Goal: Task Accomplishment & Management: Use online tool/utility

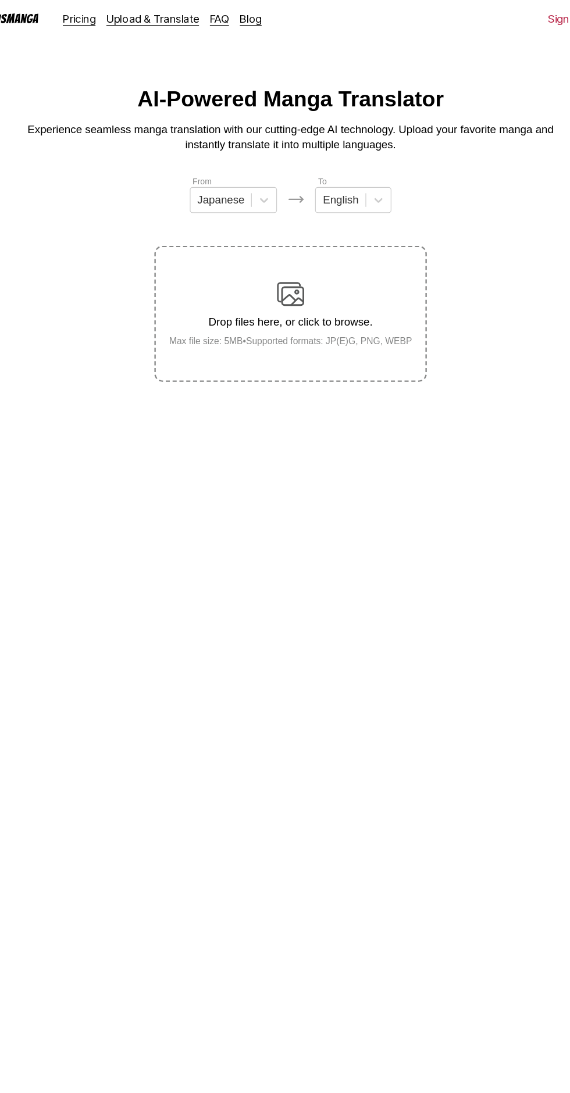
click at [361, 87] on h1 "AI-Powered Manga Translator" at bounding box center [285, 88] width 262 height 22
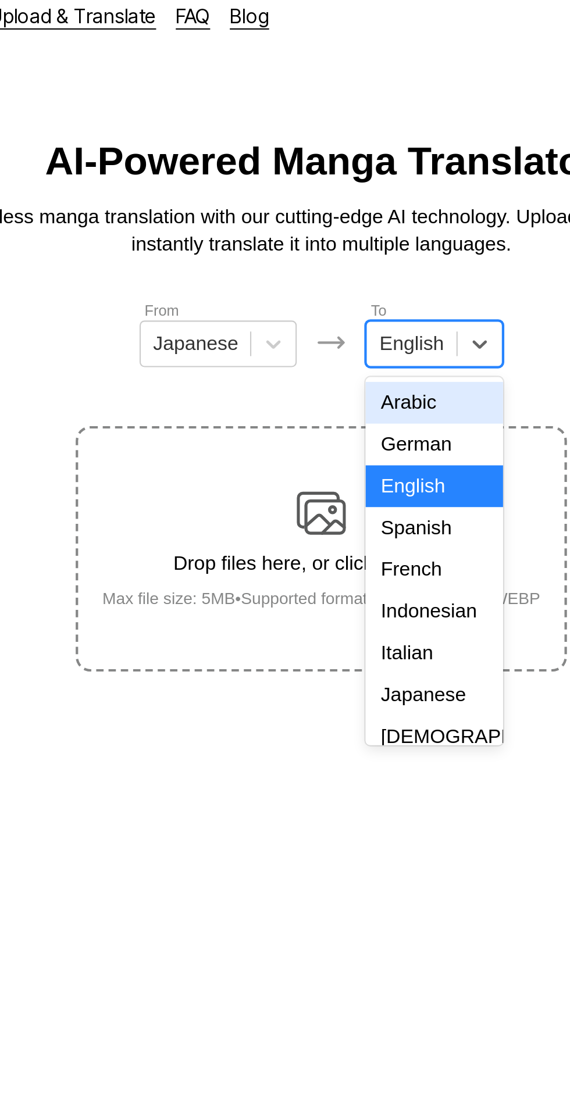
click at [339, 294] on div "Indonesian" at bounding box center [338, 301] width 65 height 20
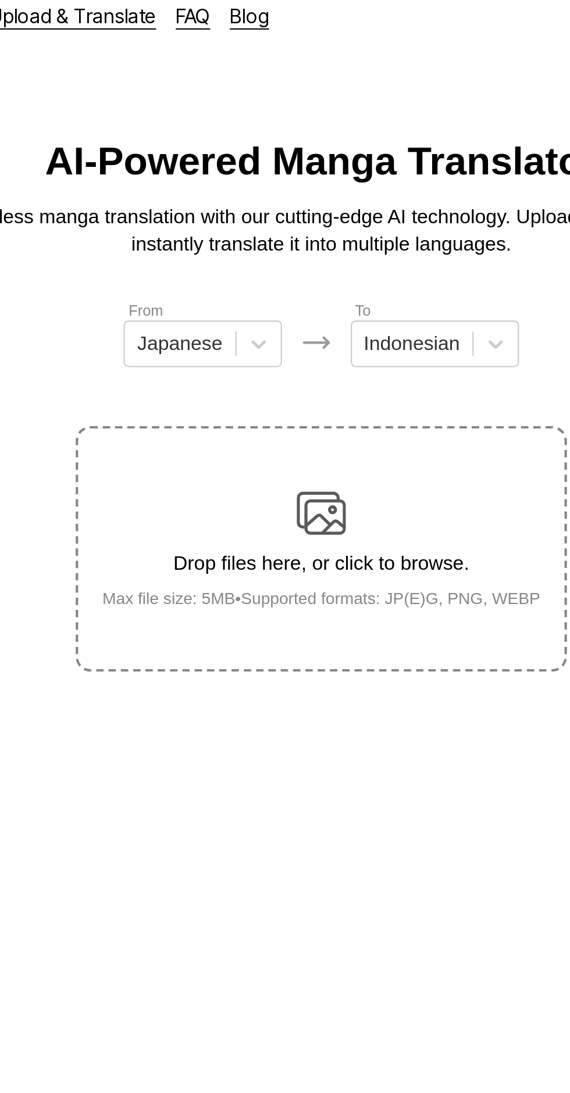
click at [292, 244] on img at bounding box center [284, 254] width 23 height 23
click at [0, 0] on input "Drop files here, or click to browse. Max file size: 5MB • Supported formats: JP…" at bounding box center [0, 0] width 0 height 0
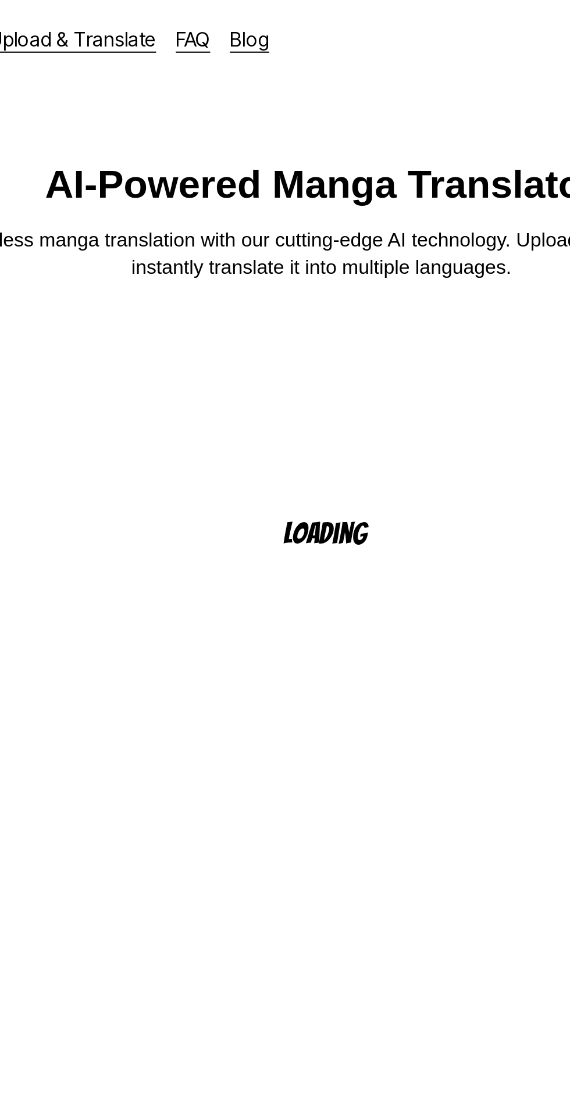
click at [177, 21] on link "Upload & Translate" at bounding box center [167, 19] width 79 height 12
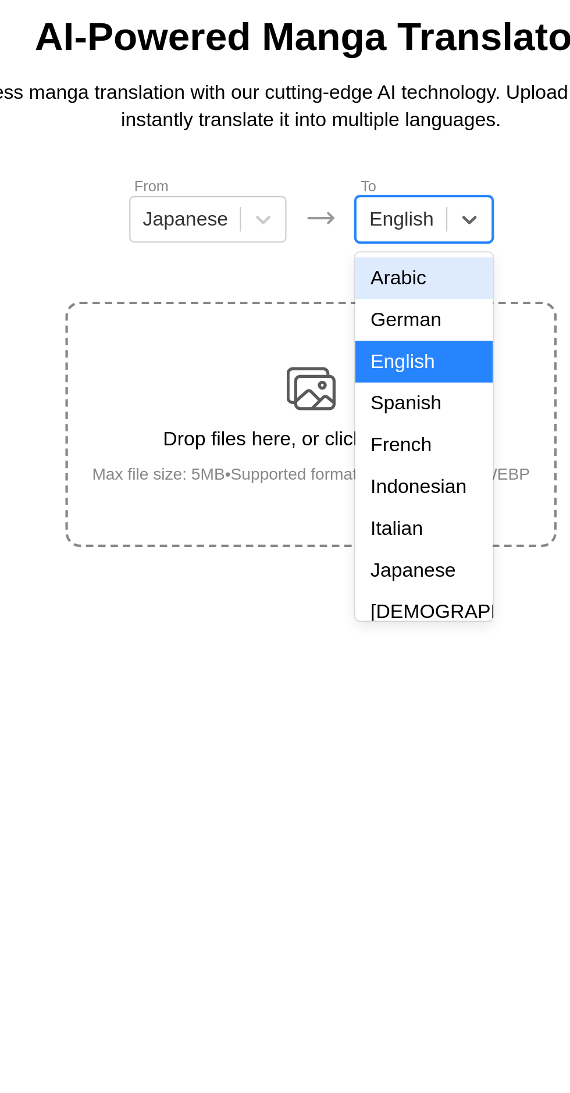
click at [345, 307] on div "Indonesian" at bounding box center [338, 301] width 65 height 20
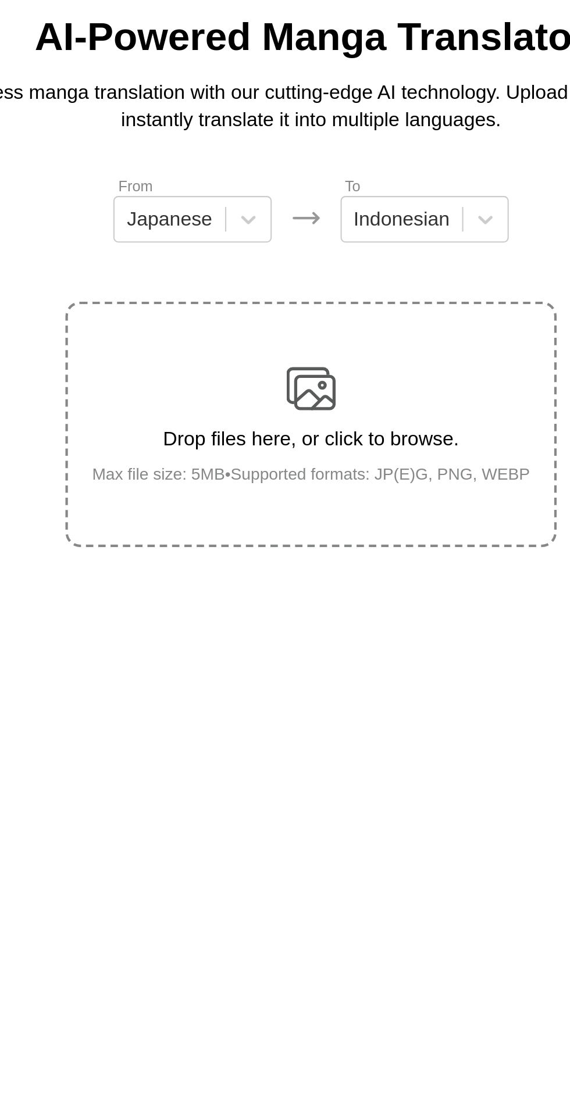
click at [295, 243] on img at bounding box center [284, 254] width 23 height 23
click at [0, 0] on input "Drop files here, or click to browse. Max file size: 5MB • Supported formats: JP…" at bounding box center [0, 0] width 0 height 0
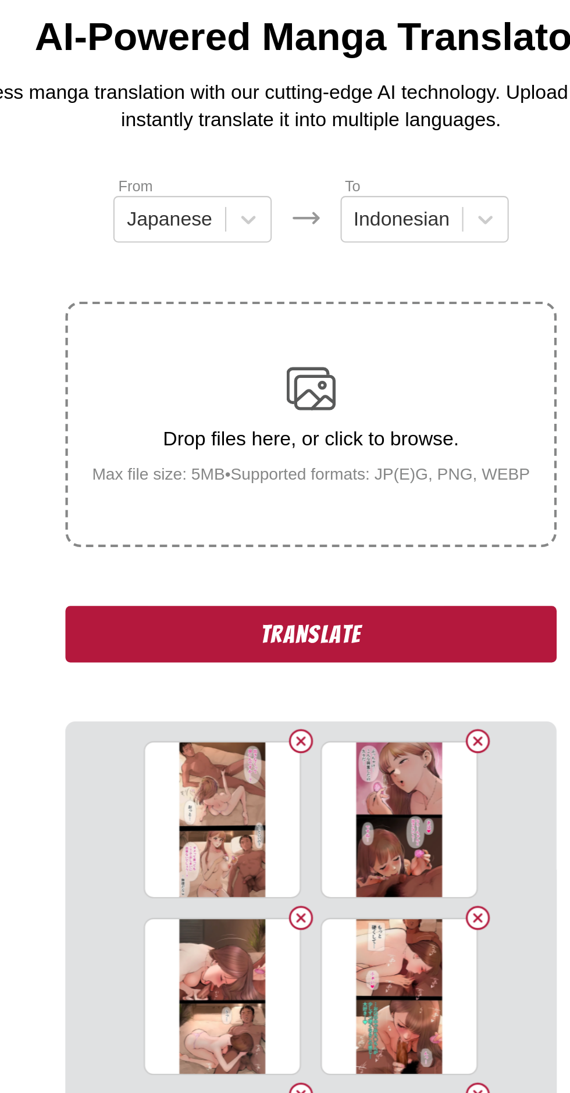
click at [197, 357] on button "Translate" at bounding box center [285, 370] width 233 height 27
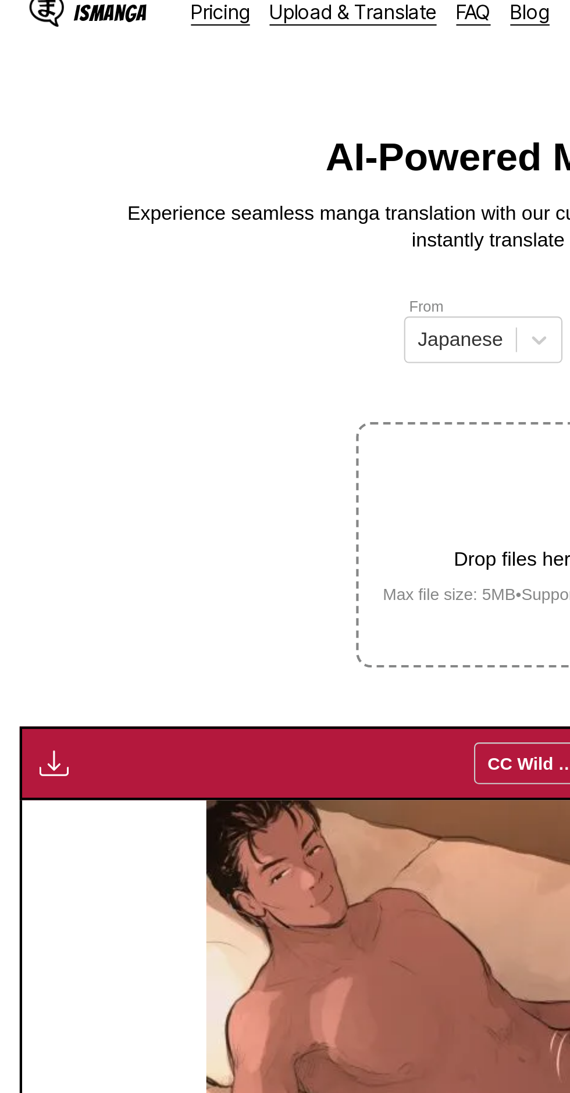
click at [22, 368] on img "button" at bounding box center [26, 375] width 14 height 14
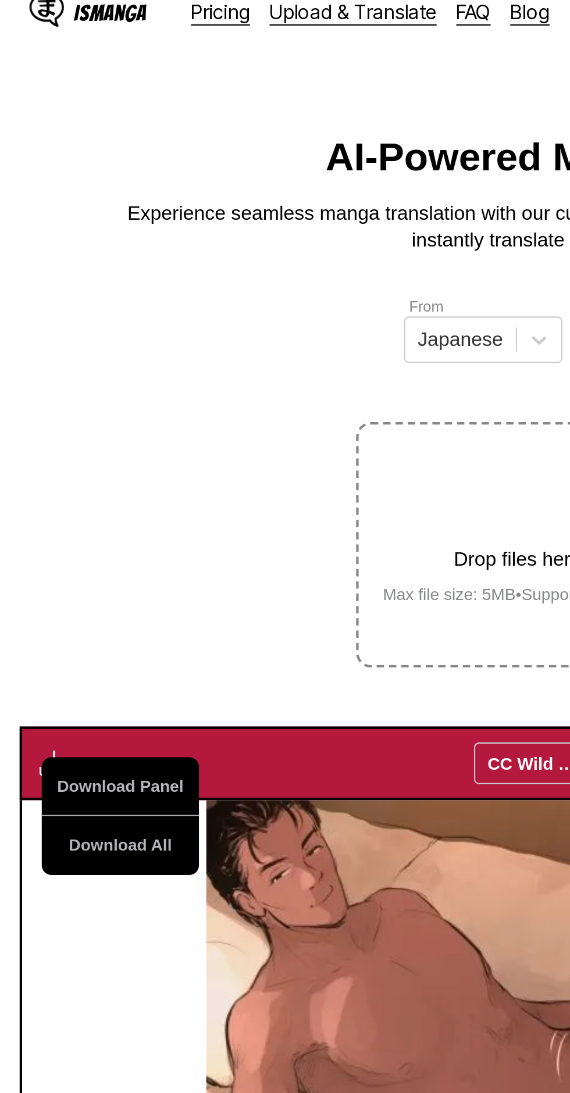
click at [50, 400] on button "Download All" at bounding box center [57, 414] width 74 height 28
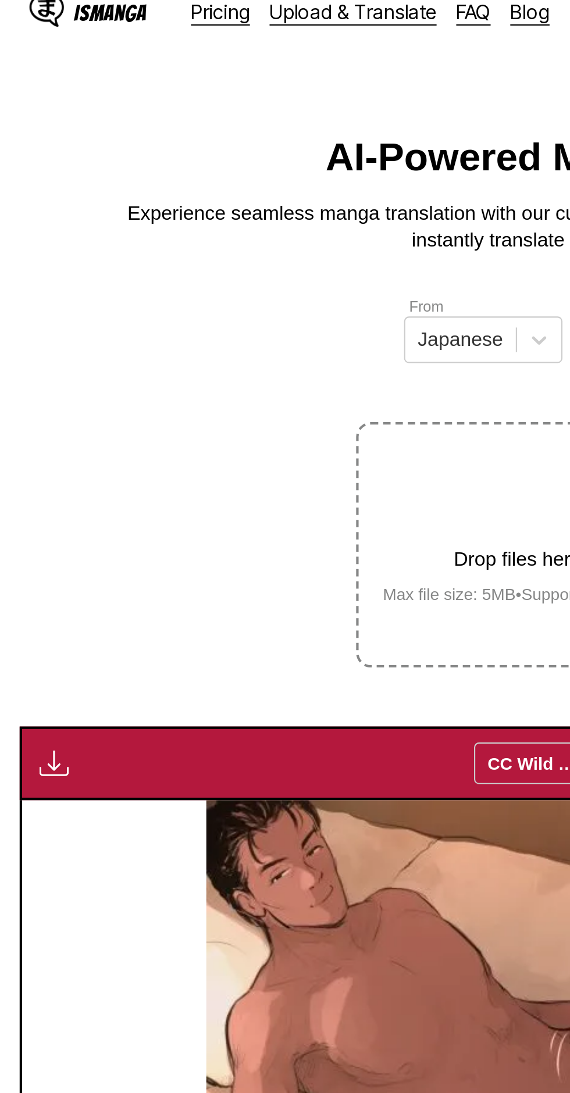
click at [10, 56] on html "IsManga Pricing Upload & Translate FAQ Blog Sign Out Pricing Upload & Translate…" at bounding box center [285, 600] width 570 height 1200
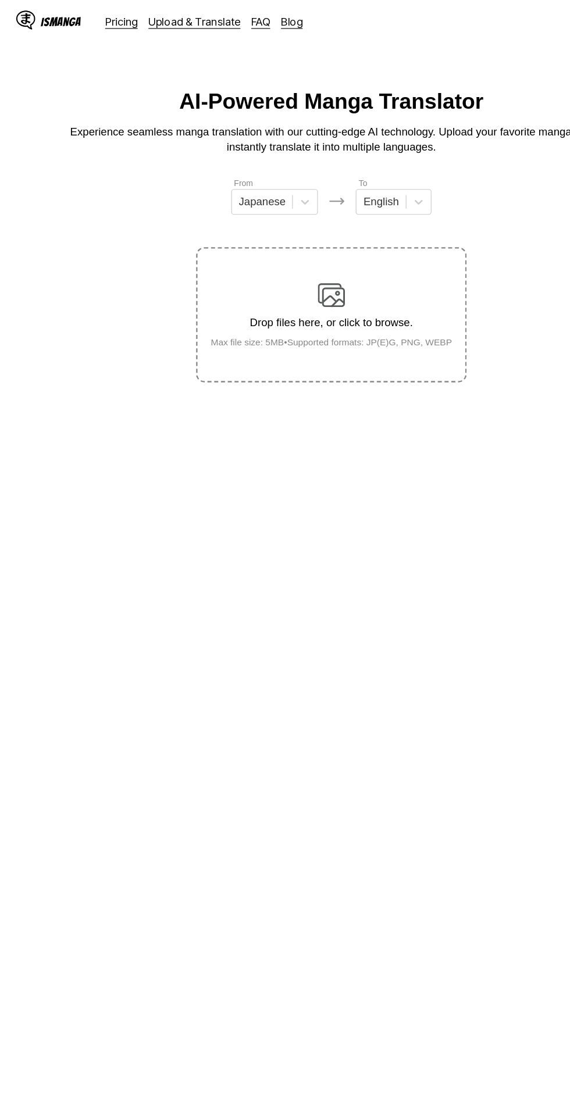
click at [308, 243] on div "Drop files here, or click to browse. Max file size: 5MB • Supported formats: JP…" at bounding box center [285, 271] width 226 height 56
click at [0, 0] on input "Drop files here, or click to browse. Max file size: 5MB • Supported formats: JP…" at bounding box center [0, 0] width 0 height 0
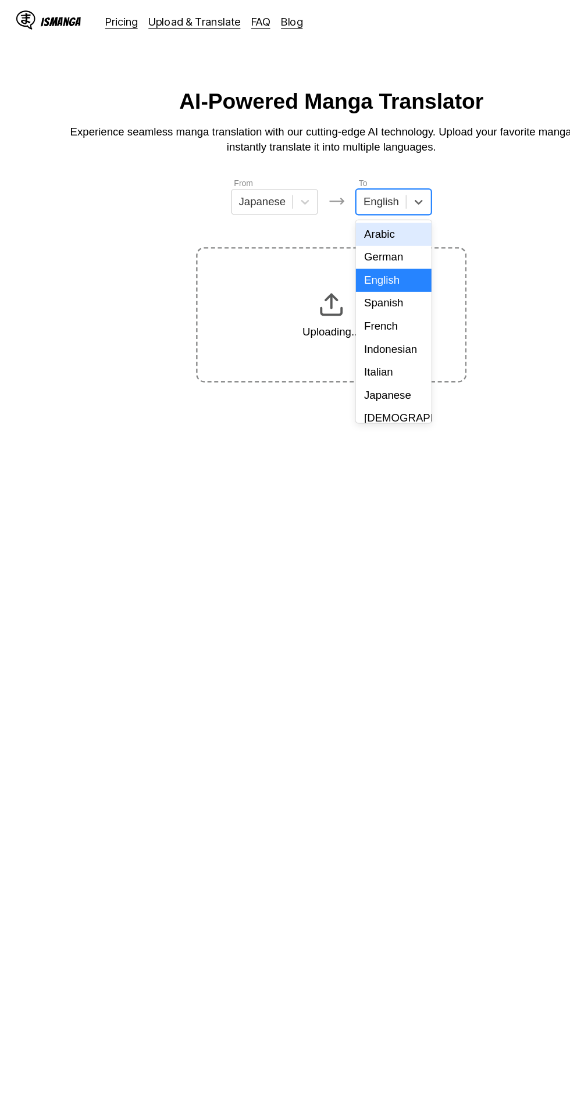
click at [338, 302] on div "Indonesian" at bounding box center [338, 301] width 65 height 20
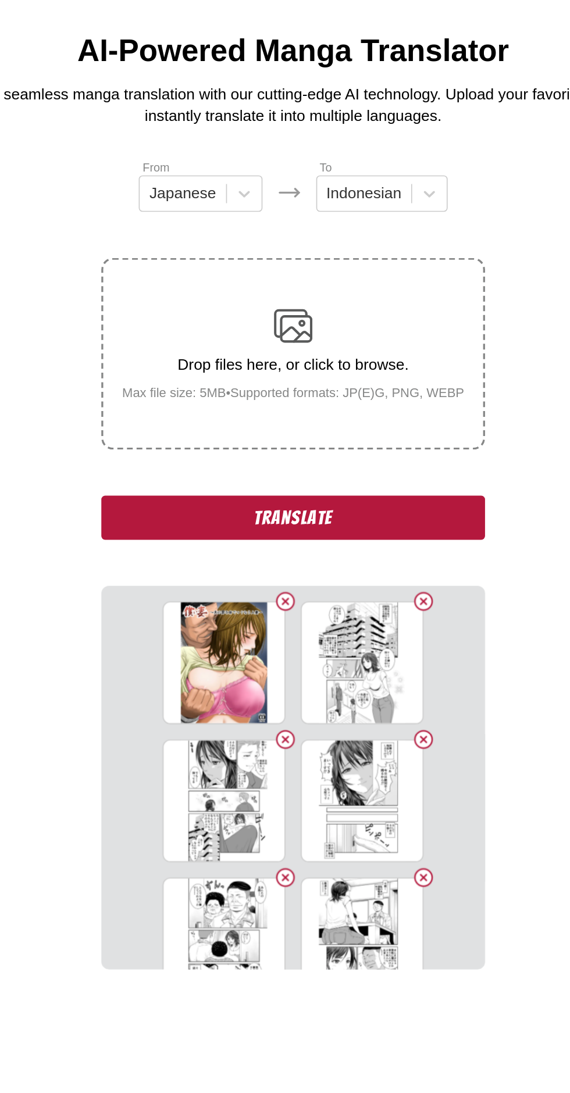
click at [222, 357] on button "Translate" at bounding box center [285, 370] width 233 height 27
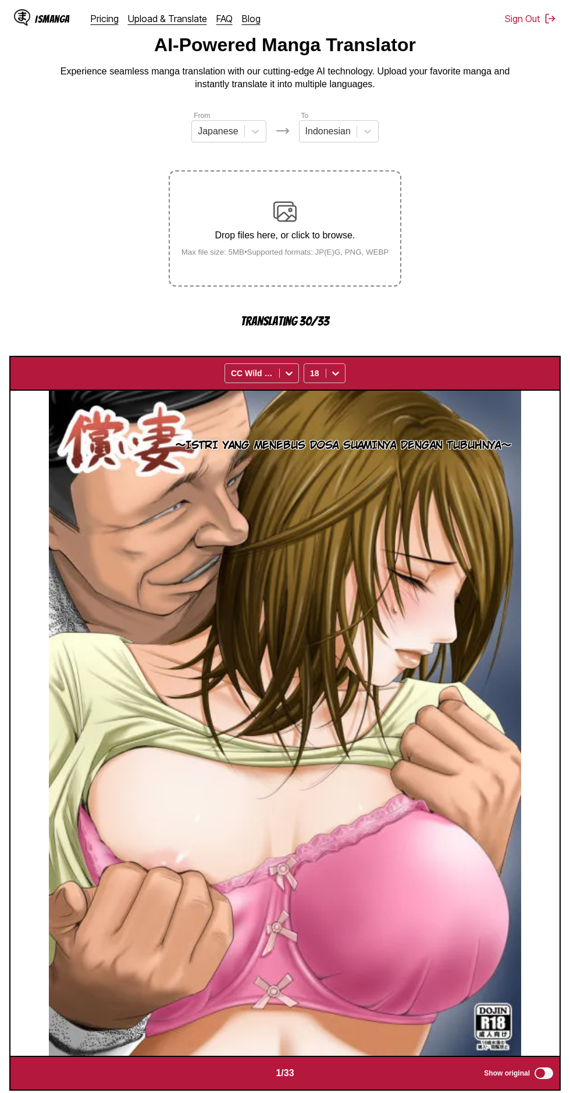
scroll to position [67, 0]
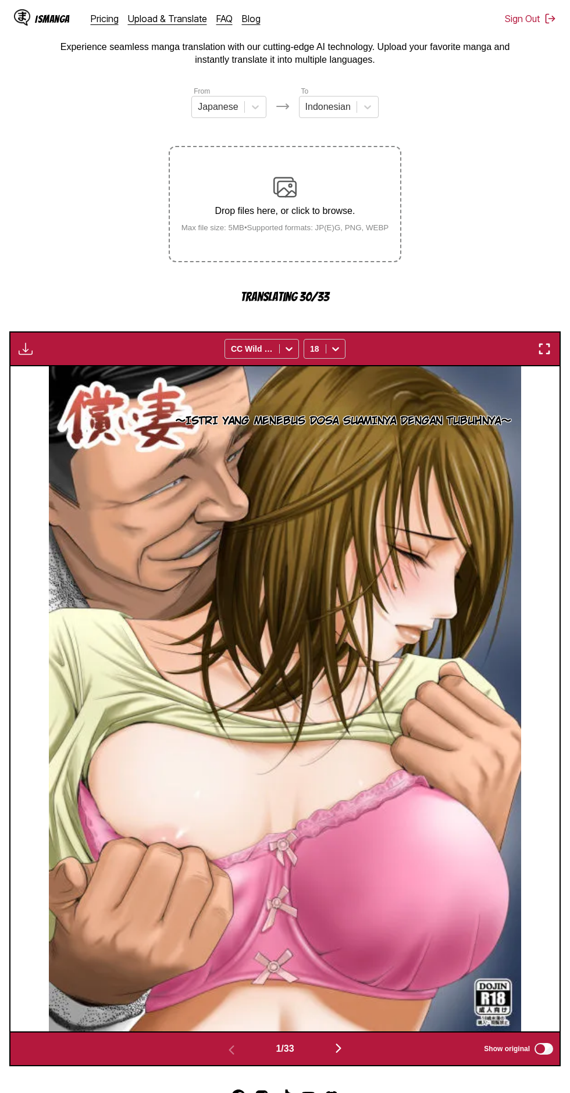
click at [327, 1041] on button "button" at bounding box center [339, 1049] width 70 height 17
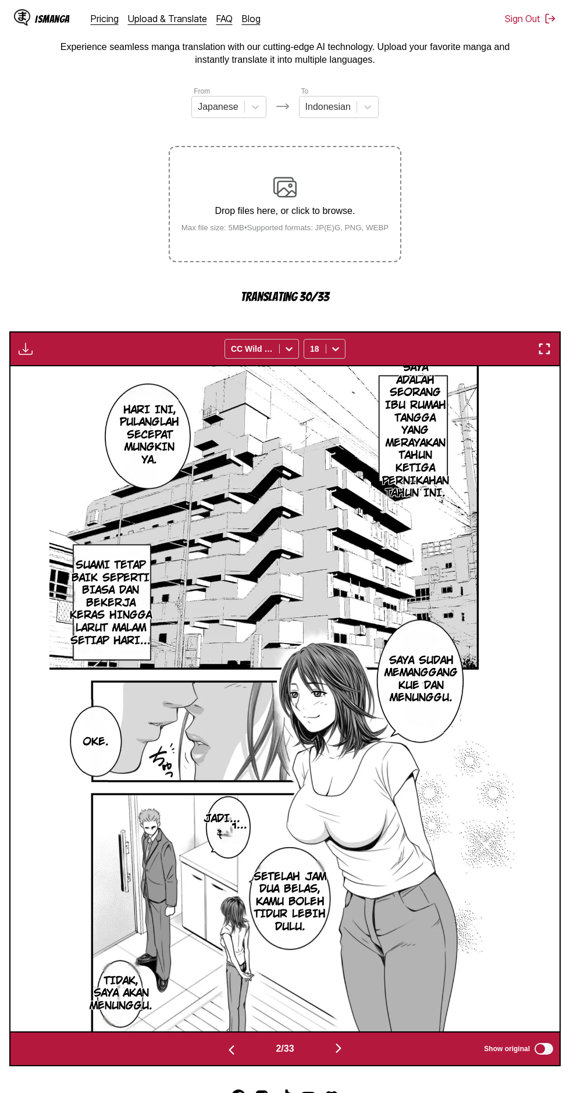
click at [333, 1041] on button "button" at bounding box center [339, 1049] width 70 height 17
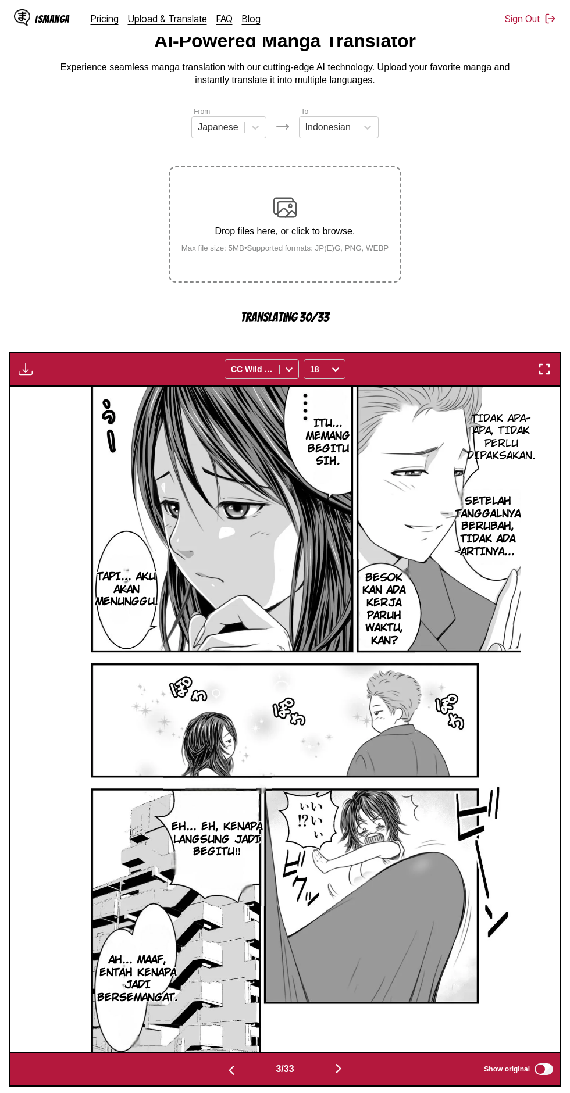
scroll to position [0, 0]
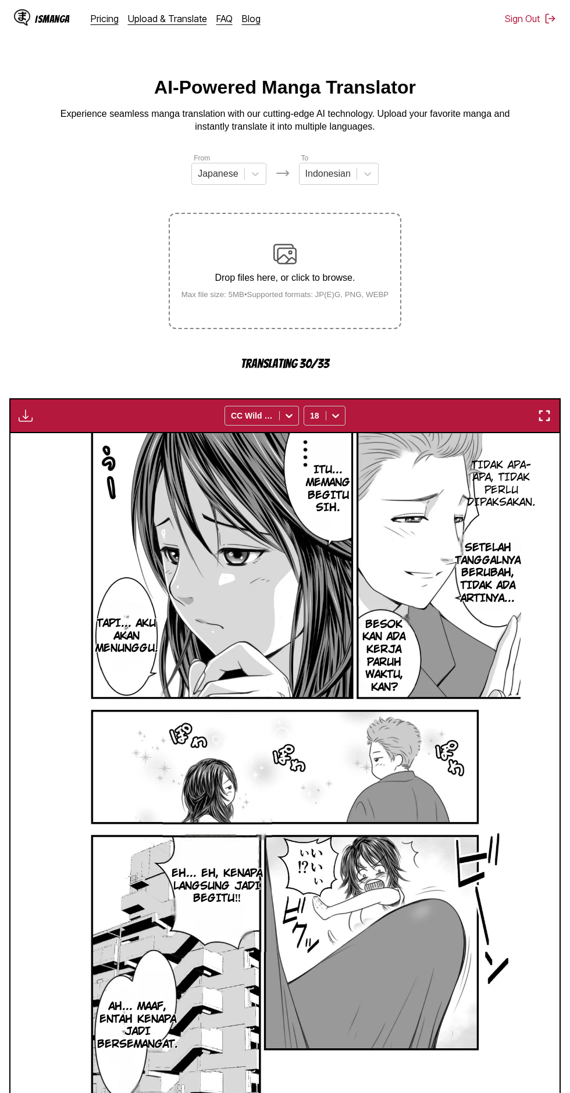
click at [17, 408] on button "button" at bounding box center [25, 415] width 21 height 15
click at [35, 476] on div "Tidak apa-apa, tidak perlu dipaksakan. Itu... memang begitu sih. Setelah tangga…" at bounding box center [284, 765] width 549 height 665
click at [35, 544] on div "Tidak apa-apa, tidak perlu dipaksakan. Itu... memang begitu sih. Setelah tangga…" at bounding box center [284, 765] width 549 height 665
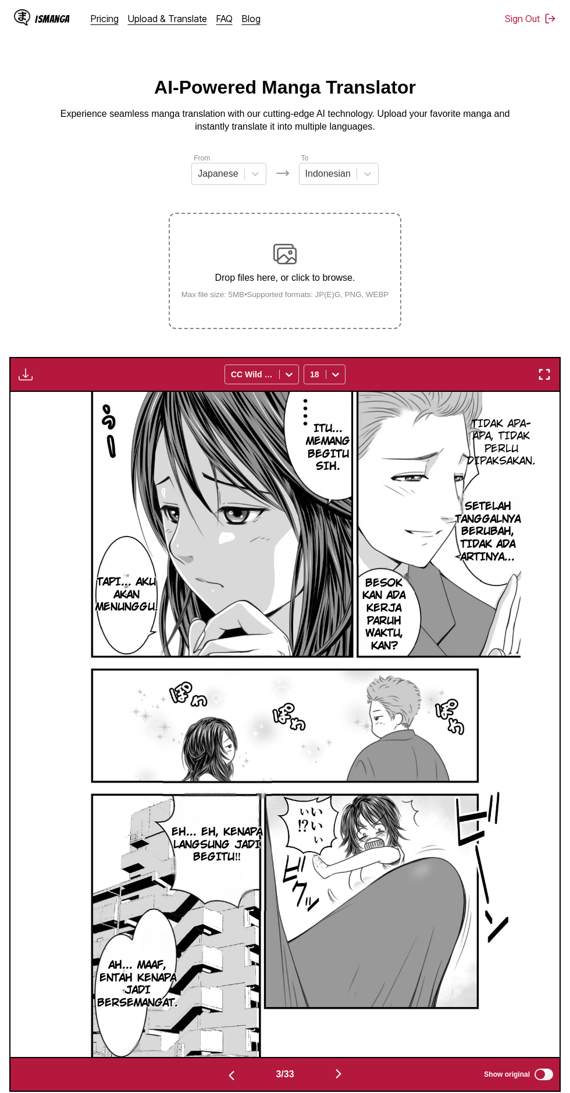
click at [25, 368] on img "button" at bounding box center [26, 375] width 14 height 14
click at [45, 400] on button "Download All" at bounding box center [57, 414] width 74 height 28
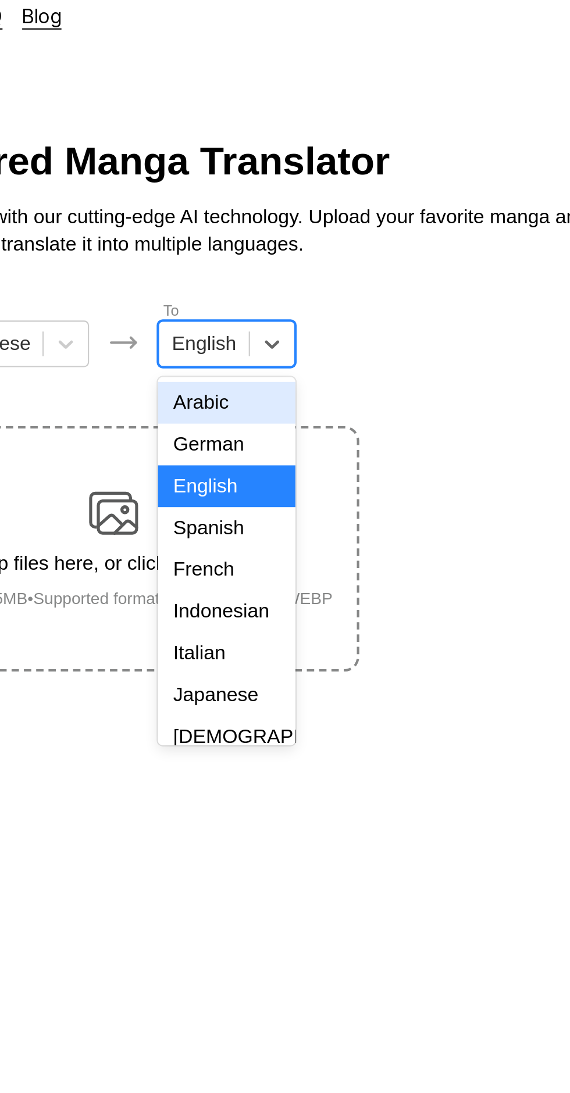
click at [344, 298] on div "Indonesian" at bounding box center [338, 301] width 65 height 20
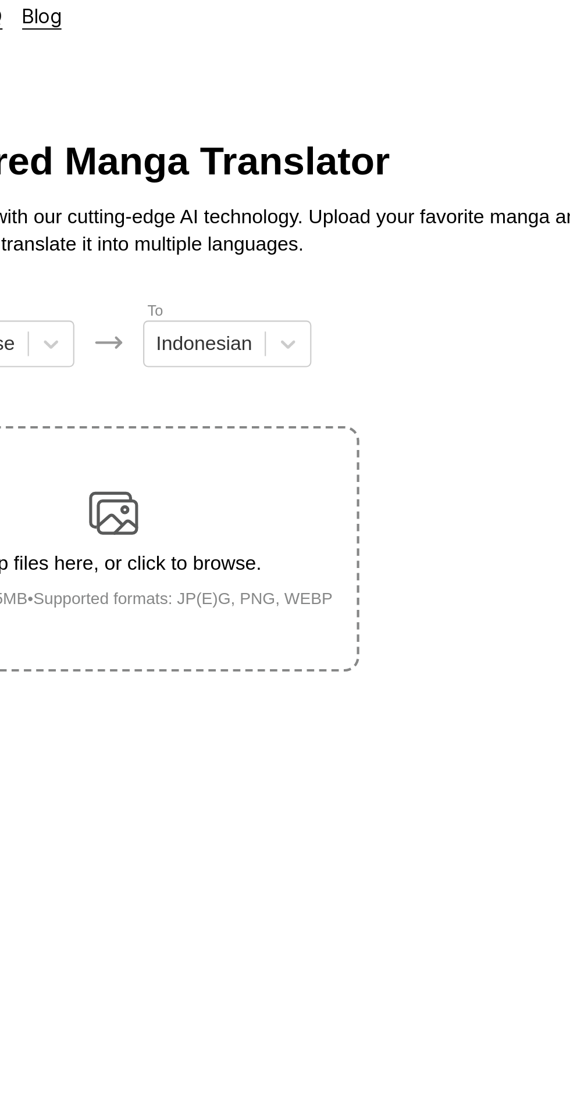
click at [302, 244] on div "Drop files here, or click to browse. Max file size: 5MB • Supported formats: JP…" at bounding box center [285, 271] width 226 height 56
click at [0, 0] on input "Drop files here, or click to browse. Max file size: 5MB • Supported formats: JP…" at bounding box center [0, 0] width 0 height 0
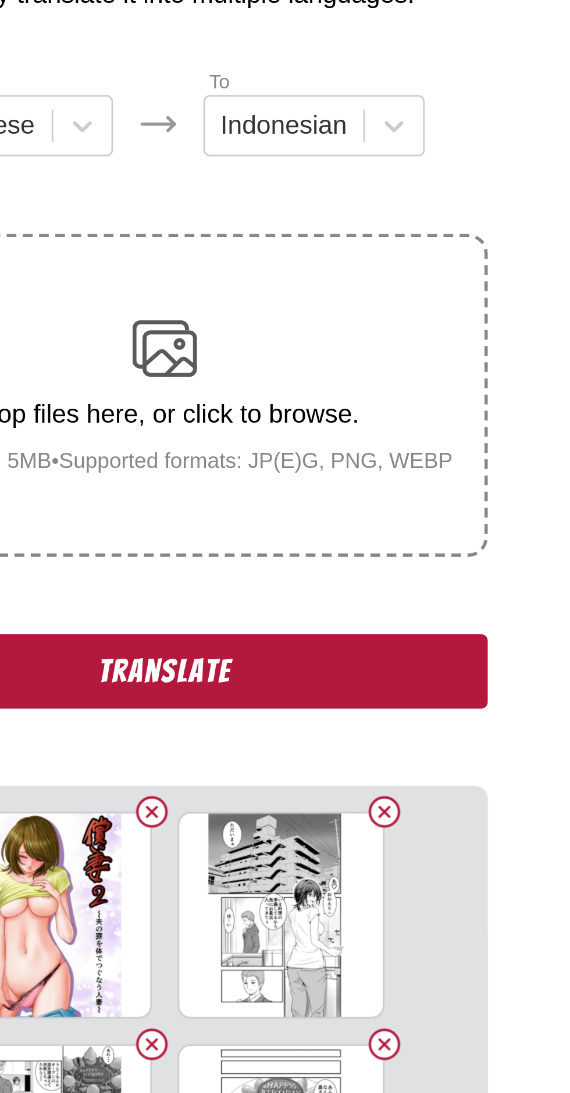
click at [284, 357] on button "Translate" at bounding box center [285, 370] width 233 height 27
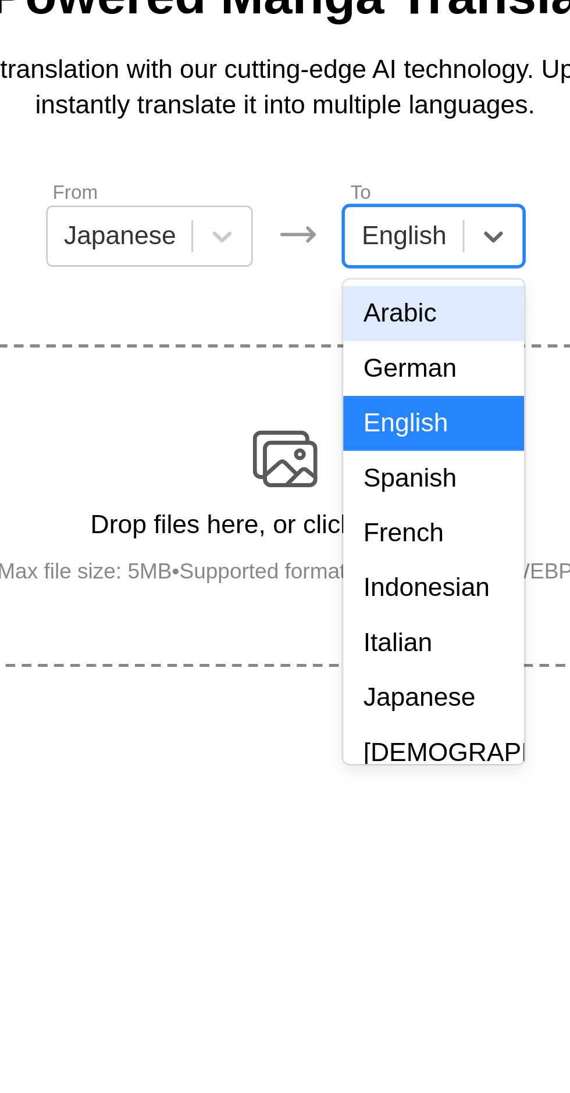
click at [343, 302] on div "Indonesian" at bounding box center [338, 301] width 65 height 20
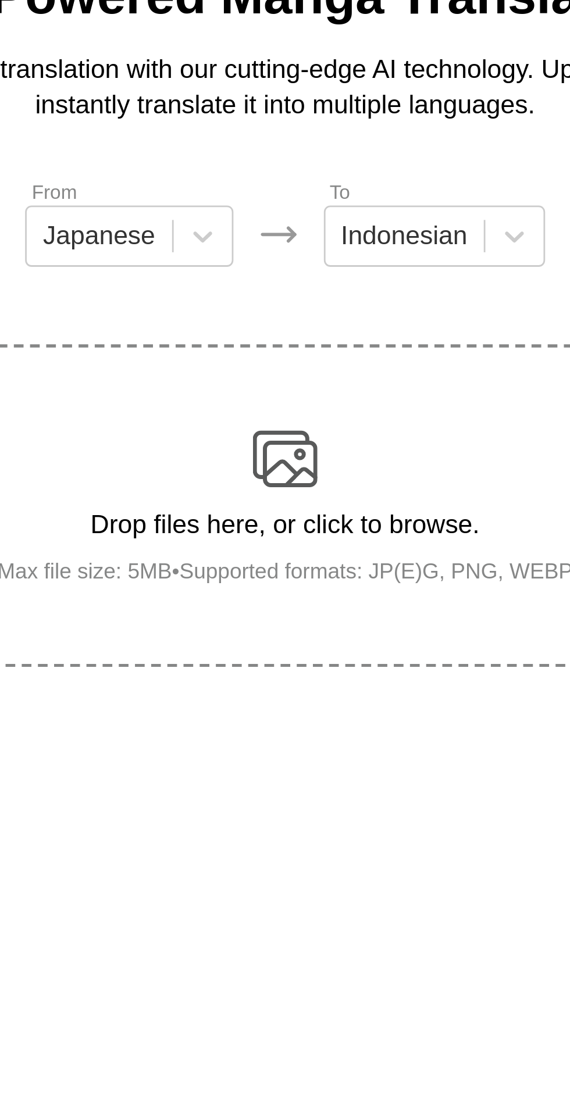
click at [297, 243] on div "Drop files here, or click to browse. Max file size: 5MB • Supported formats: JP…" at bounding box center [285, 271] width 226 height 56
click at [0, 0] on input "Drop files here, or click to browse. Max file size: 5MB • Supported formats: JP…" at bounding box center [0, 0] width 0 height 0
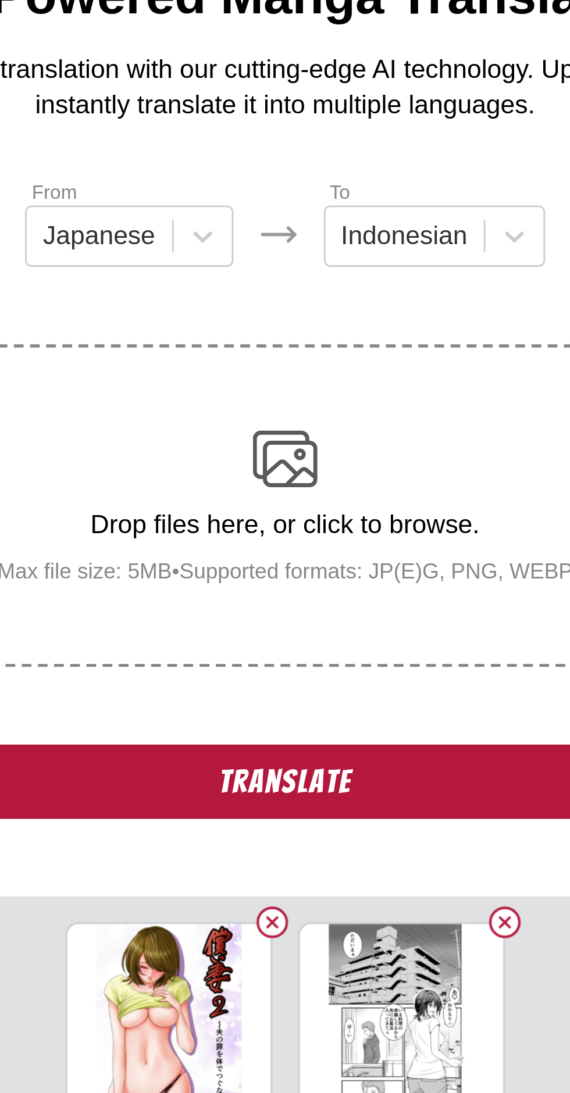
click at [208, 357] on button "Translate" at bounding box center [285, 370] width 233 height 27
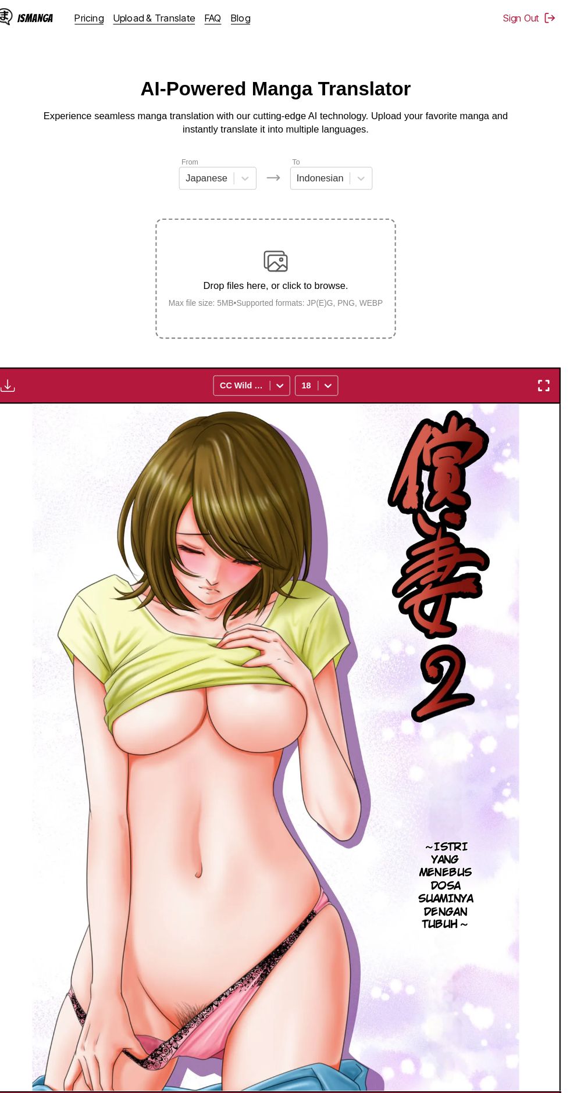
click at [324, 1067] on button "button" at bounding box center [339, 1075] width 70 height 17
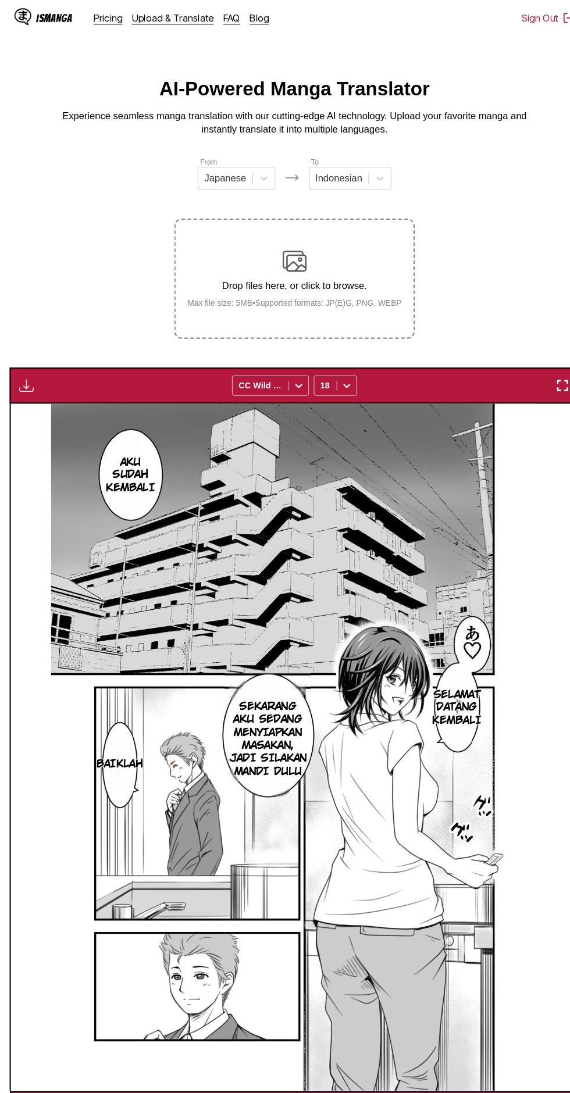
click at [24, 368] on img "button" at bounding box center [26, 375] width 14 height 14
click at [36, 400] on button "Download All" at bounding box center [57, 414] width 74 height 28
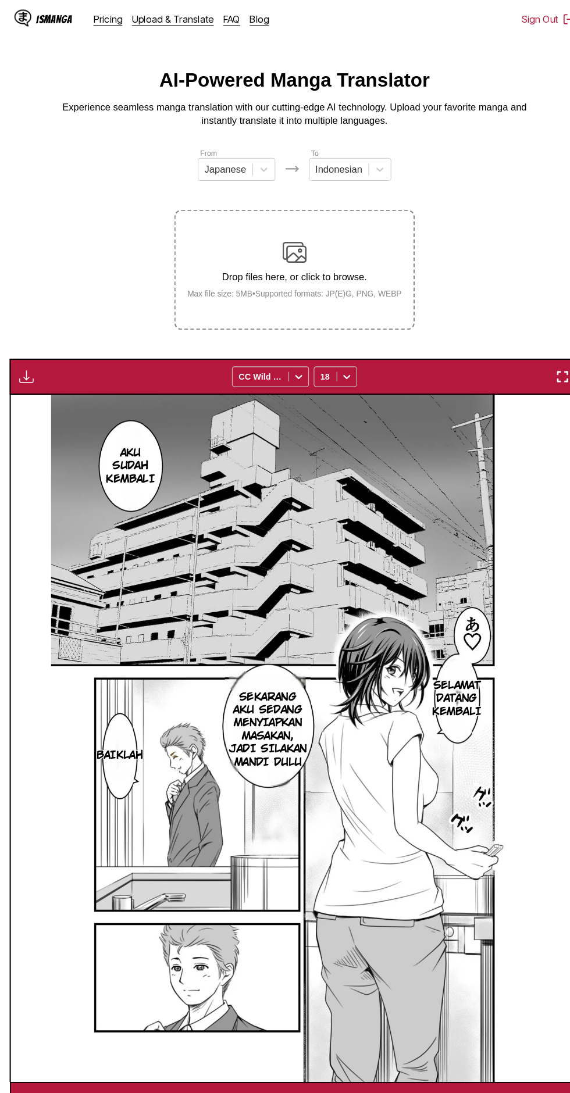
scroll to position [0, 0]
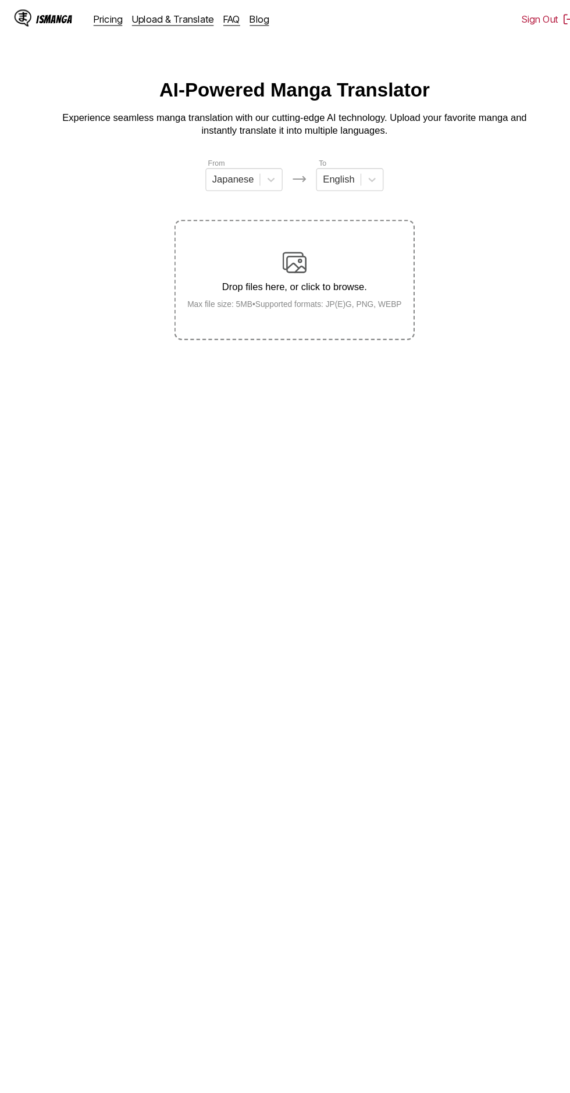
click at [291, 273] on p "Drop files here, or click to browse." at bounding box center [285, 278] width 226 height 10
click at [0, 0] on input "Drop files here, or click to browse. Max file size: 5MB • Supported formats: JP…" at bounding box center [0, 0] width 0 height 0
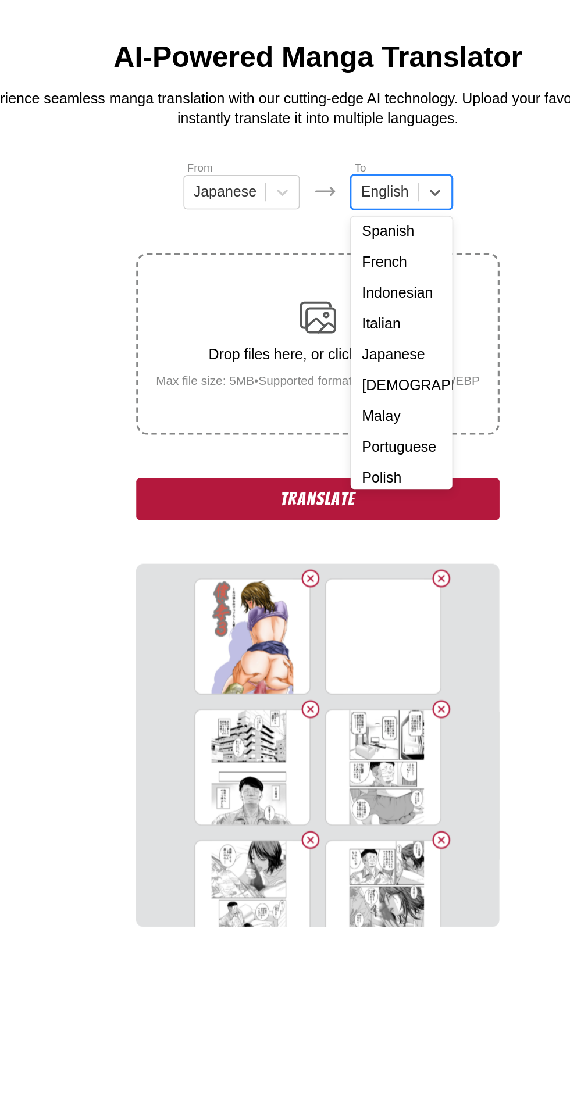
scroll to position [61, 0]
click at [322, 245] on div "Indonesian" at bounding box center [338, 240] width 65 height 20
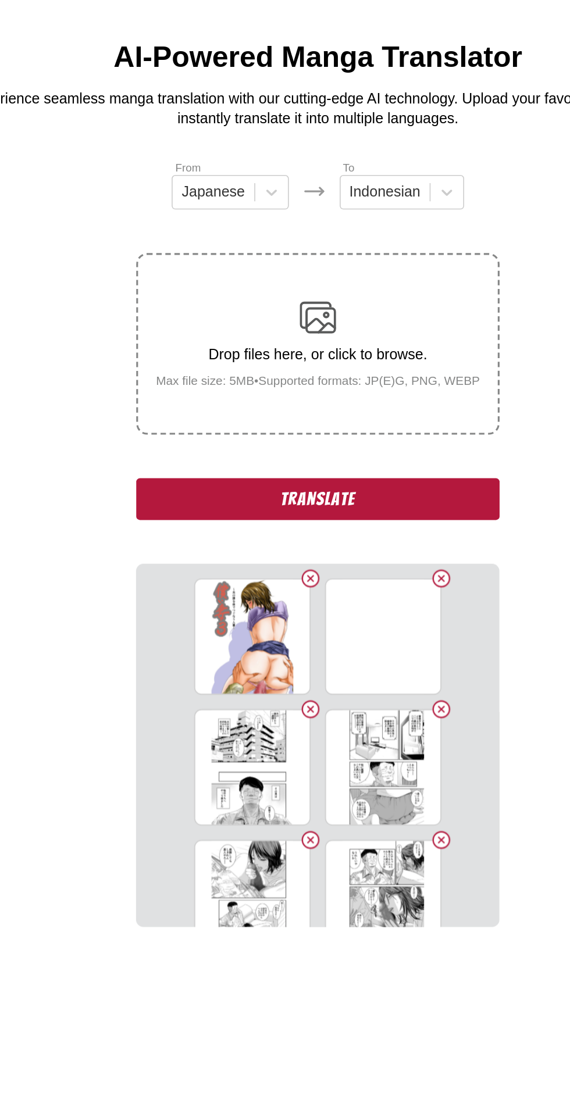
click at [222, 357] on button "Translate" at bounding box center [285, 370] width 233 height 27
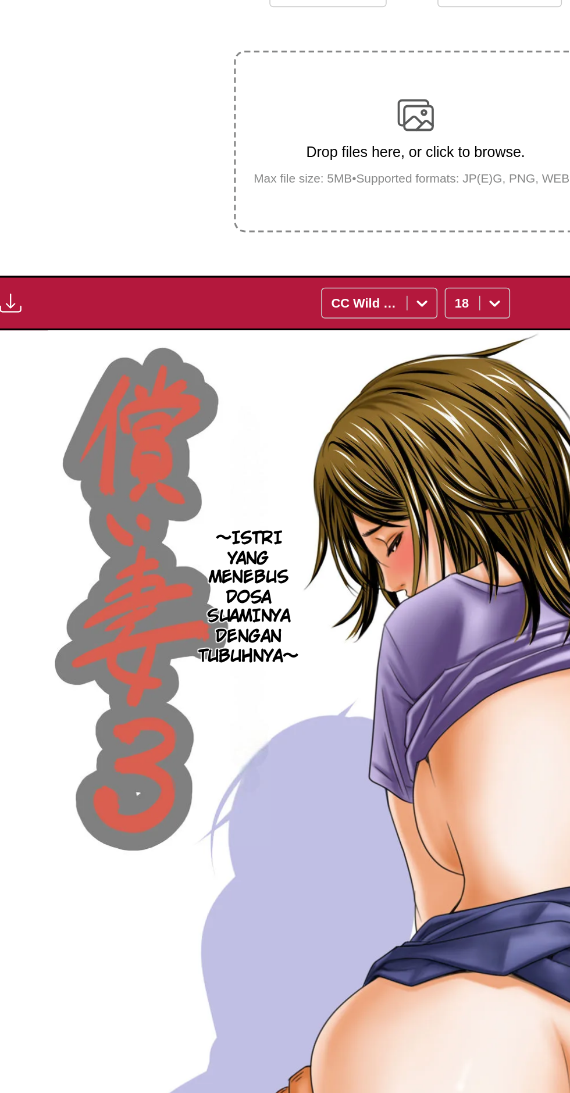
click at [26, 368] on img "button" at bounding box center [26, 375] width 14 height 14
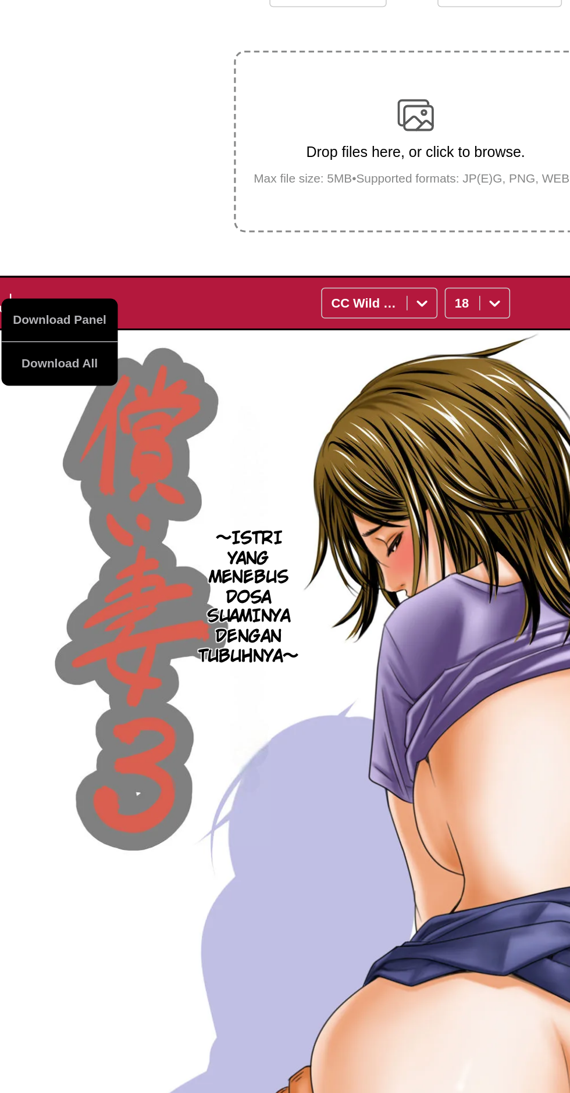
click at [70, 400] on button "Download All" at bounding box center [57, 414] width 74 height 28
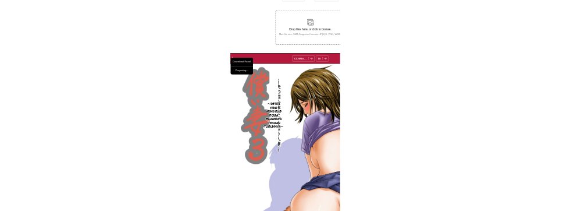
scroll to position [291, 0]
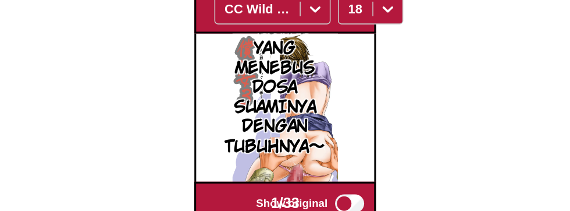
click at [271, 192] on img at bounding box center [284, 144] width 67 height 95
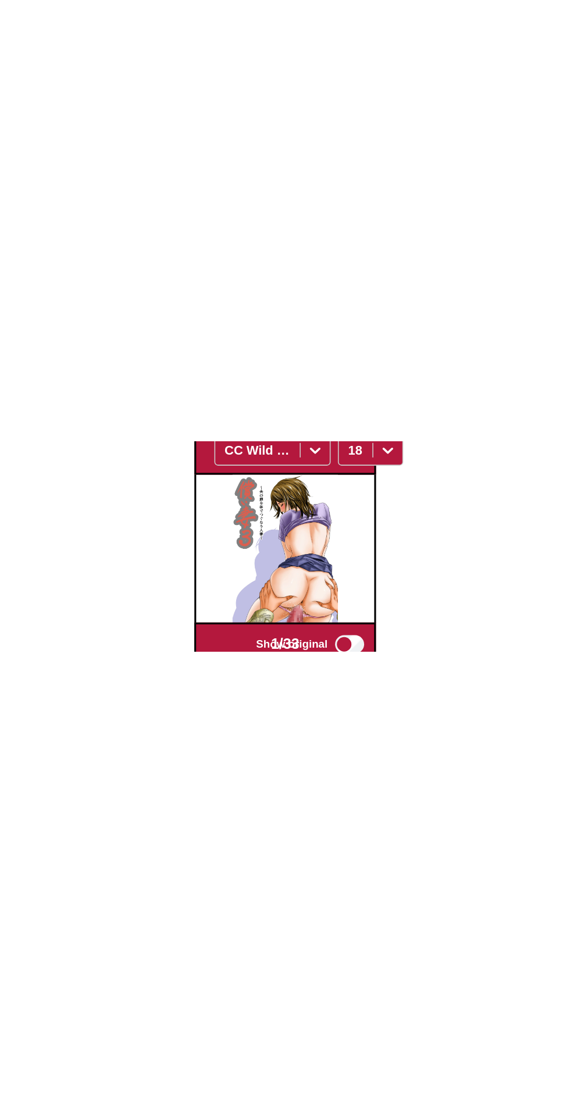
scroll to position [0, 0]
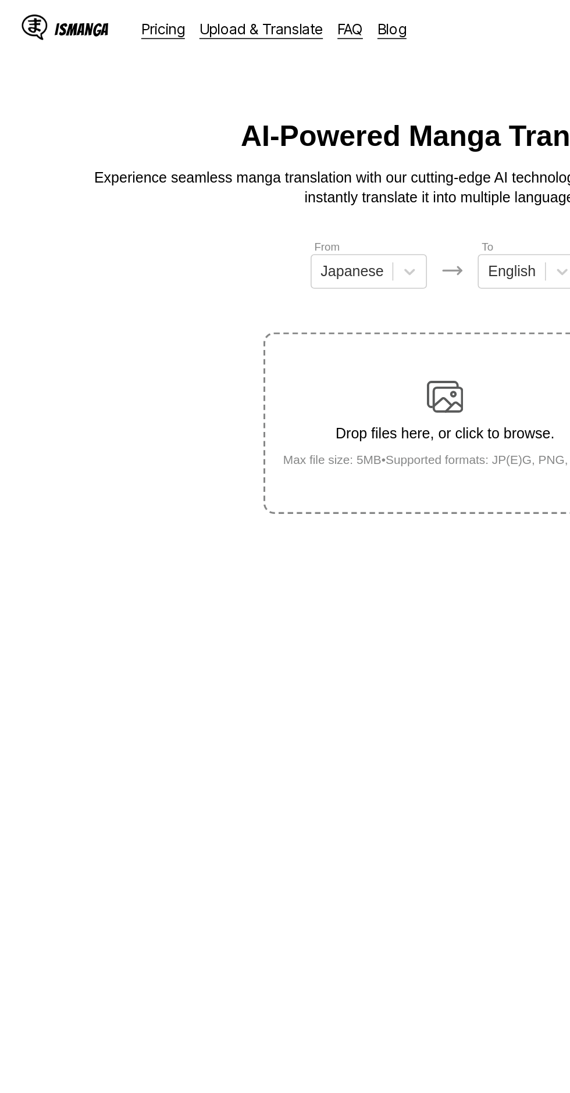
click at [292, 243] on img at bounding box center [284, 254] width 23 height 23
click at [0, 0] on input "Drop files here, or click to browse. Max file size: 5MB • Supported formats: JP…" at bounding box center [0, 0] width 0 height 0
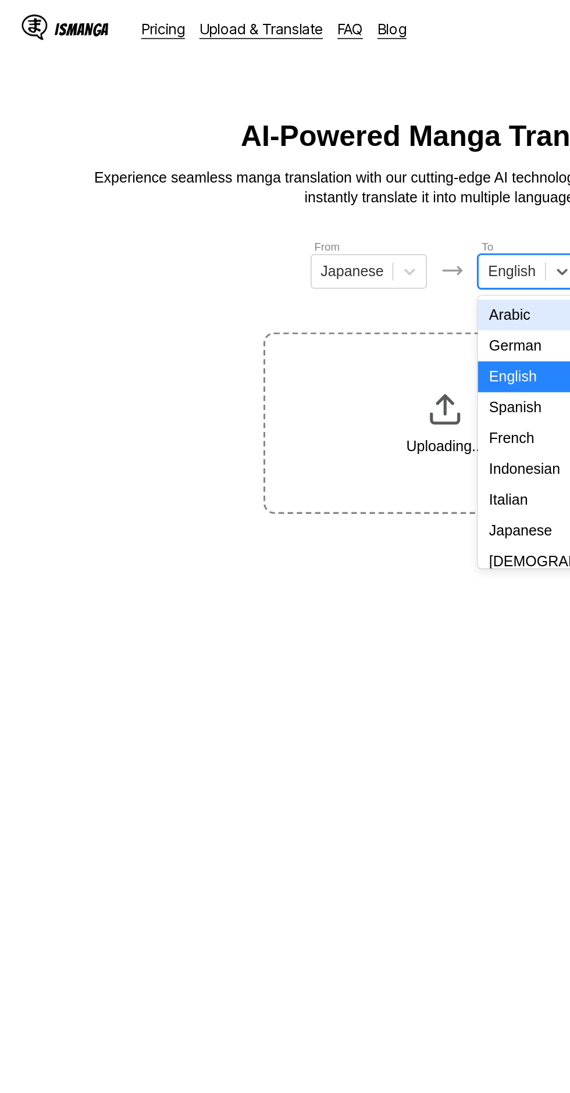
click at [336, 304] on div "Indonesian" at bounding box center [338, 301] width 65 height 20
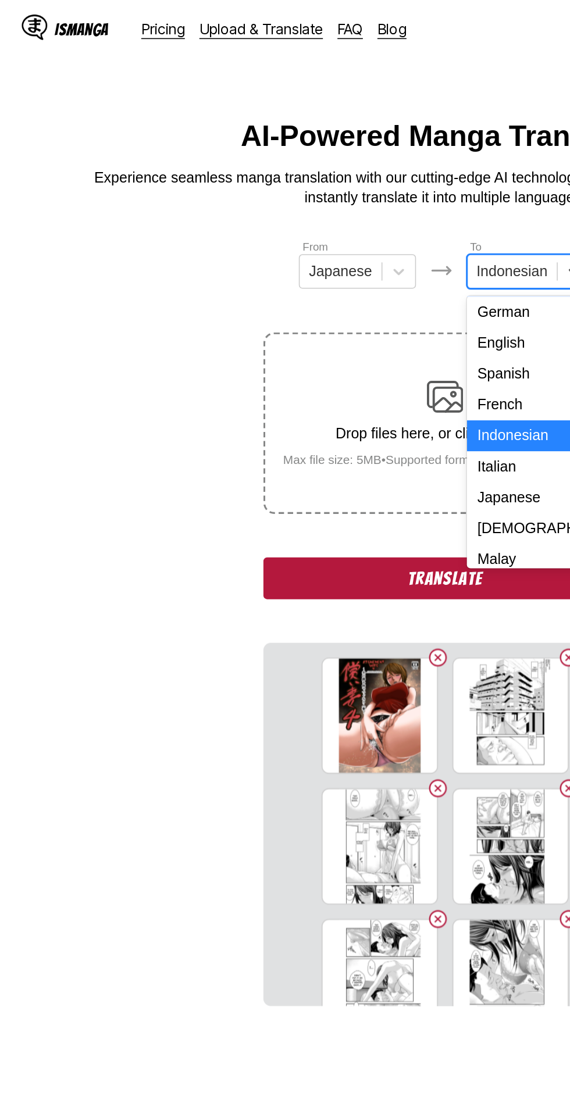
scroll to position [19, 0]
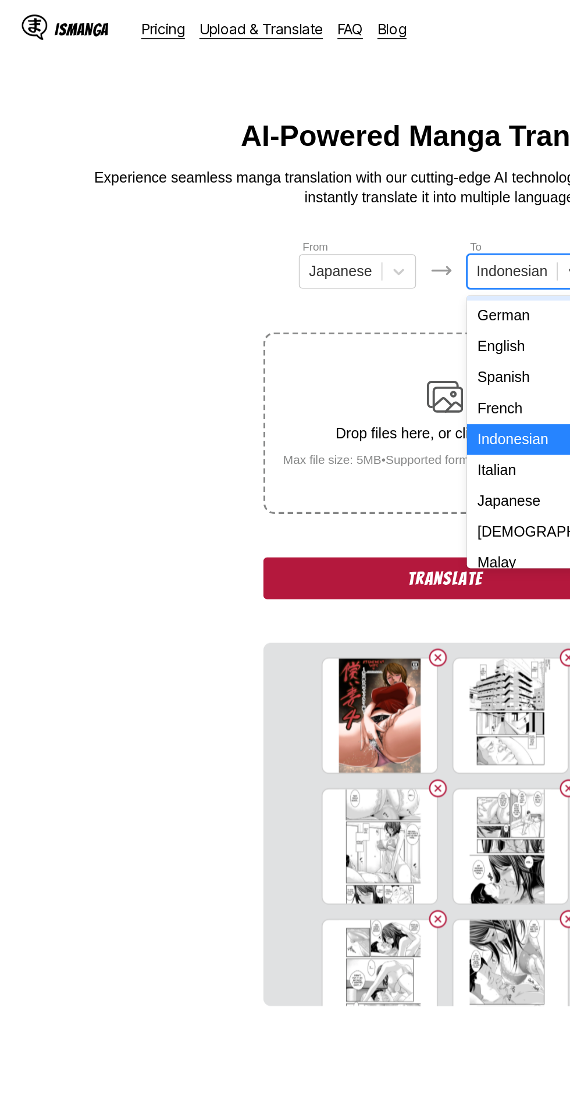
click at [336, 286] on div "Indonesian" at bounding box center [339, 282] width 80 height 20
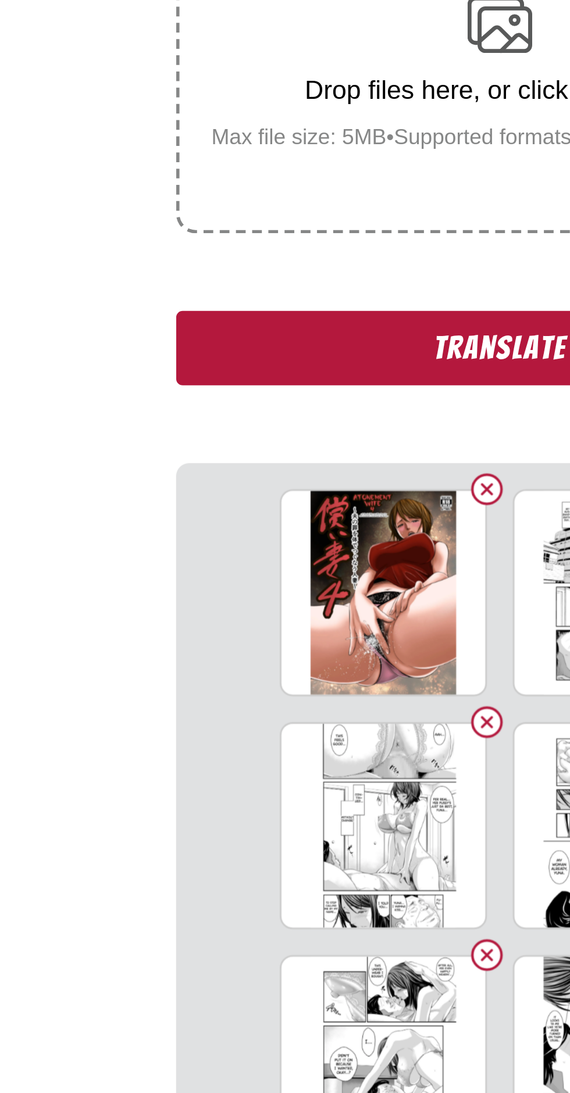
scroll to position [1, 0]
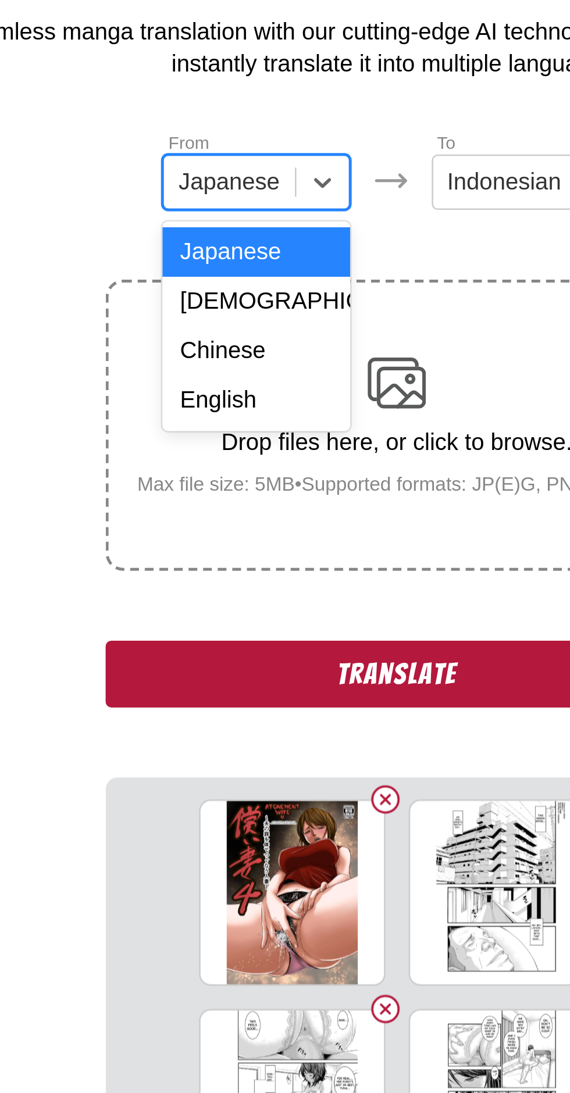
click at [237, 259] on div "English" at bounding box center [228, 261] width 74 height 20
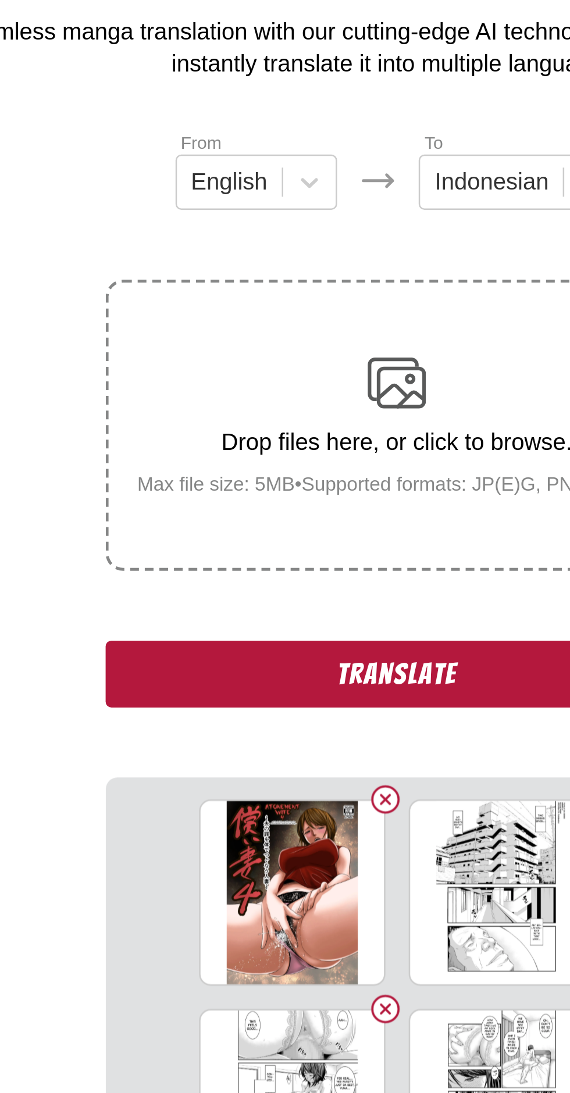
click at [287, 357] on button "Translate" at bounding box center [285, 370] width 233 height 27
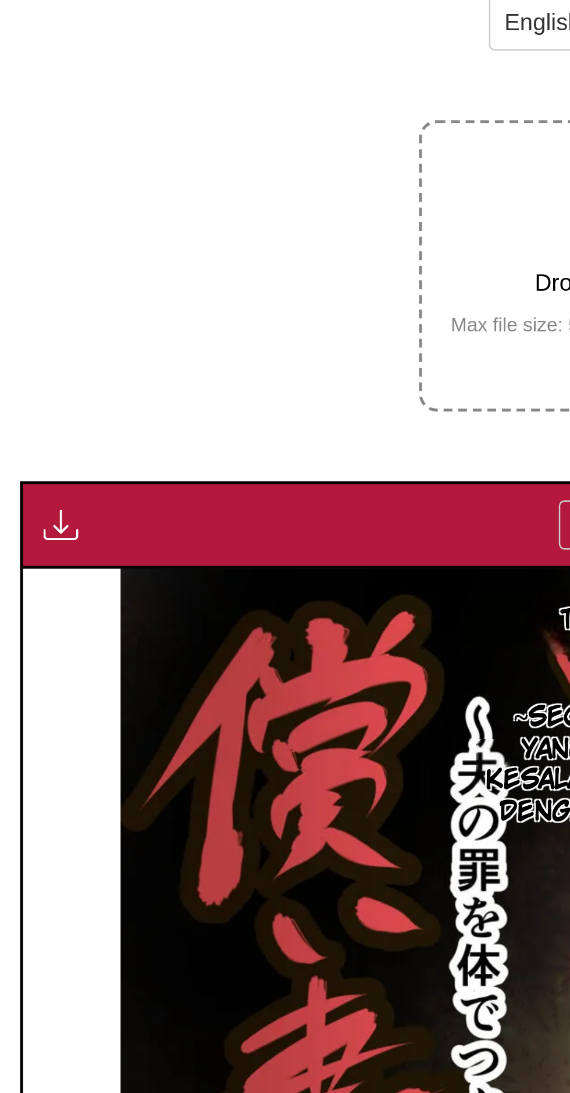
click at [22, 368] on img "button" at bounding box center [26, 375] width 14 height 14
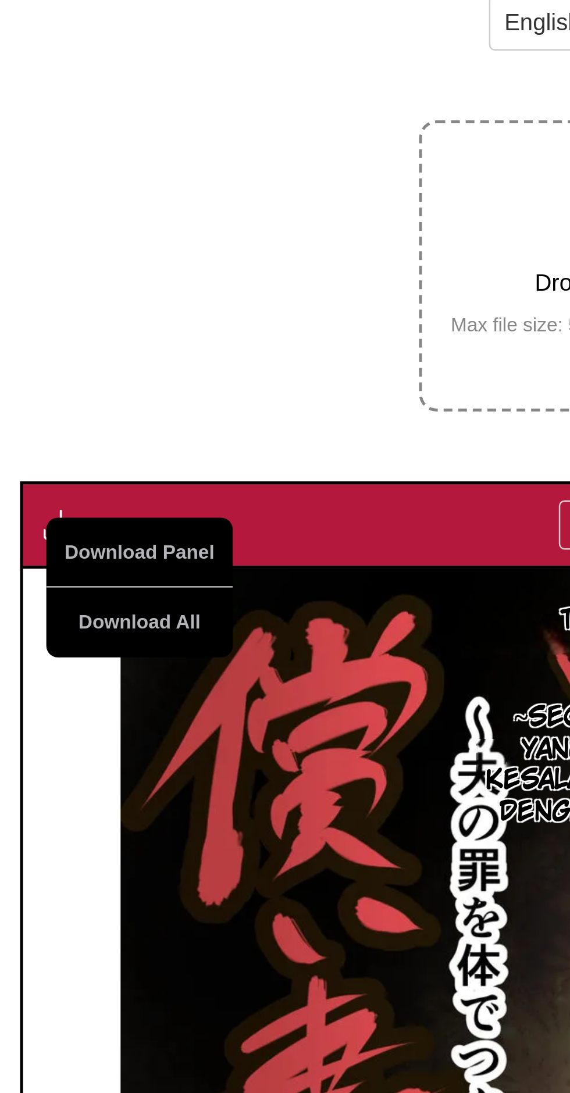
click at [74, 400] on button "Download All" at bounding box center [57, 414] width 74 height 28
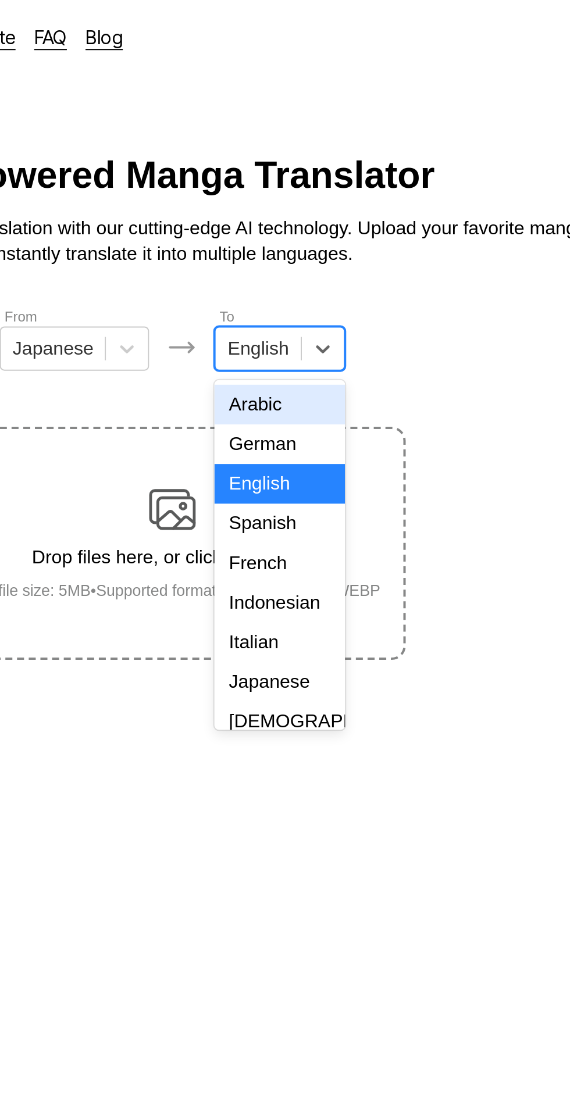
click at [344, 297] on div "Indonesian" at bounding box center [338, 301] width 65 height 20
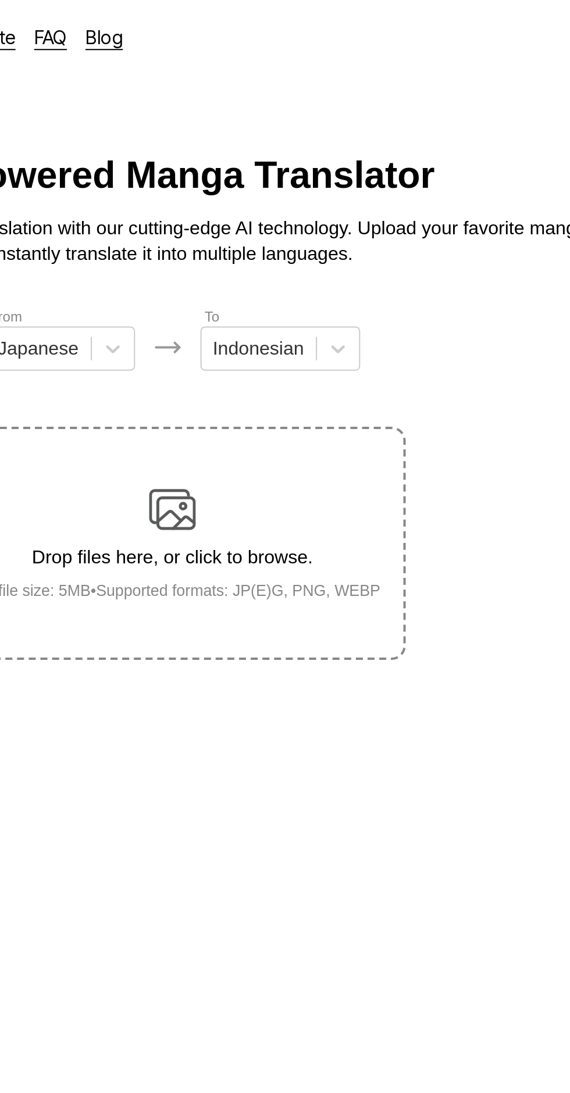
click at [296, 243] on img at bounding box center [284, 254] width 23 height 23
click at [0, 0] on input "Drop files here, or click to browse. Max file size: 5MB • Supported formats: JP…" at bounding box center [0, 0] width 0 height 0
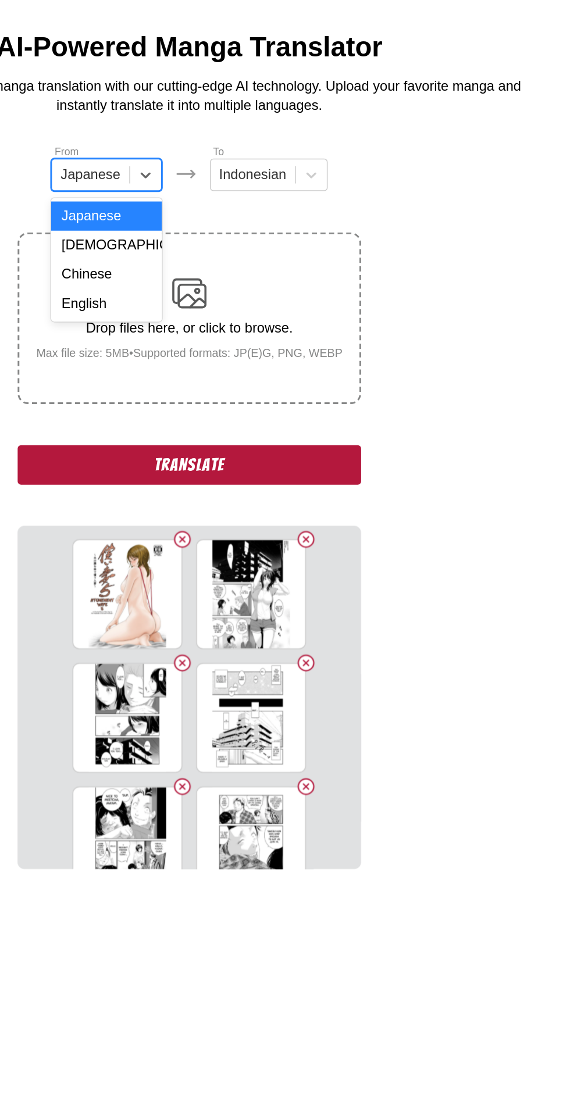
click at [238, 258] on div "English" at bounding box center [228, 261] width 74 height 20
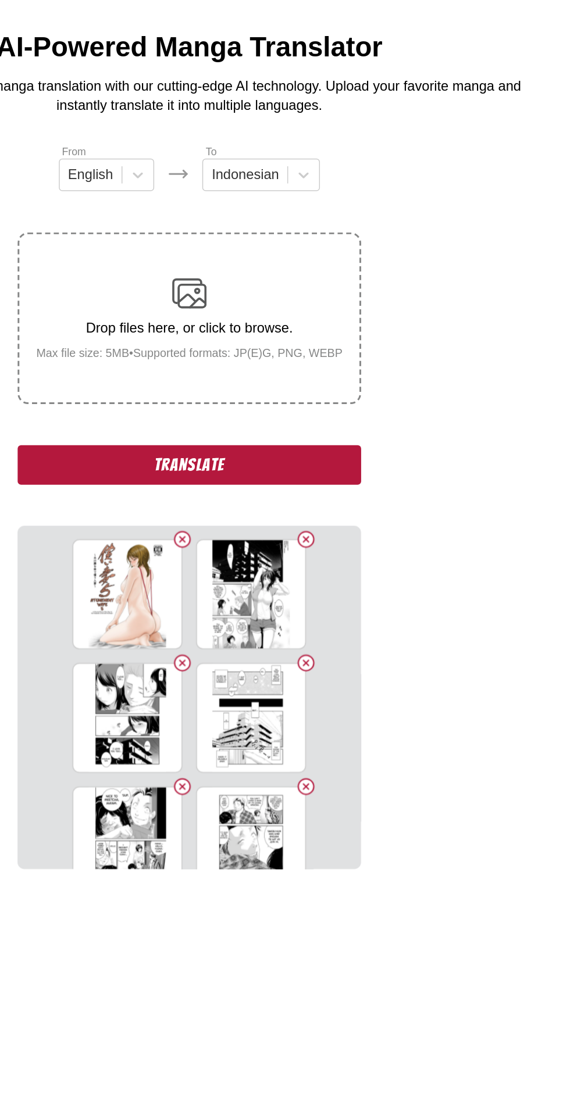
click at [324, 357] on button "Translate" at bounding box center [285, 370] width 233 height 27
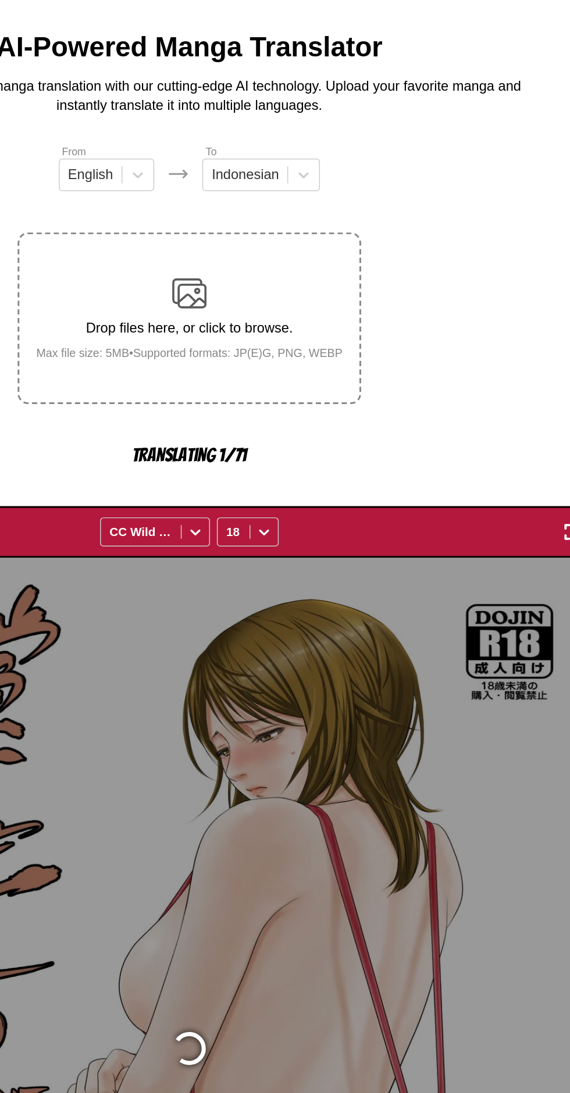
scroll to position [48, 0]
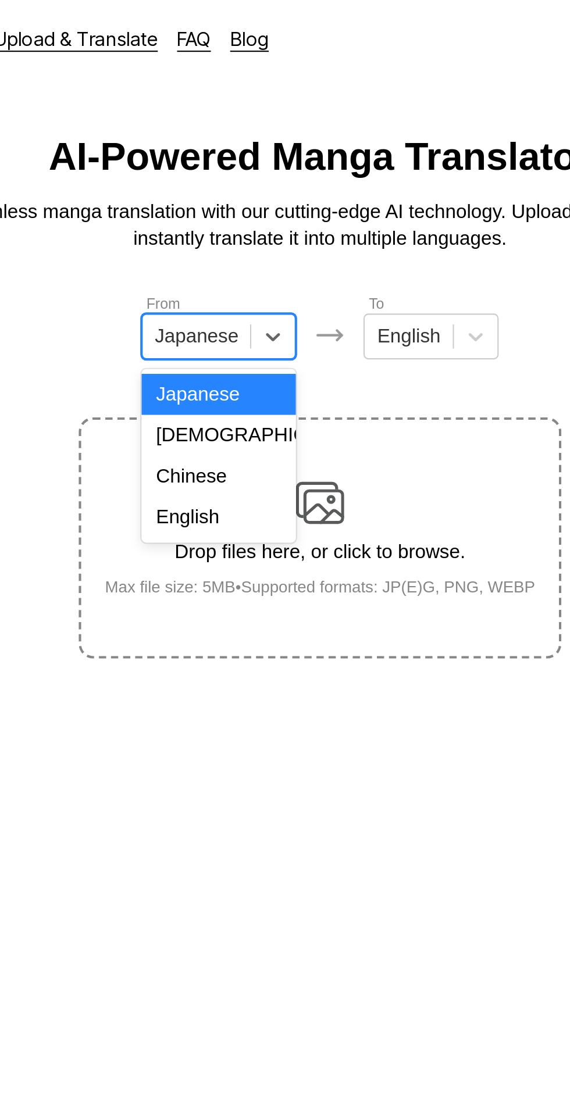
scroll to position [10, 0]
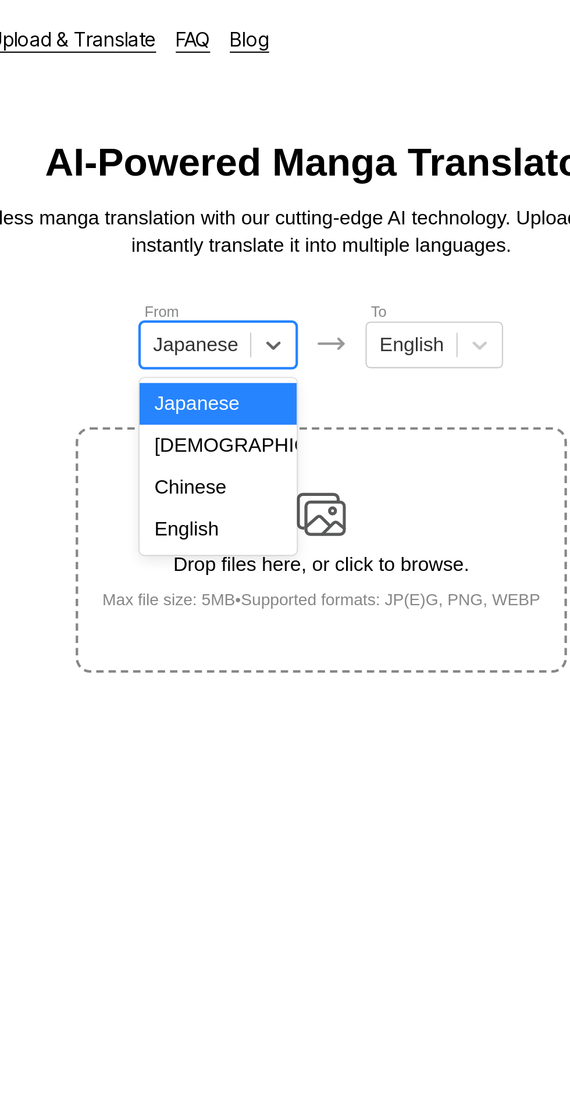
click at [237, 252] on div "English" at bounding box center [236, 251] width 74 height 20
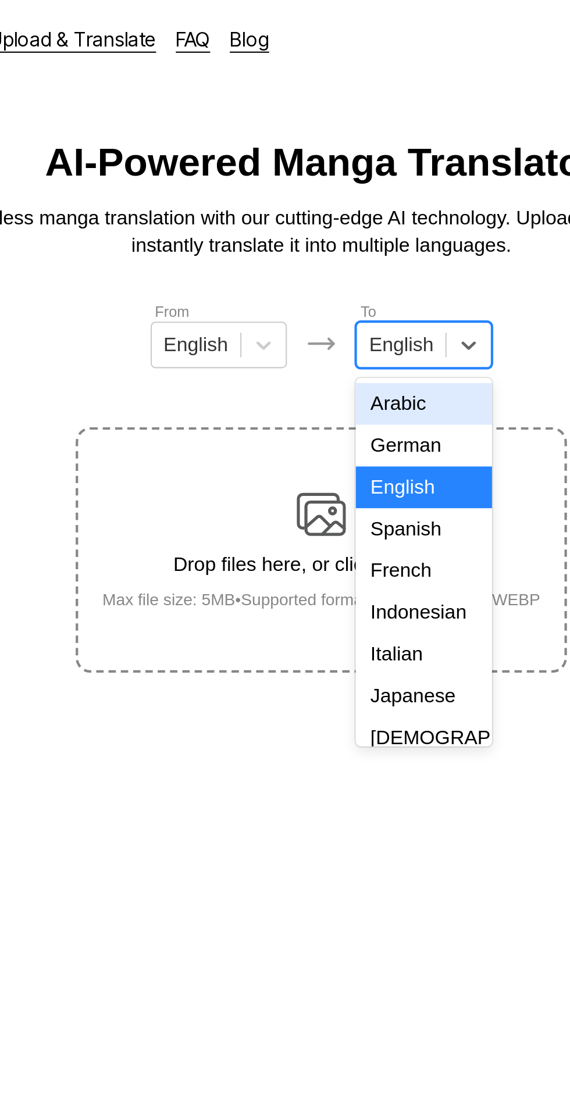
click at [336, 280] on div "French" at bounding box center [333, 271] width 65 height 20
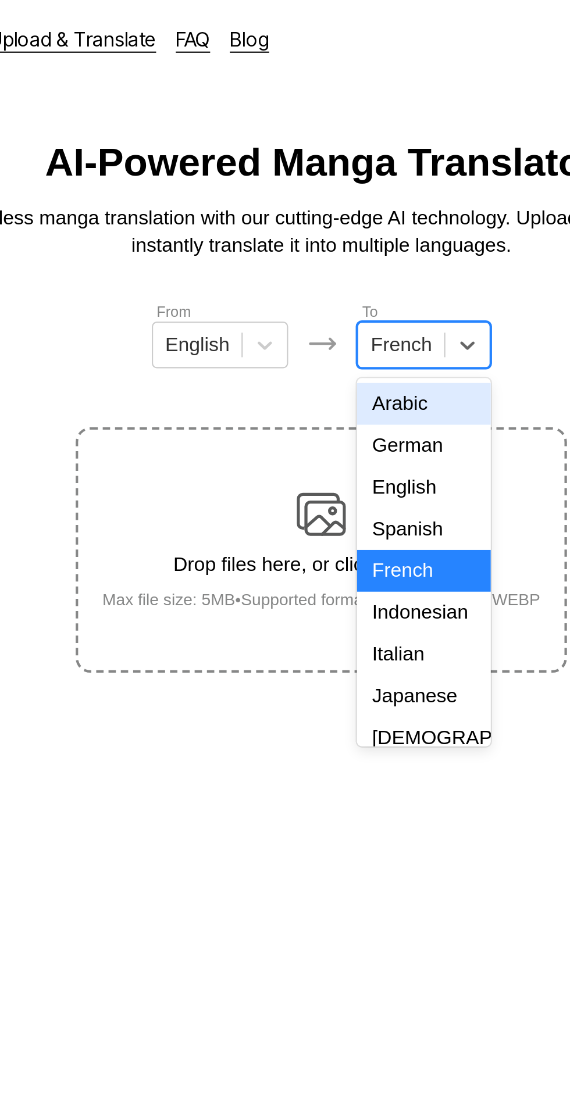
click at [336, 286] on div "Indonesian" at bounding box center [333, 290] width 63 height 20
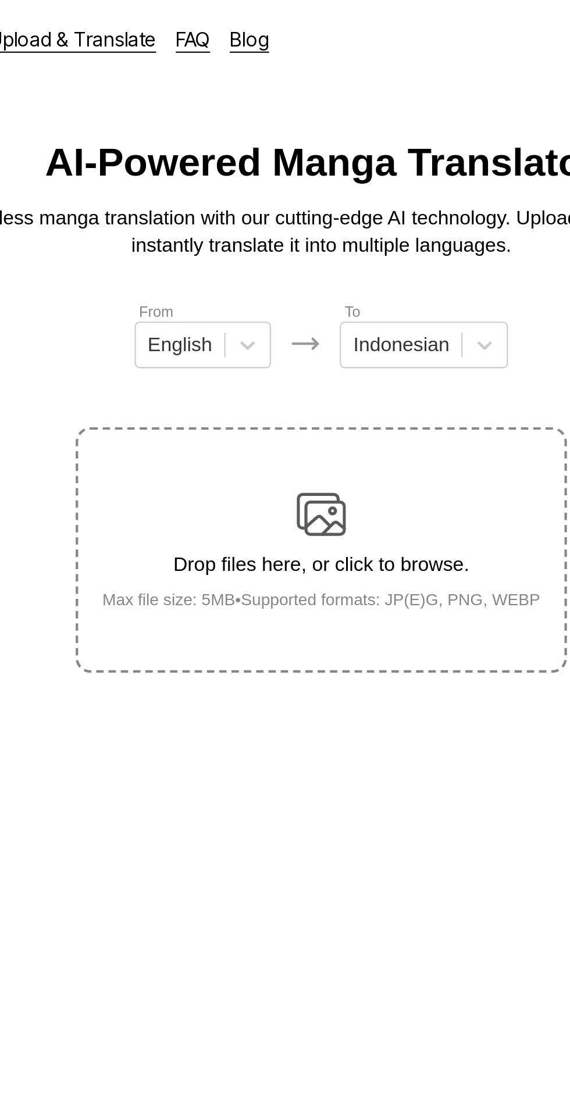
click at [298, 232] on div "Drop files here, or click to browse. Max file size: 5MB • Supported formats: JP…" at bounding box center [285, 260] width 226 height 56
click at [0, 0] on input "Drop files here, or click to browse. Max file size: 5MB • Supported formats: JP…" at bounding box center [0, 0] width 0 height 0
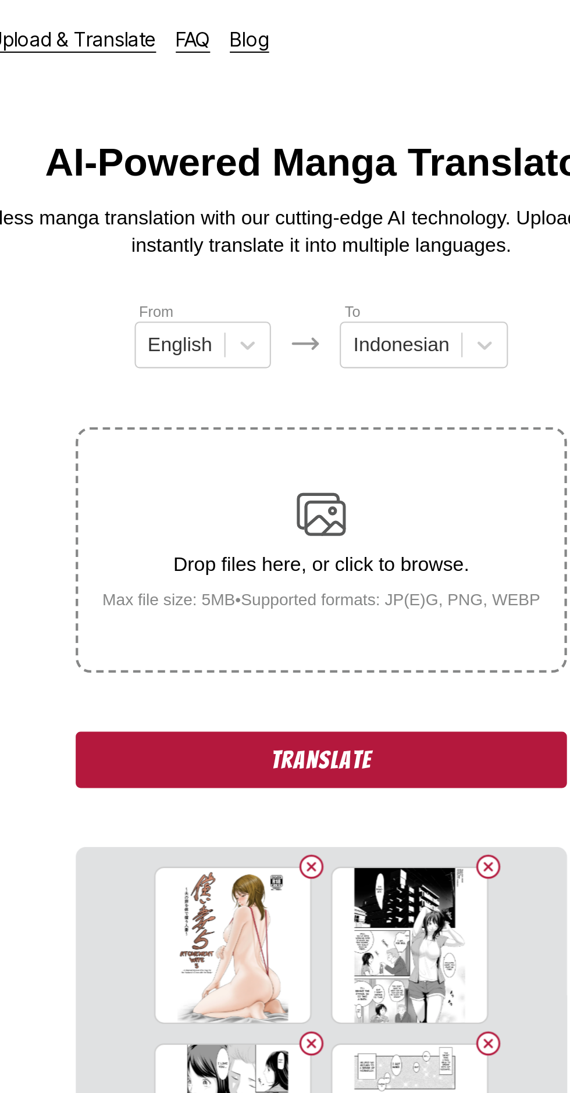
click at [304, 347] on button "Translate" at bounding box center [285, 360] width 233 height 27
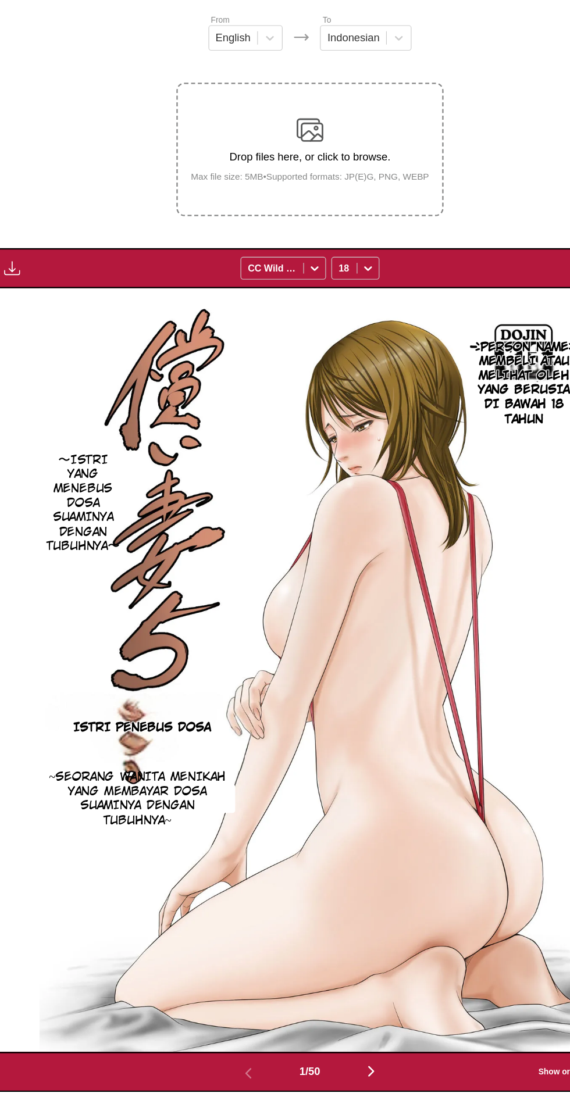
scroll to position [0, 0]
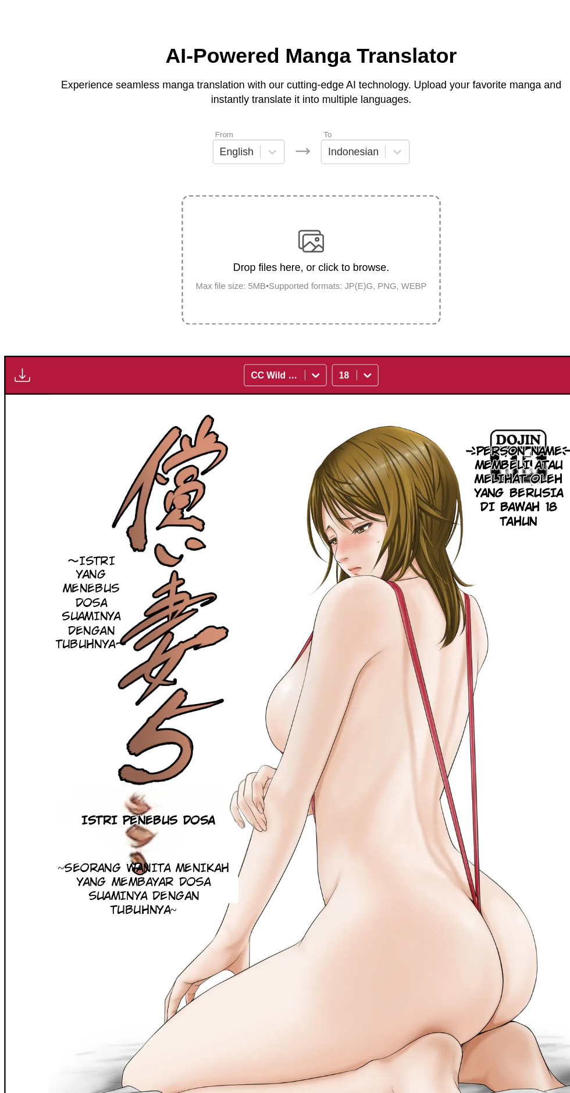
click at [25, 368] on img "button" at bounding box center [26, 375] width 14 height 14
click at [77, 400] on button "Download All" at bounding box center [57, 414] width 74 height 28
click at [26, 368] on img "button" at bounding box center [26, 375] width 14 height 14
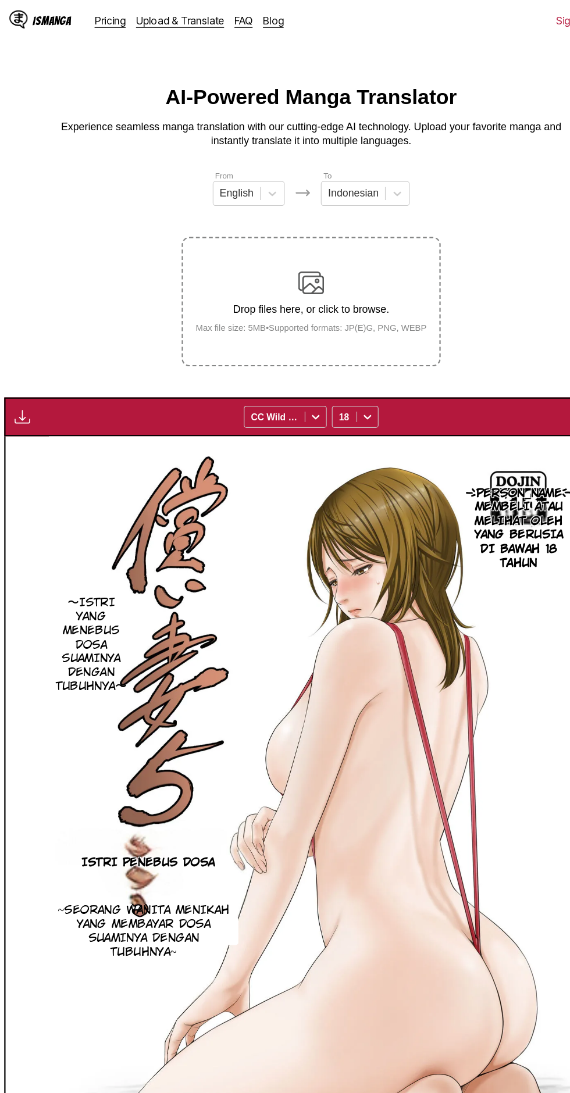
click at [30, 368] on img "button" at bounding box center [26, 375] width 14 height 14
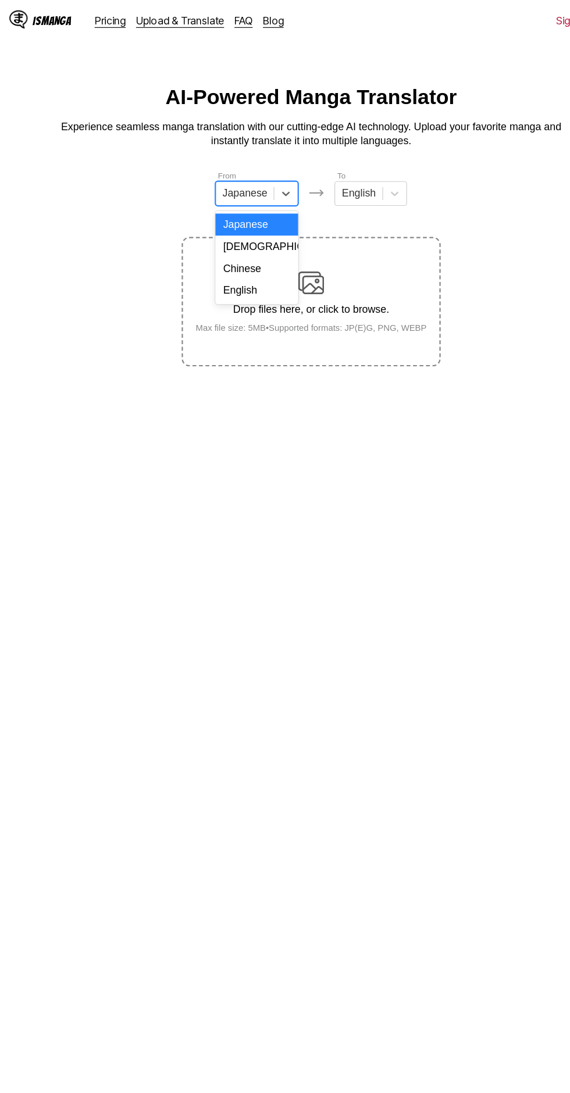
click at [254, 253] on div "English" at bounding box center [236, 261] width 74 height 20
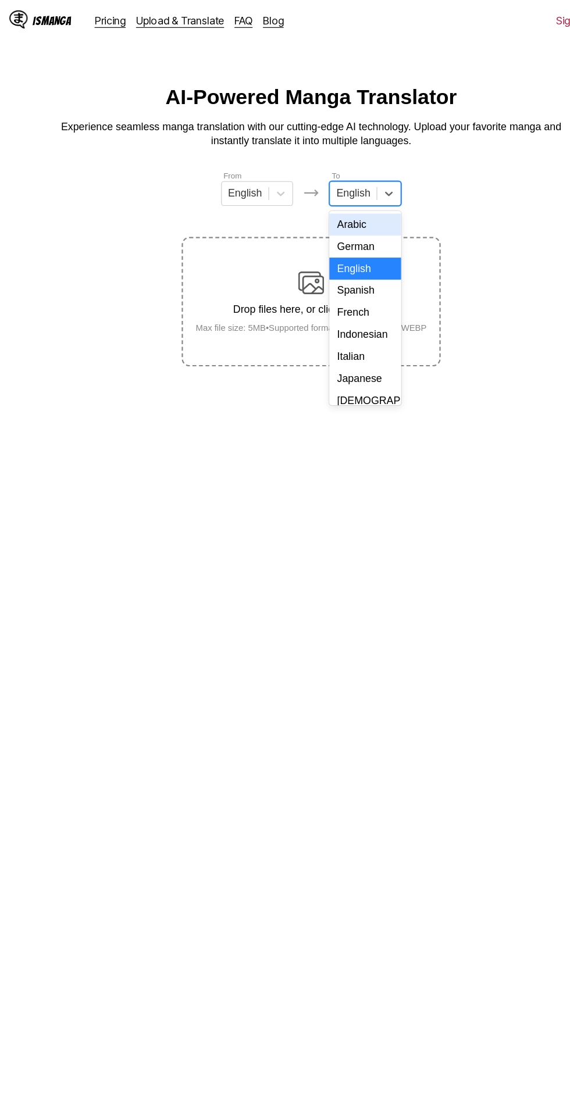
click at [338, 300] on div "Indonesian" at bounding box center [333, 301] width 65 height 20
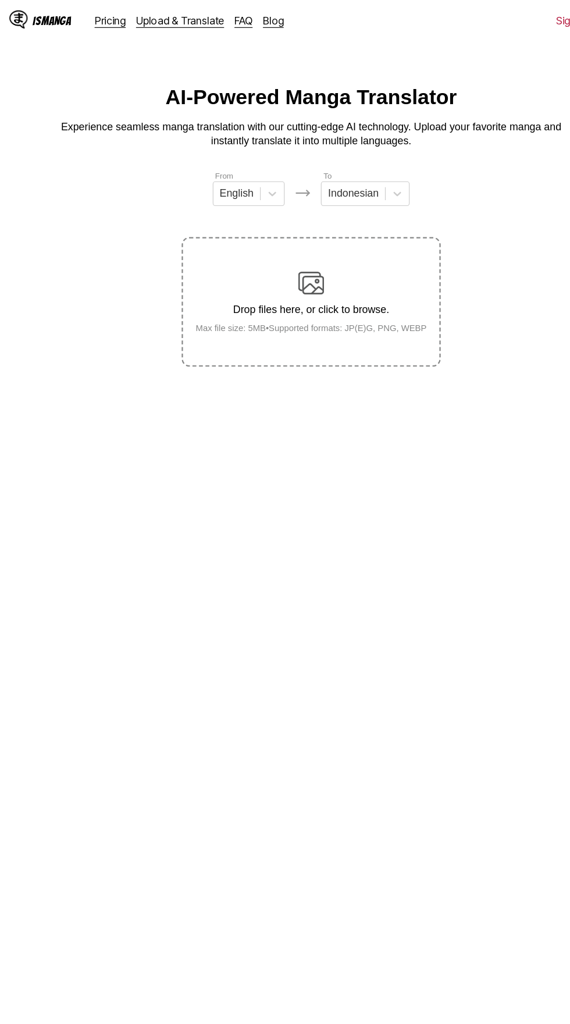
click at [294, 243] on img at bounding box center [284, 254] width 23 height 23
click at [0, 0] on input "Drop files here, or click to browse. Max file size: 5MB • Supported formats: JP…" at bounding box center [0, 0] width 0 height 0
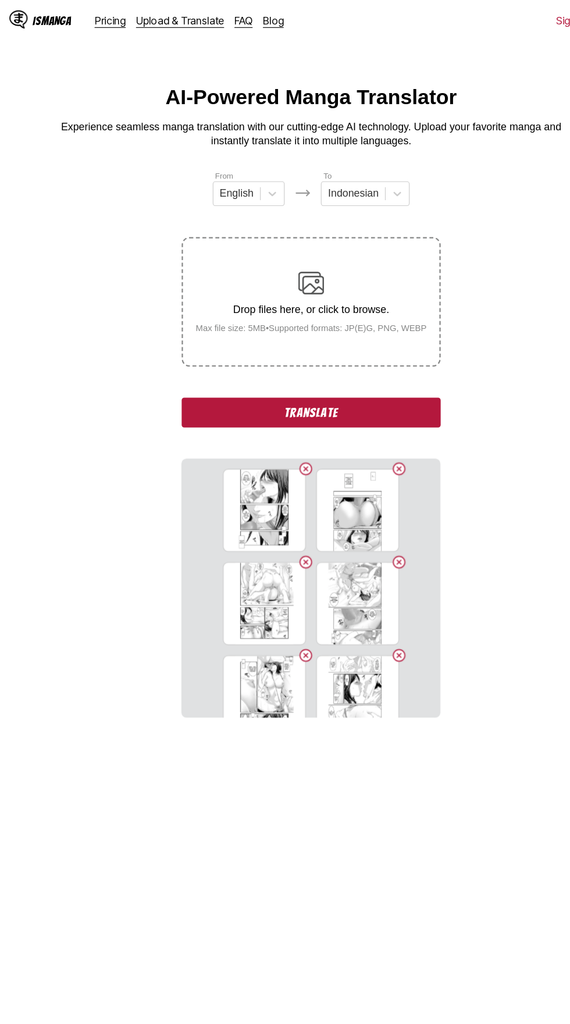
click at [332, 357] on button "Translate" at bounding box center [285, 370] width 233 height 27
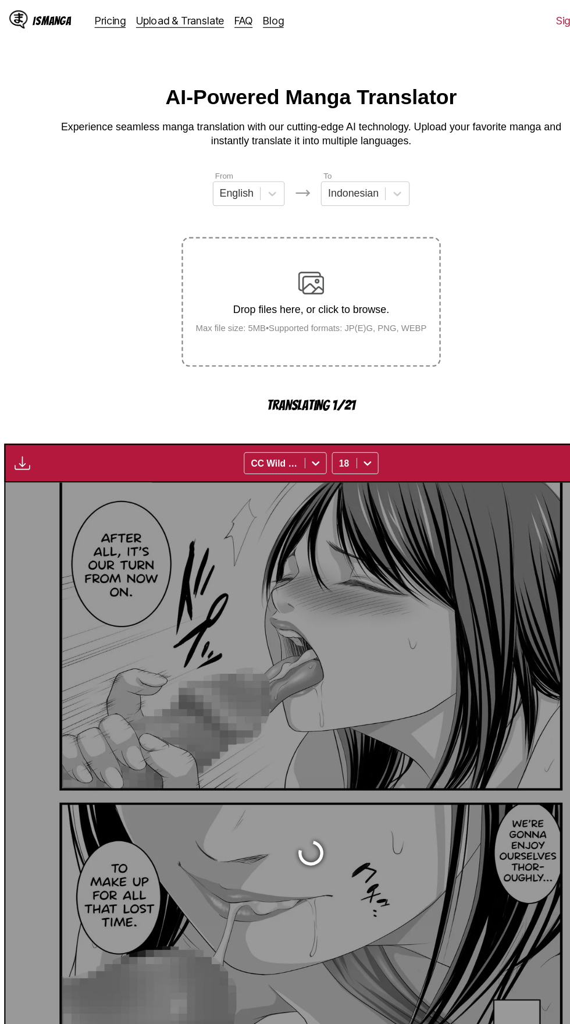
scroll to position [55, 0]
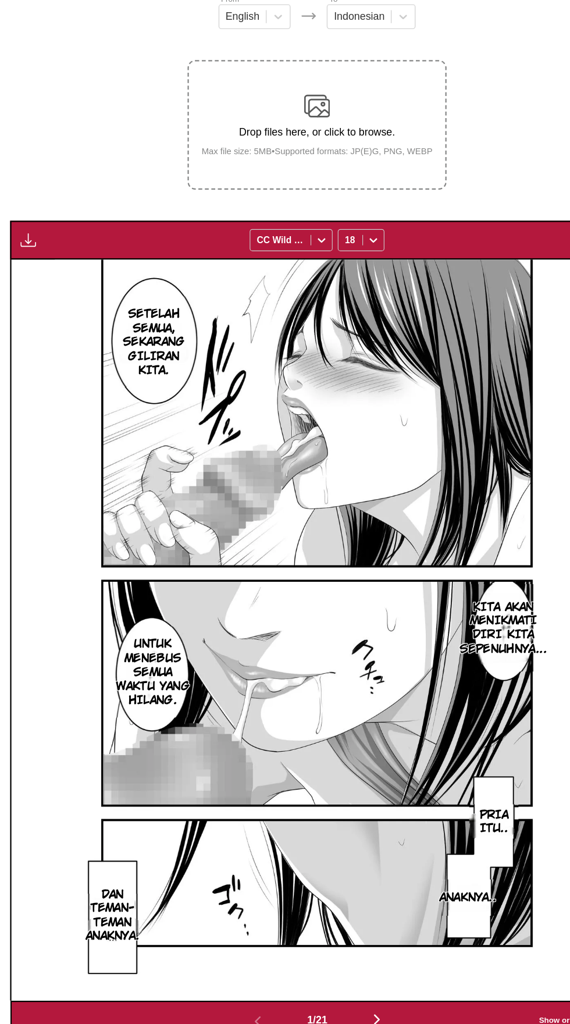
click at [26, 313] on img "button" at bounding box center [26, 320] width 14 height 14
click at [89, 345] on button "Download All" at bounding box center [57, 359] width 74 height 28
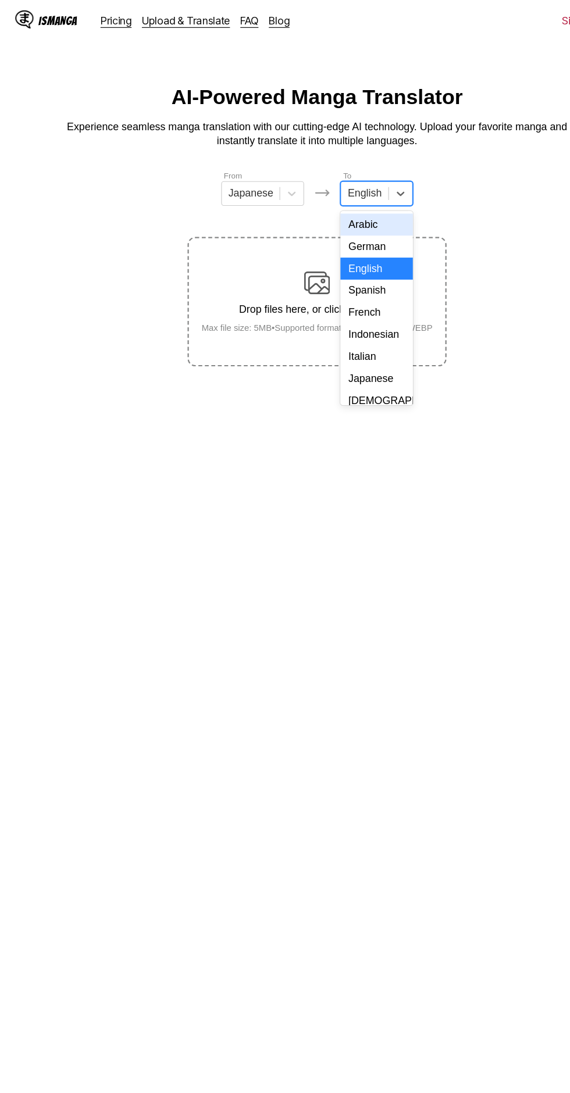
click at [351, 298] on div "Indonesian" at bounding box center [338, 301] width 65 height 20
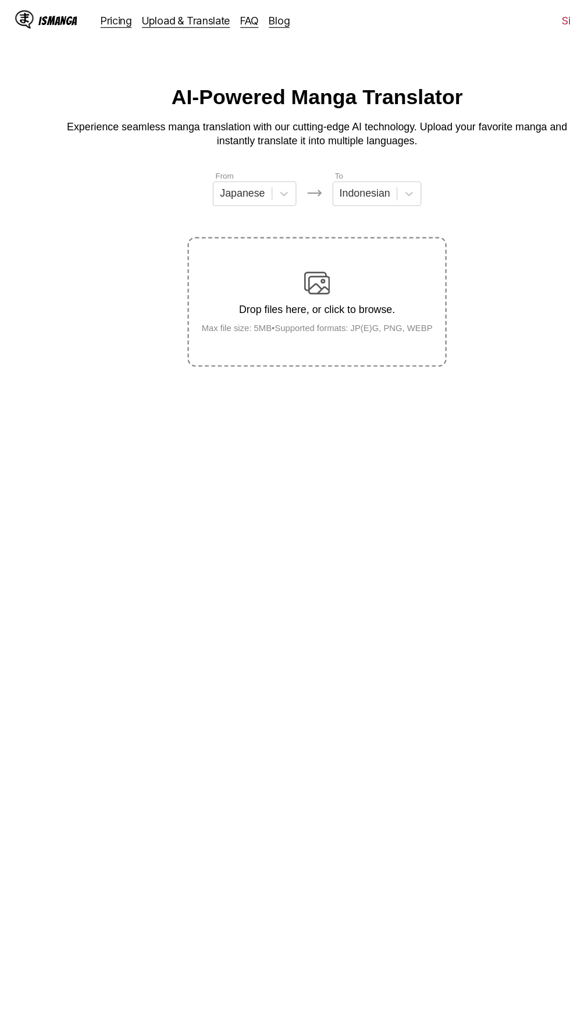
click at [304, 243] on div "Drop files here, or click to browse. Max file size: 5MB • Supported formats: JP…" at bounding box center [285, 271] width 226 height 56
click at [0, 0] on input "Drop files here, or click to browse. Max file size: 5MB • Supported formats: JP…" at bounding box center [0, 0] width 0 height 0
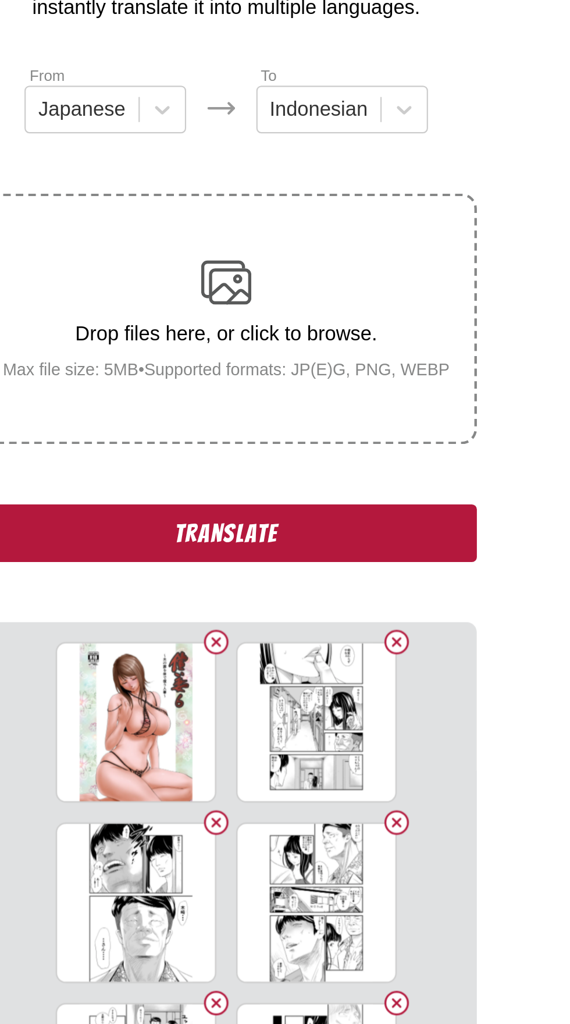
click at [340, 357] on button "Translate" at bounding box center [285, 370] width 233 height 27
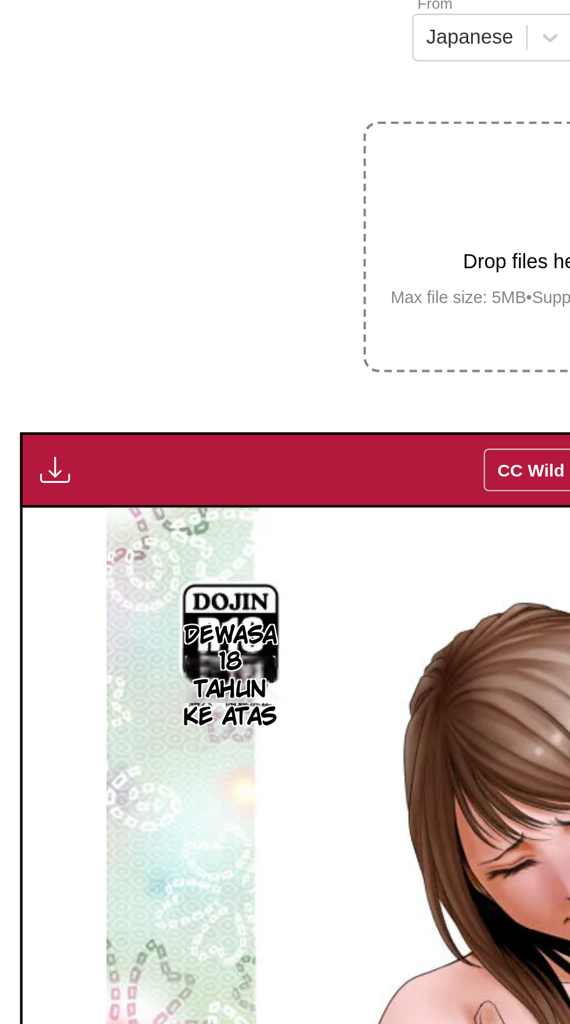
click at [28, 368] on img "button" at bounding box center [26, 375] width 14 height 14
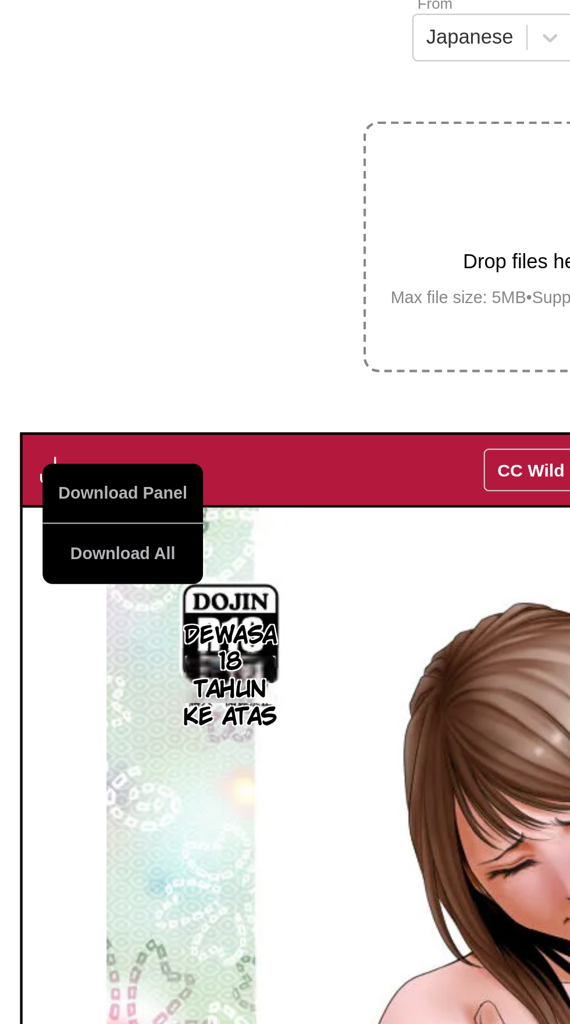
click at [64, 400] on button "Download All" at bounding box center [57, 414] width 74 height 28
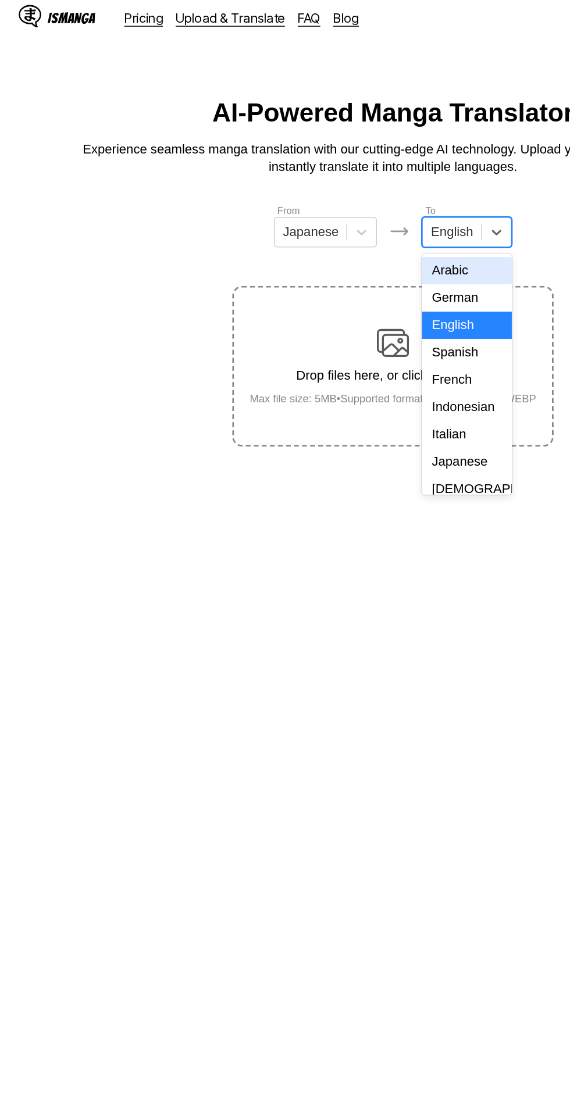
click at [340, 302] on div "Indonesian" at bounding box center [338, 301] width 65 height 20
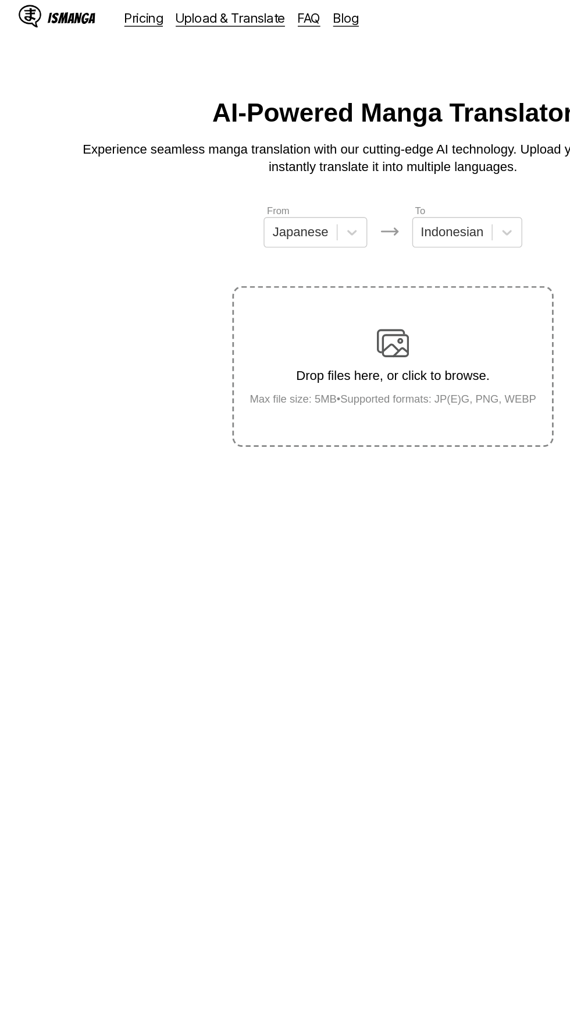
click at [305, 251] on div "Drop files here, or click to browse. Max file size: 5MB • Supported formats: JP…" at bounding box center [285, 271] width 226 height 56
click at [0, 0] on input "Drop files here, or click to browse. Max file size: 5MB • Supported formats: JP…" at bounding box center [0, 0] width 0 height 0
click at [298, 249] on div "Drop files here, or click to browse. Max file size: 5MB • Supported formats: JP…" at bounding box center [285, 271] width 226 height 56
click at [0, 0] on input "Drop files here, or click to browse. Max file size: 5MB • Supported formats: JP…" at bounding box center [0, 0] width 0 height 0
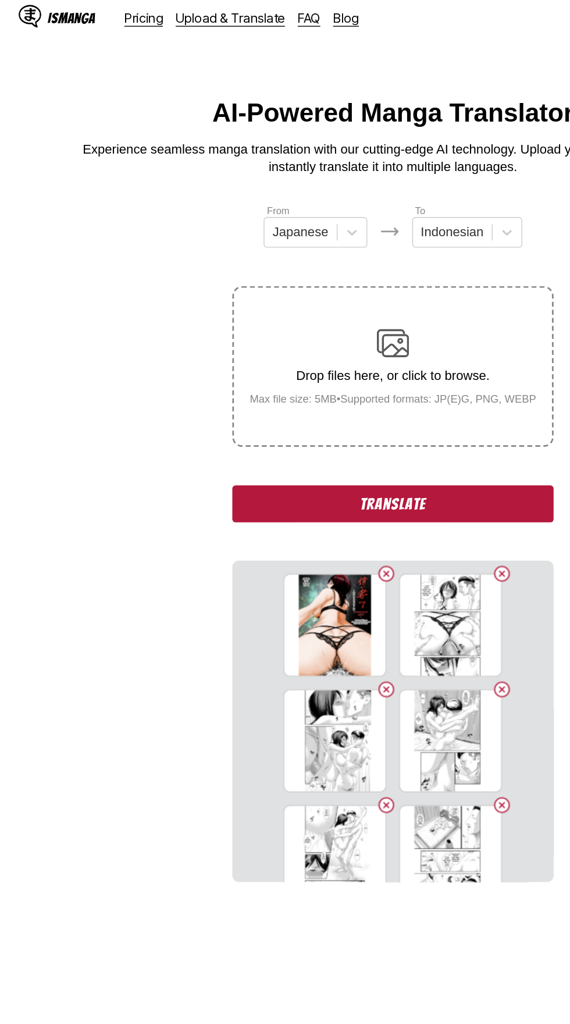
click at [337, 360] on button "Translate" at bounding box center [285, 370] width 233 height 27
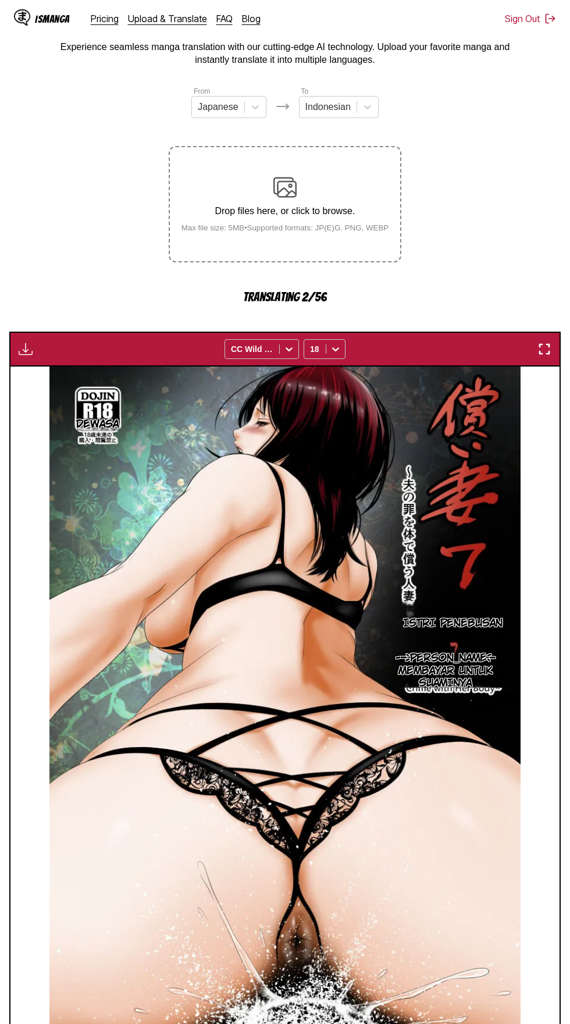
scroll to position [67, 0]
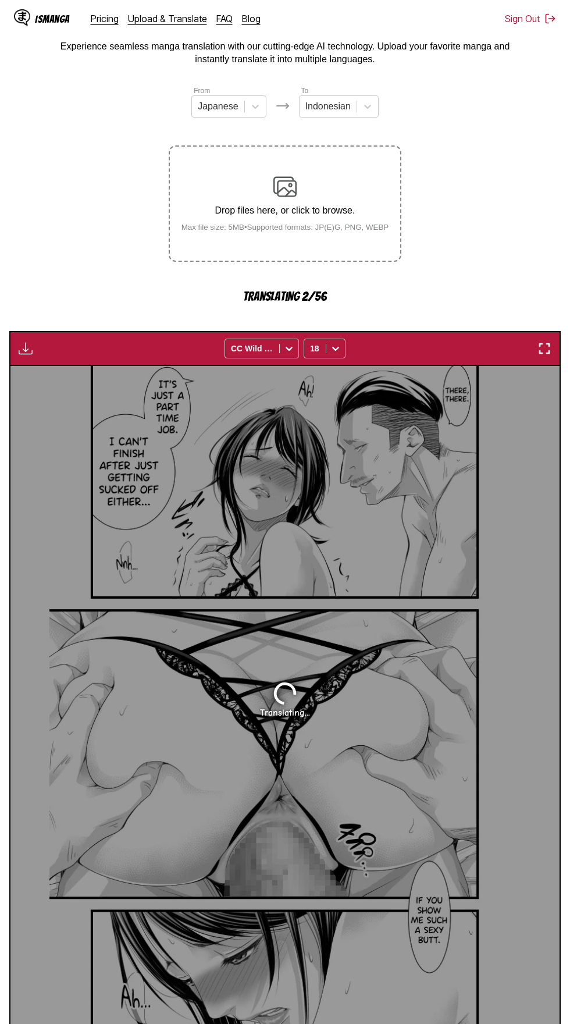
scroll to position [0, 0]
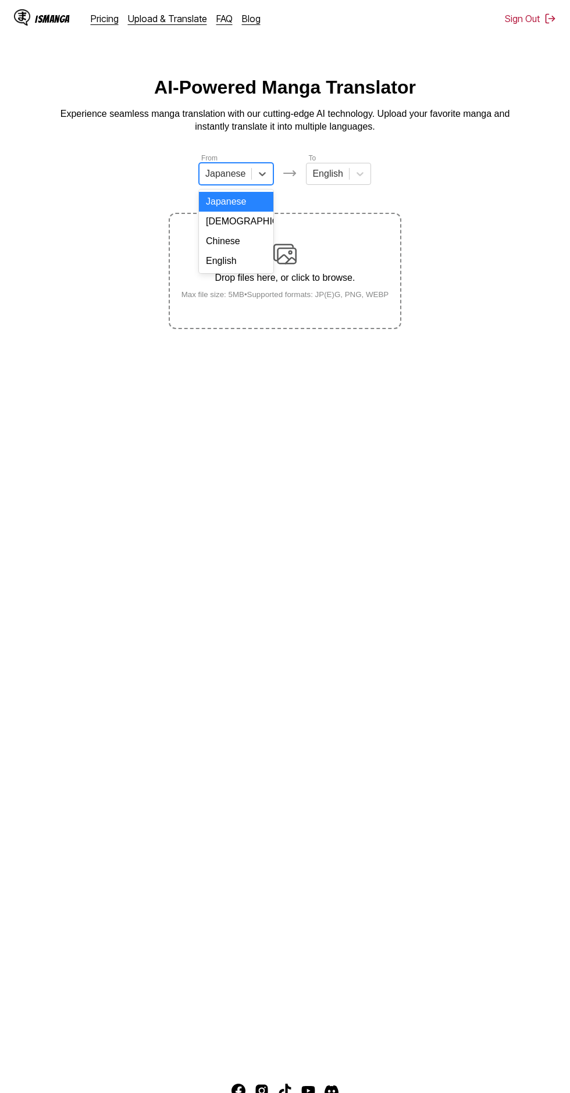
click at [245, 261] on div "English" at bounding box center [236, 261] width 74 height 20
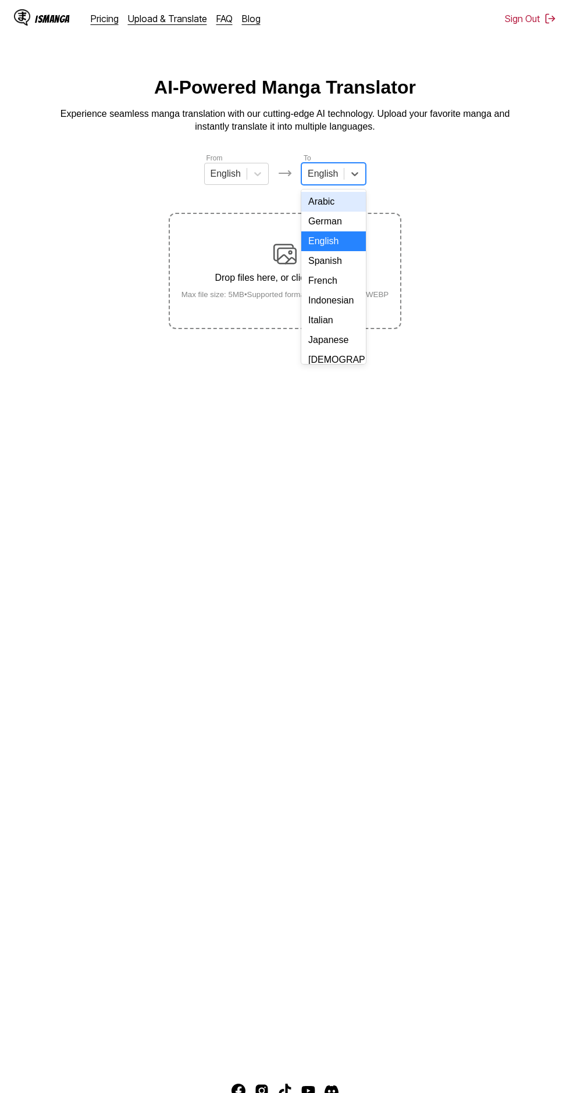
click at [343, 298] on div "Indonesian" at bounding box center [333, 301] width 65 height 20
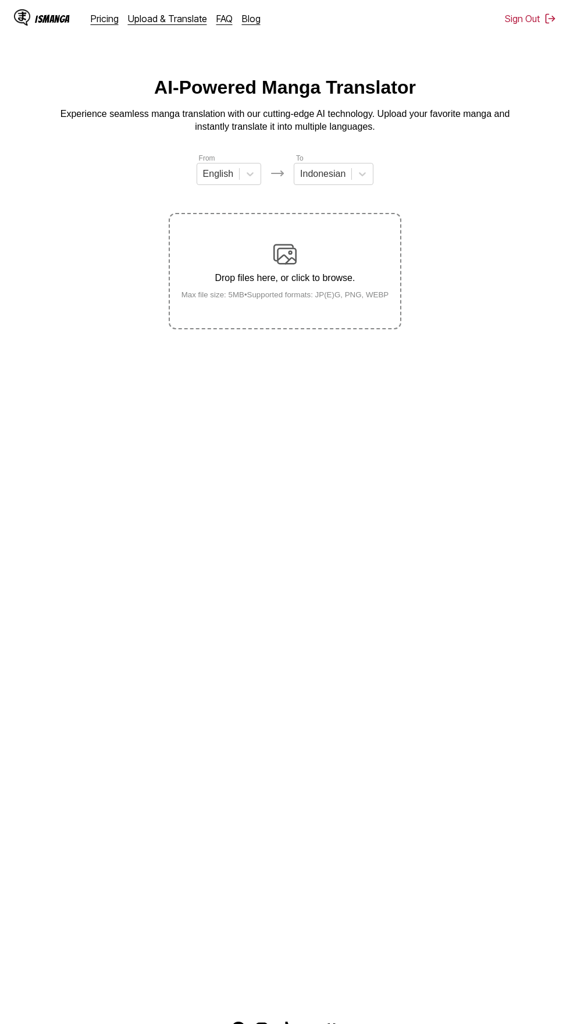
click at [289, 243] on img at bounding box center [284, 254] width 23 height 23
click at [0, 0] on input "Drop files here, or click to browse. Max file size: 5MB • Supported formats: JP…" at bounding box center [0, 0] width 0 height 0
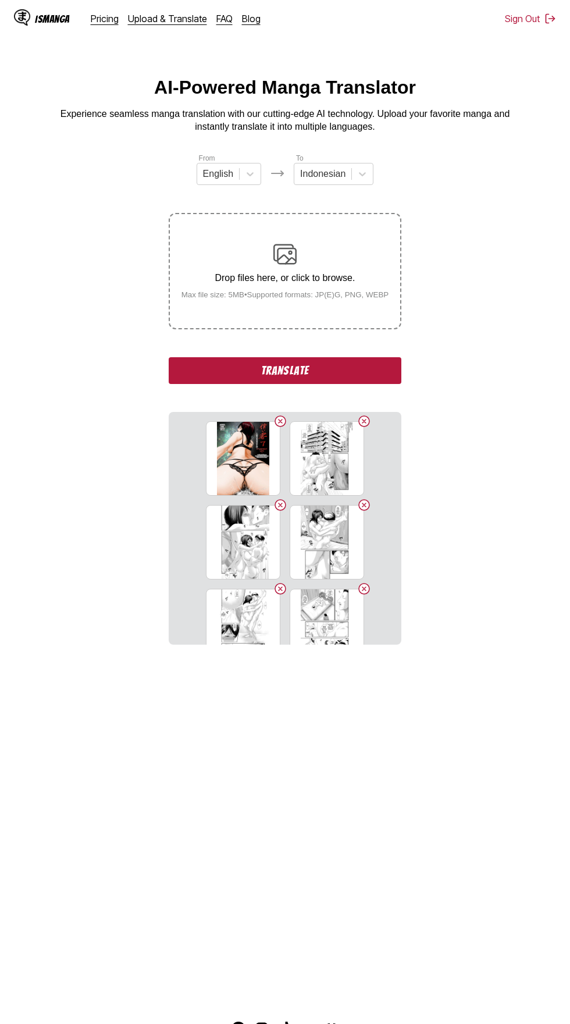
click at [370, 357] on button "Translate" at bounding box center [285, 370] width 233 height 27
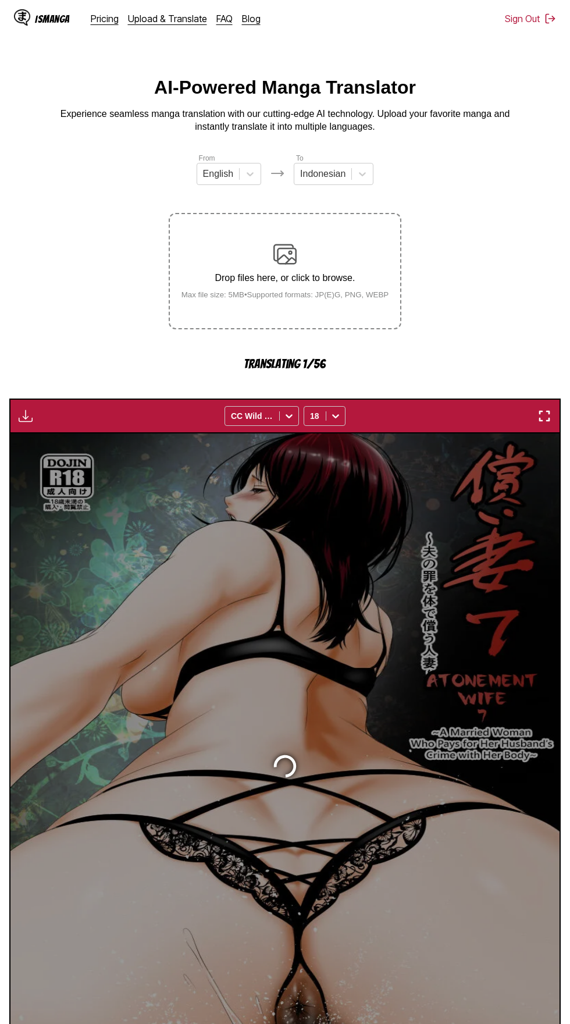
scroll to position [55, 0]
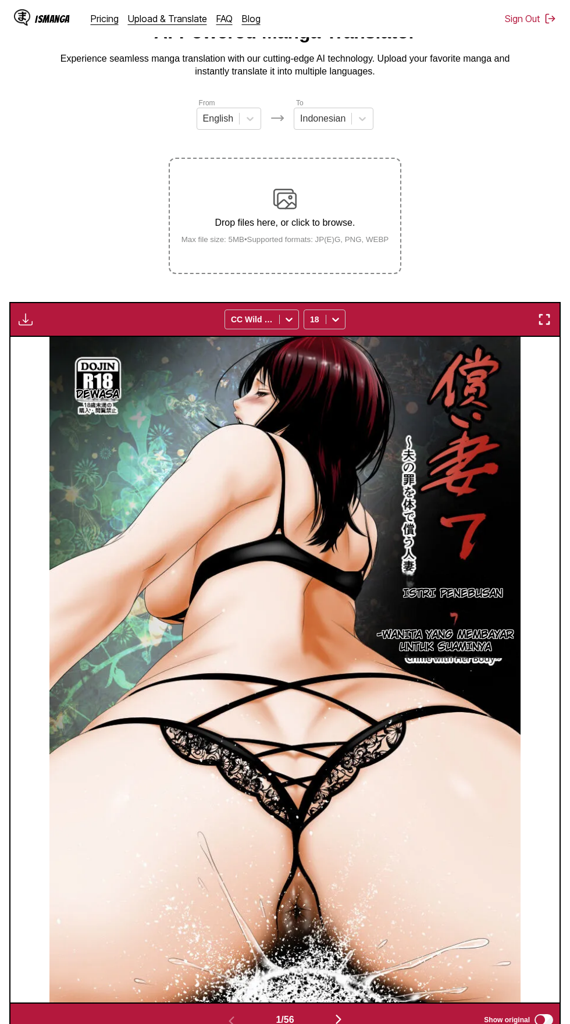
click at [345, 1012] on img "button" at bounding box center [338, 1019] width 14 height 14
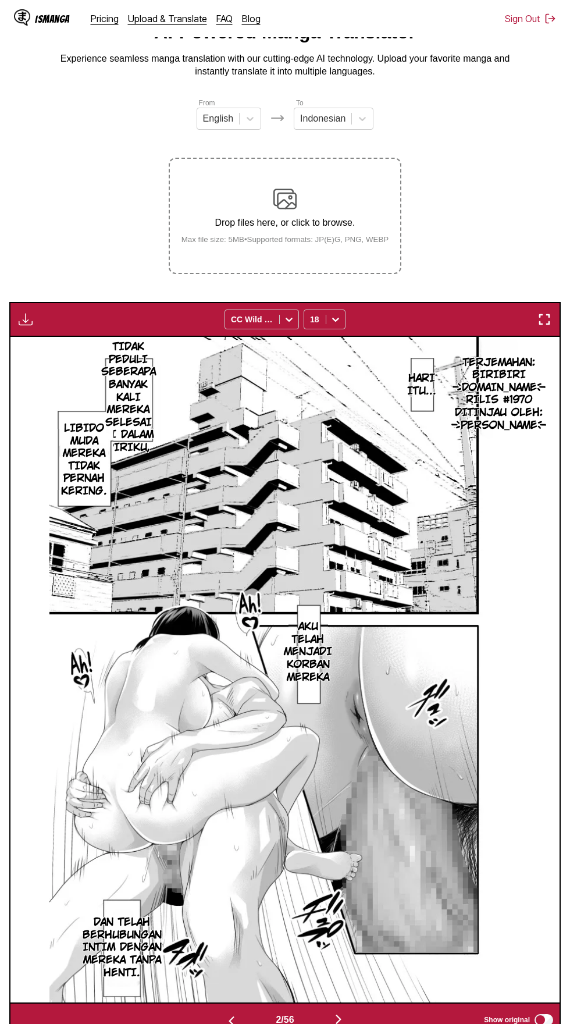
click at [35, 312] on button "button" at bounding box center [25, 319] width 21 height 15
click at [74, 344] on button "Download All" at bounding box center [57, 358] width 74 height 28
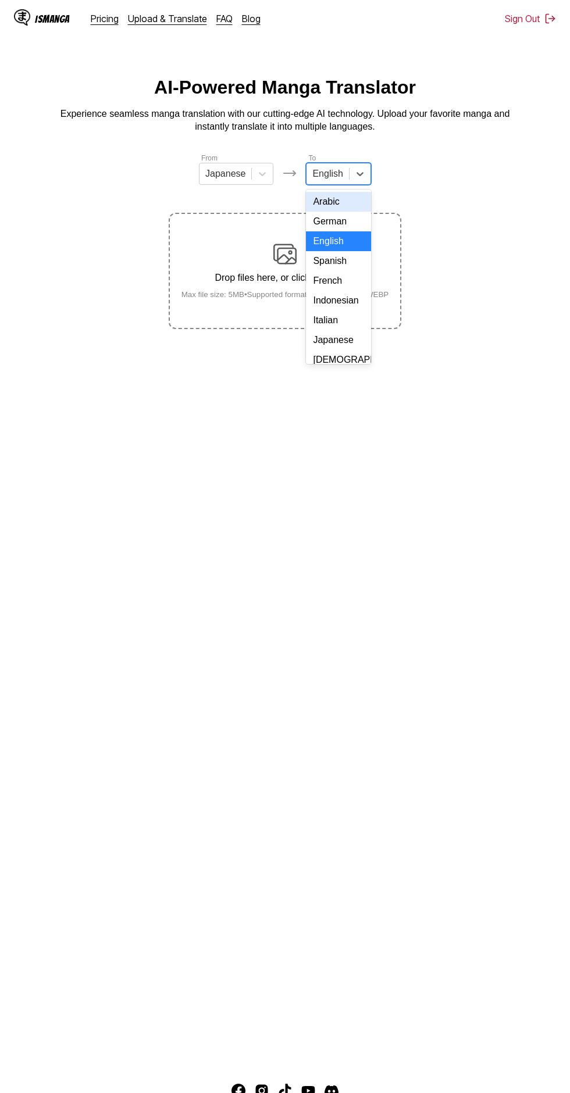
click at [351, 303] on div "Indonesian" at bounding box center [338, 301] width 65 height 20
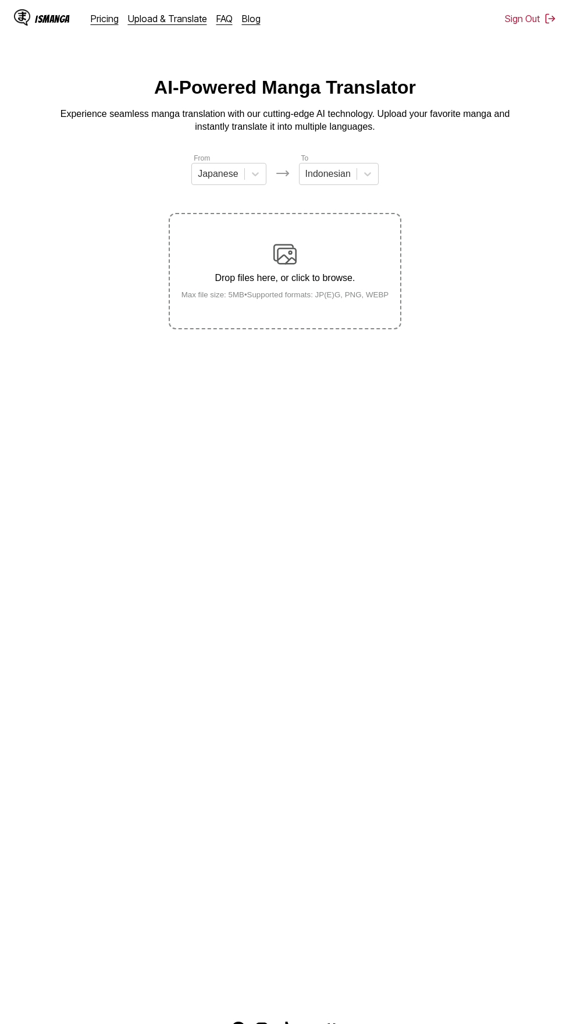
click at [291, 243] on img at bounding box center [284, 254] width 23 height 23
click at [0, 0] on input "Drop files here, or click to browse. Max file size: 5MB • Supported formats: JP…" at bounding box center [0, 0] width 0 height 0
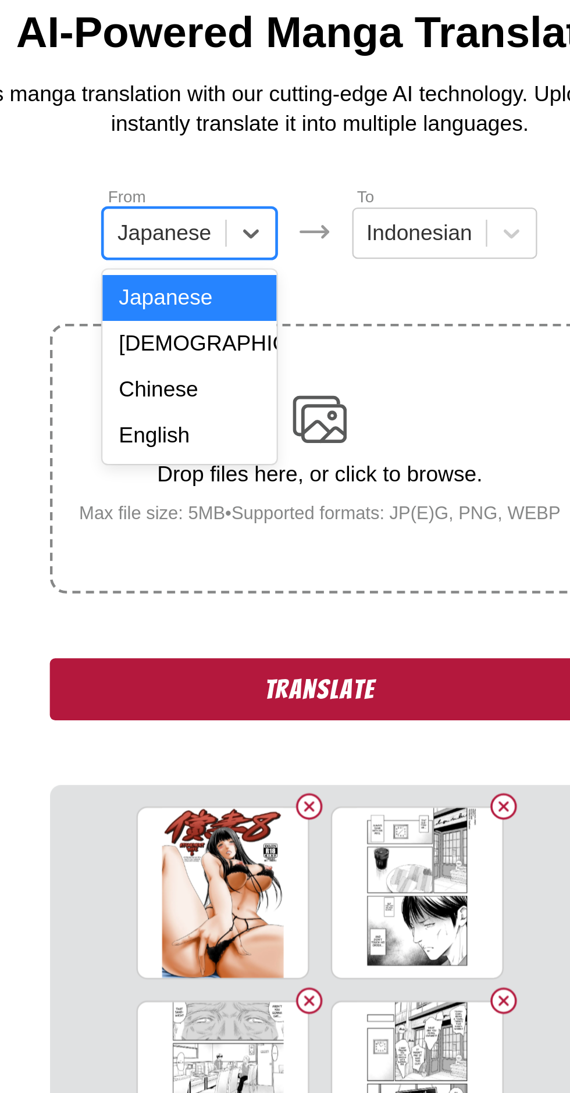
click at [235, 258] on div "English" at bounding box center [228, 261] width 74 height 20
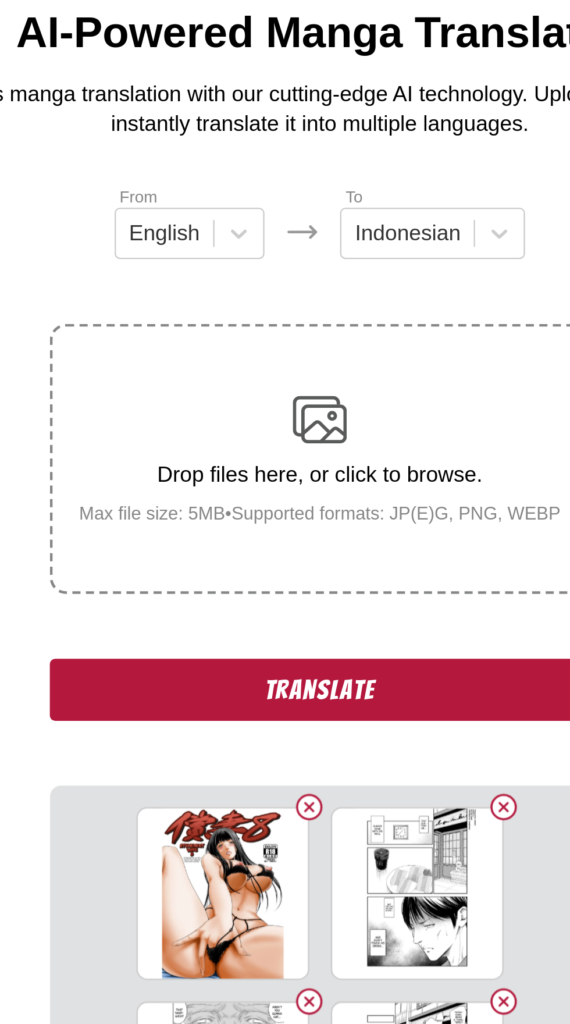
click at [307, 357] on button "Translate" at bounding box center [285, 370] width 233 height 27
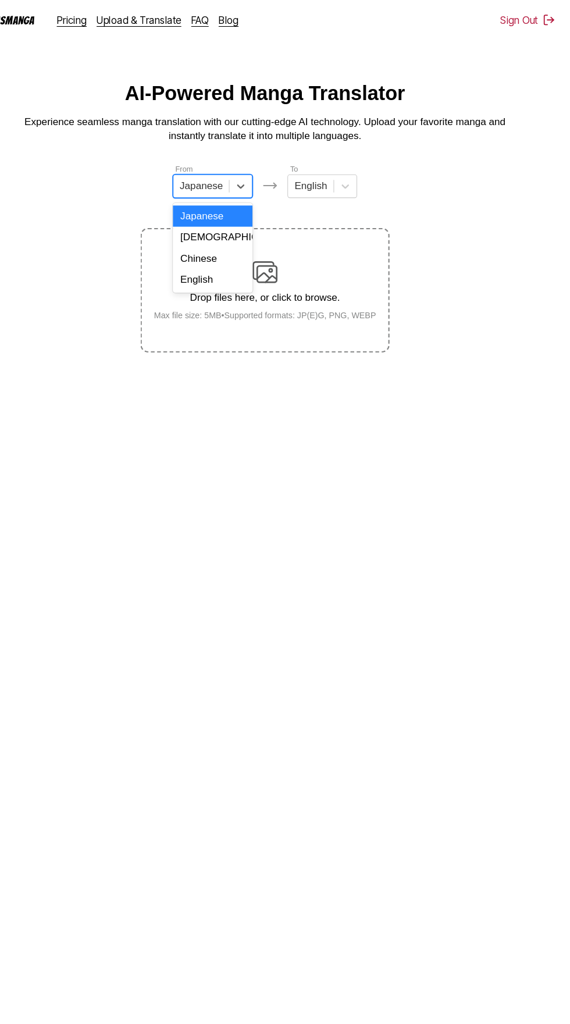
click at [208, 174] on input "text" at bounding box center [206, 174] width 2 height 10
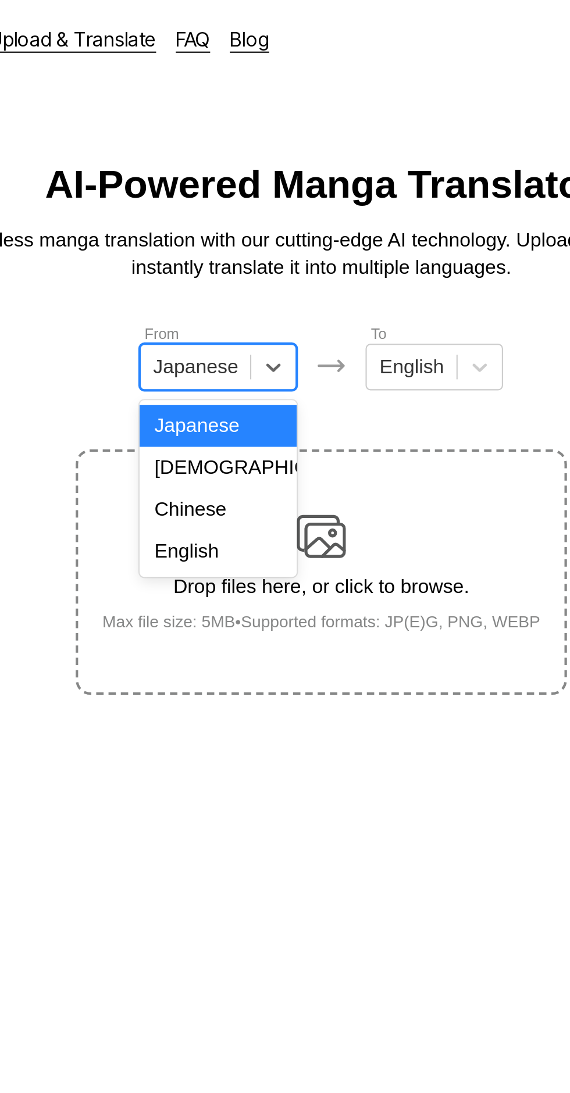
click at [220, 257] on div "English" at bounding box center [236, 261] width 74 height 20
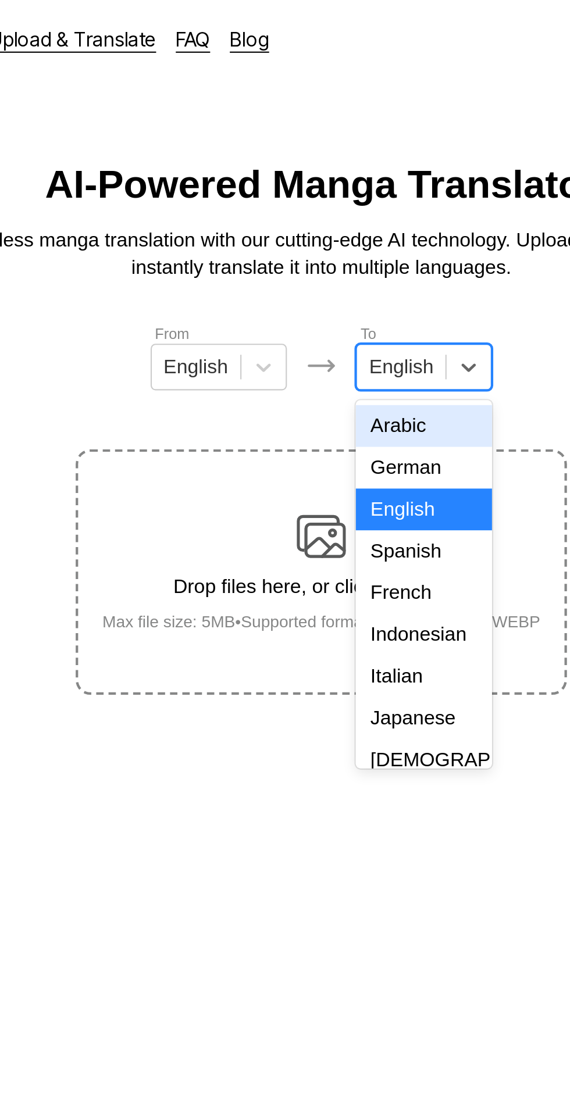
click at [339, 298] on div "Indonesian" at bounding box center [333, 301] width 65 height 20
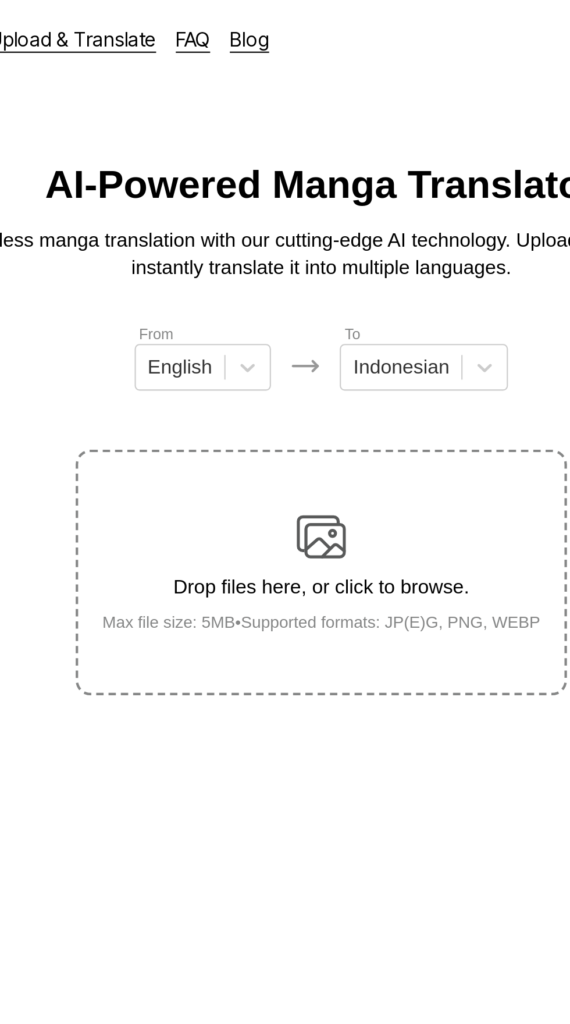
click at [292, 243] on img at bounding box center [284, 254] width 23 height 23
click at [0, 0] on input "Drop files here, or click to browse. Max file size: 5MB • Supported formats: JP…" at bounding box center [0, 0] width 0 height 0
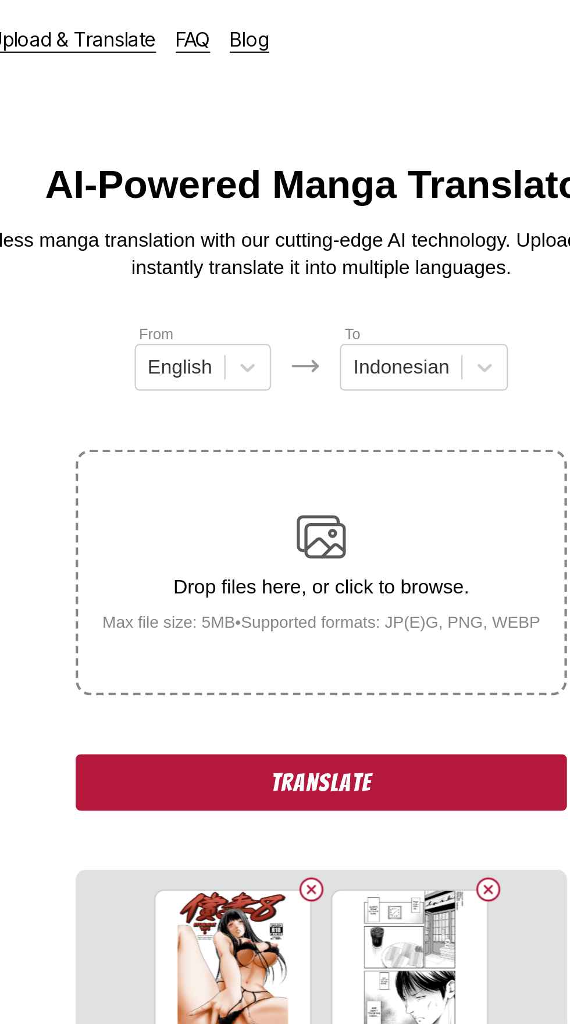
click at [220, 363] on button "Translate" at bounding box center [285, 370] width 233 height 27
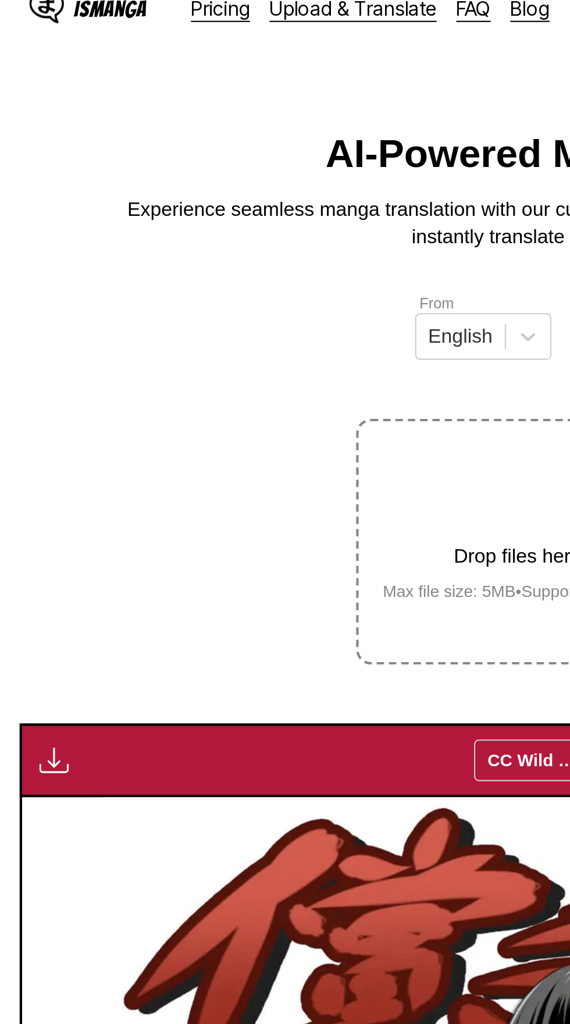
click at [24, 368] on img "button" at bounding box center [26, 375] width 14 height 14
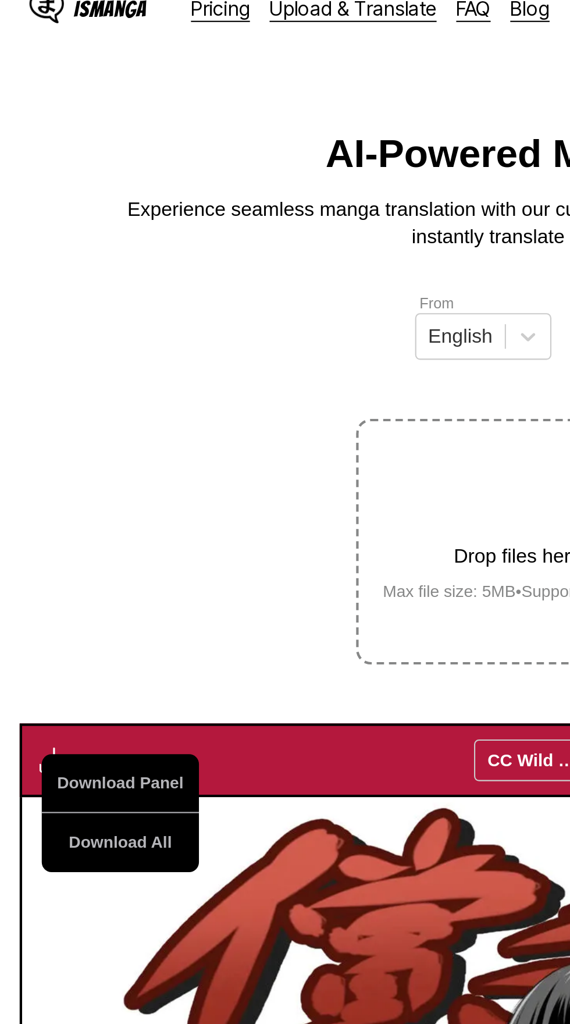
click at [40, 400] on button "Download All" at bounding box center [57, 414] width 74 height 28
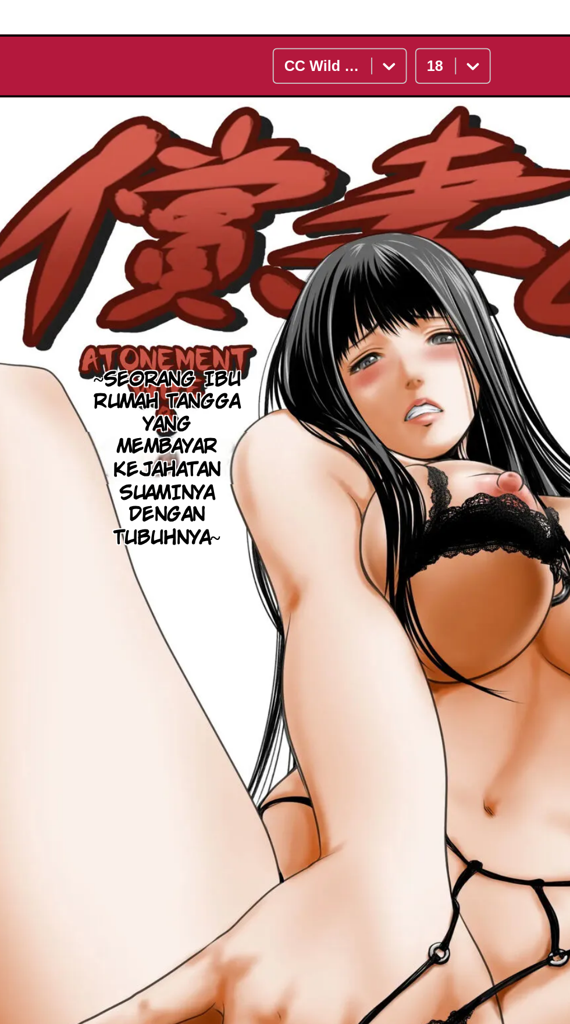
click at [25, 368] on img "button" at bounding box center [26, 375] width 14 height 14
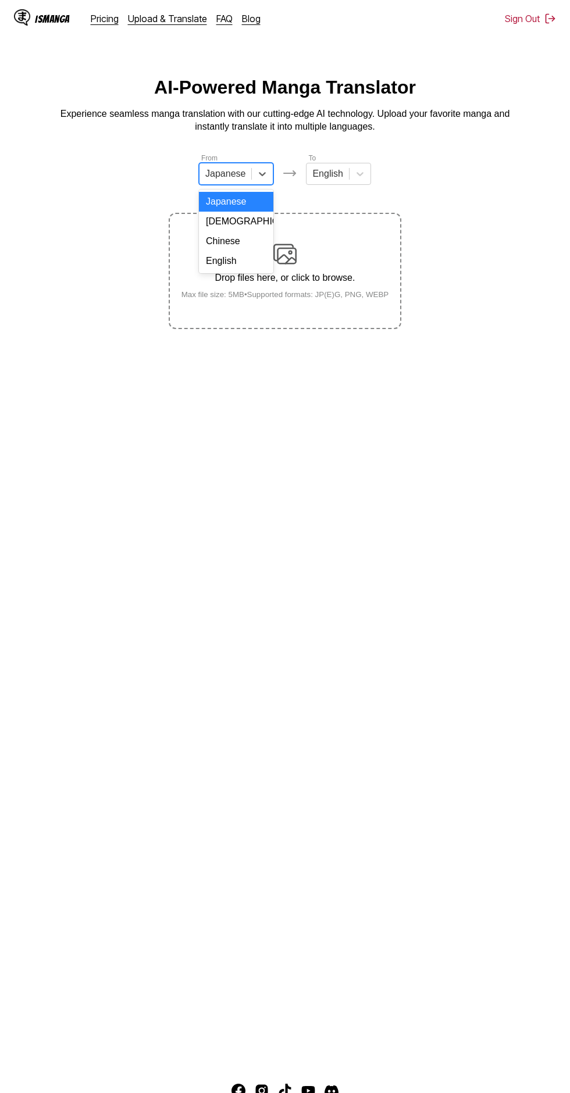
click at [247, 260] on div "English" at bounding box center [236, 261] width 74 height 20
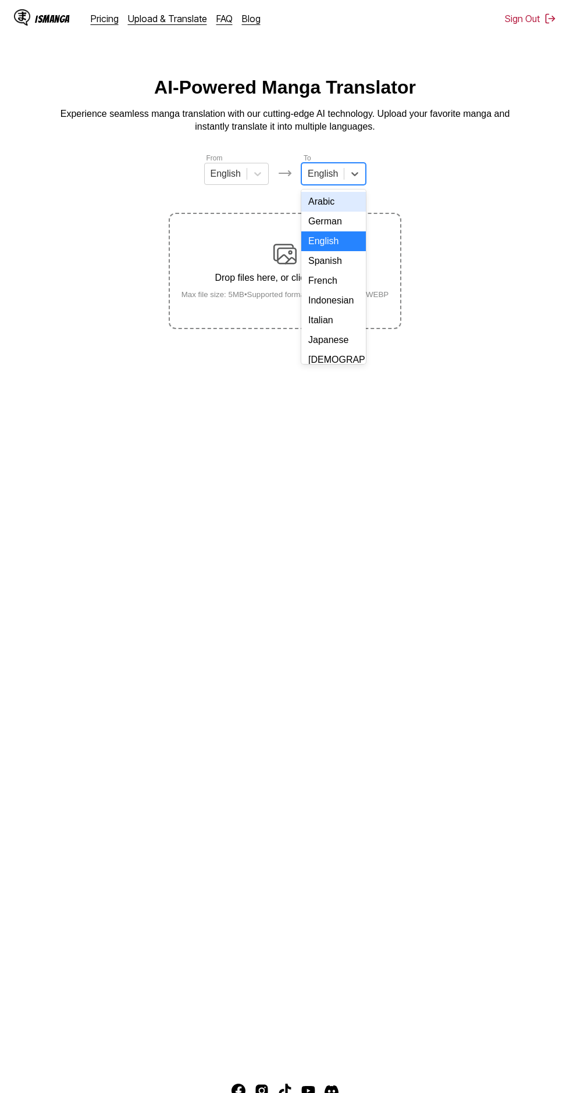
click at [340, 298] on div "Indonesian" at bounding box center [333, 301] width 65 height 20
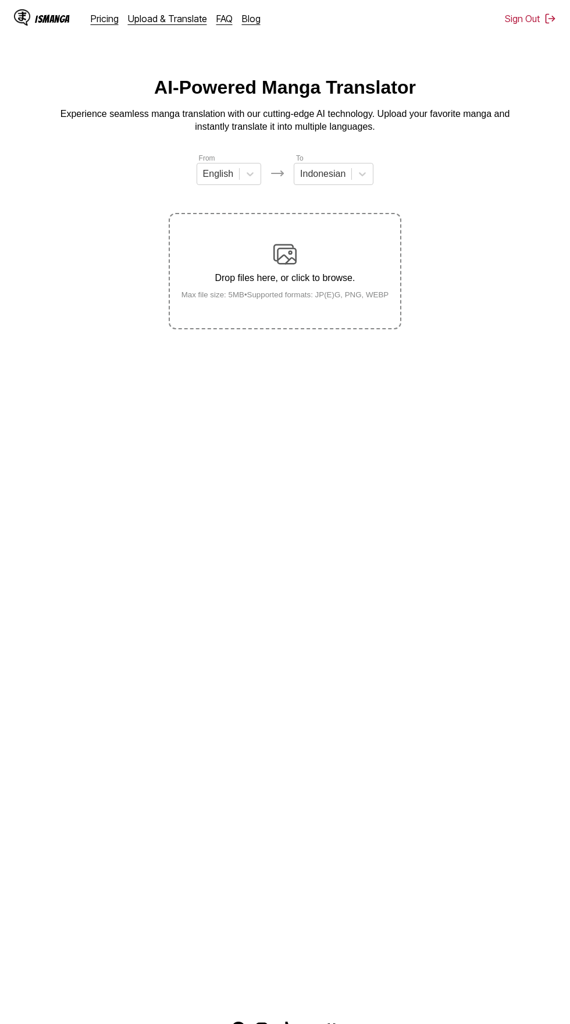
click at [300, 243] on div "Drop files here, or click to browse. Max file size: 5MB • Supported formats: JP…" at bounding box center [285, 271] width 226 height 56
click at [0, 0] on input "Drop files here, or click to browse. Max file size: 5MB • Supported formats: JP…" at bounding box center [0, 0] width 0 height 0
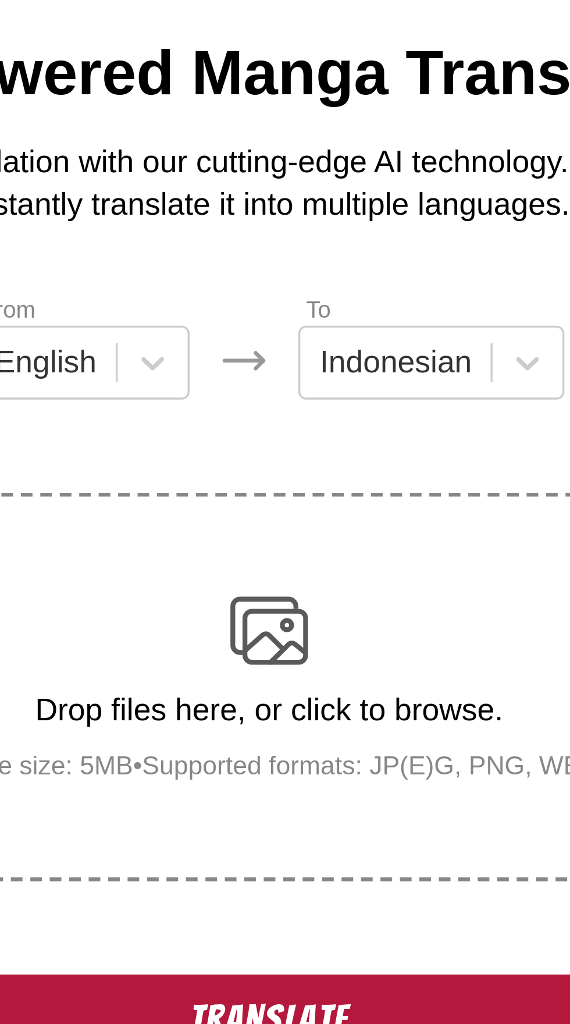
scroll to position [3, 0]
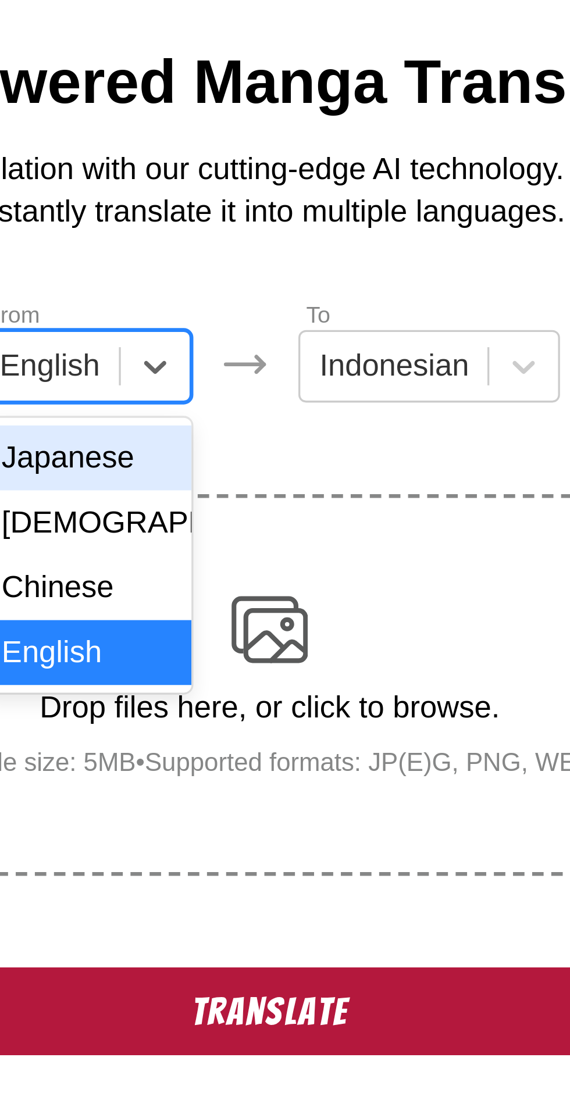
click at [216, 197] on div "Japanese" at bounding box center [229, 198] width 65 height 20
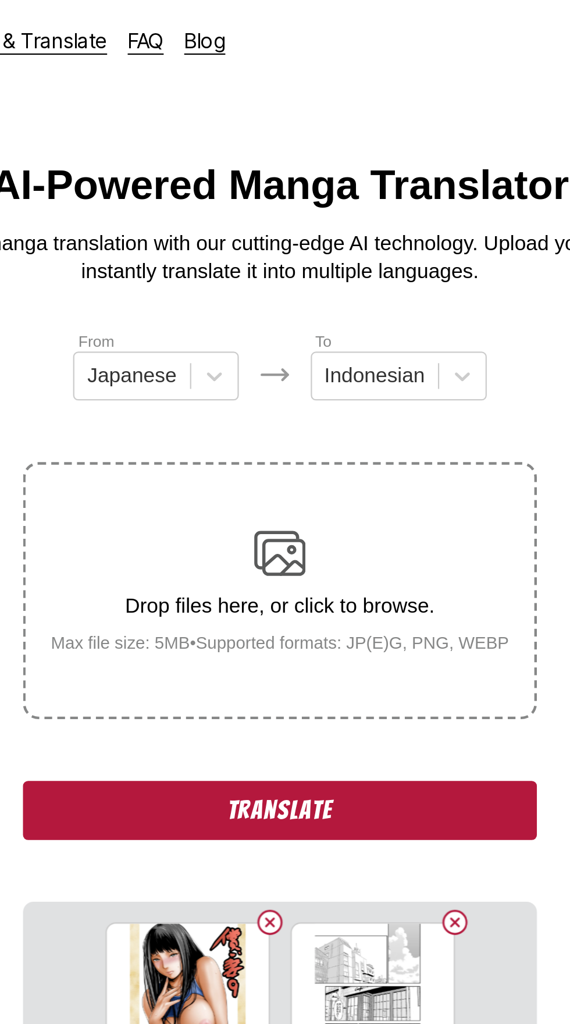
scroll to position [0, 0]
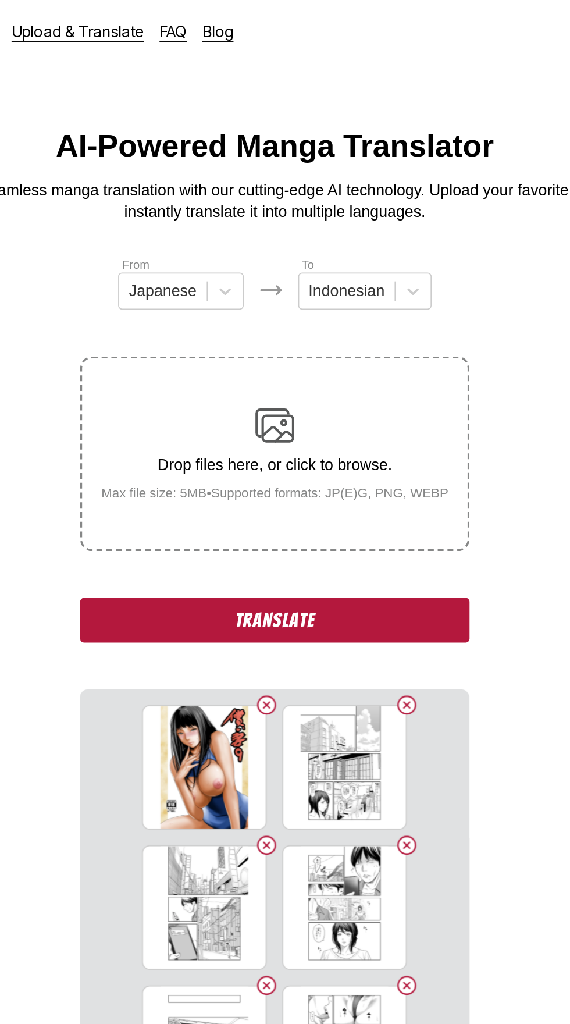
click at [226, 357] on button "Translate" at bounding box center [285, 370] width 233 height 27
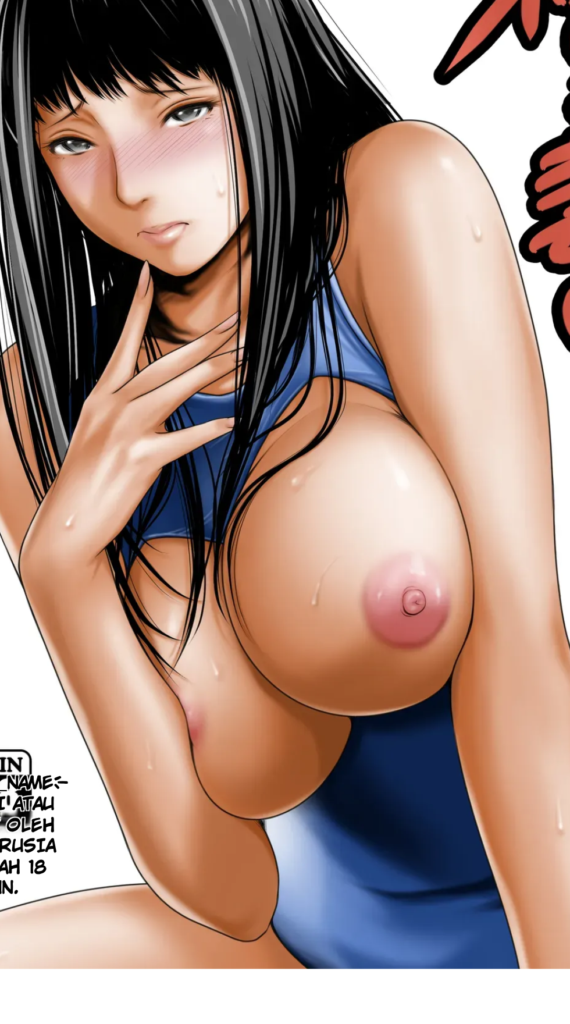
scroll to position [67, 0]
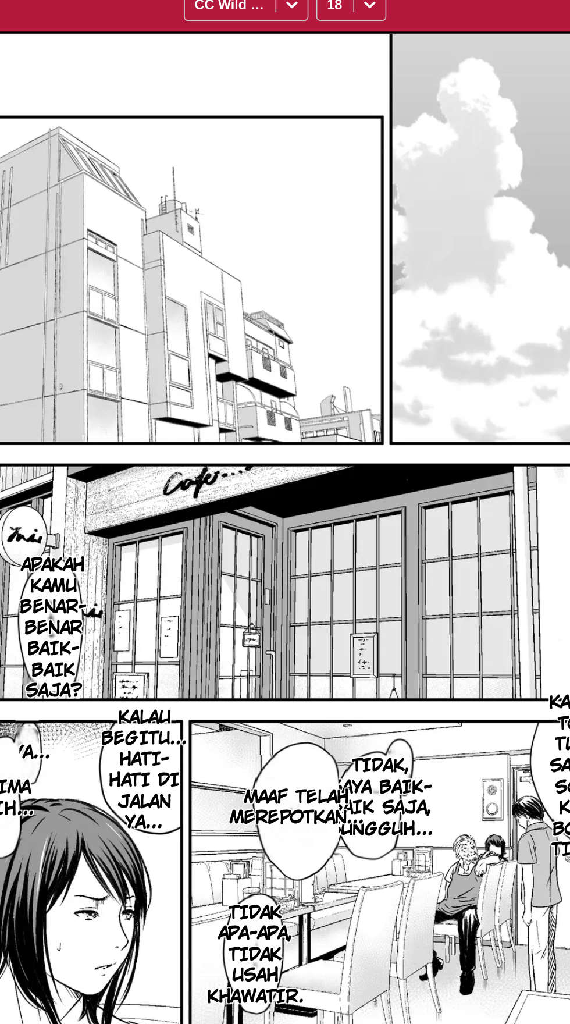
scroll to position [0, 1098]
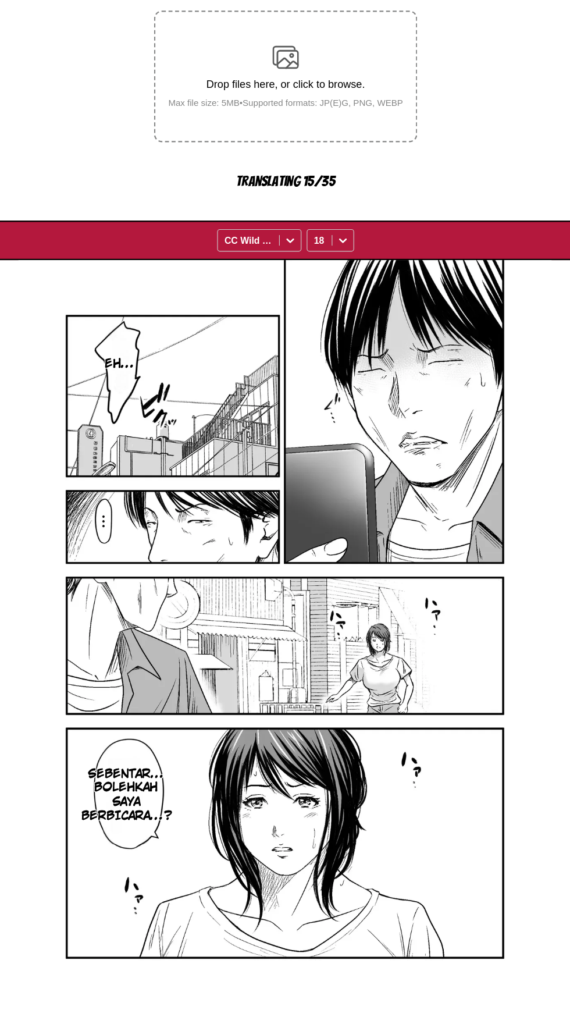
scroll to position [66, 0]
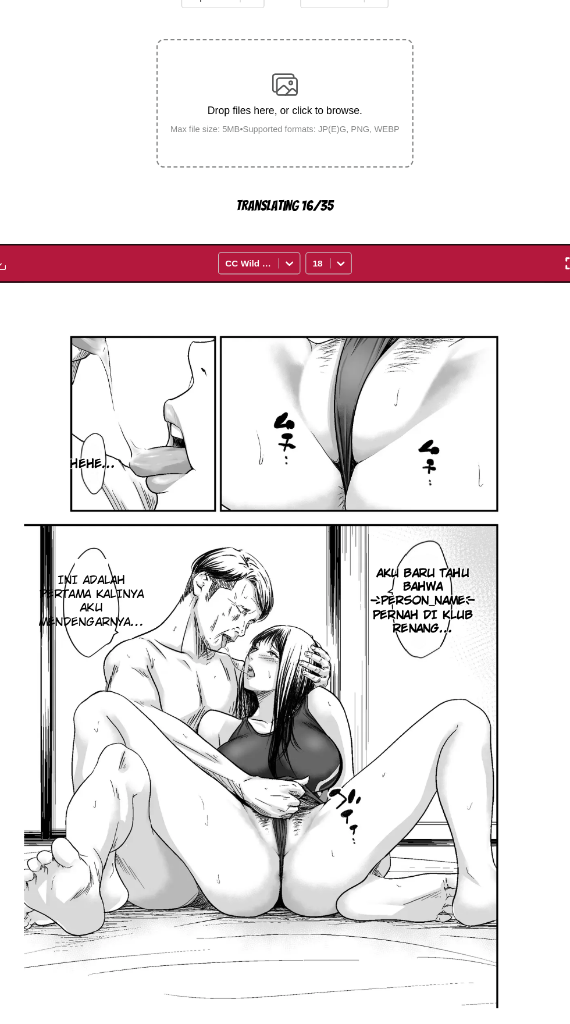
scroll to position [67, 0]
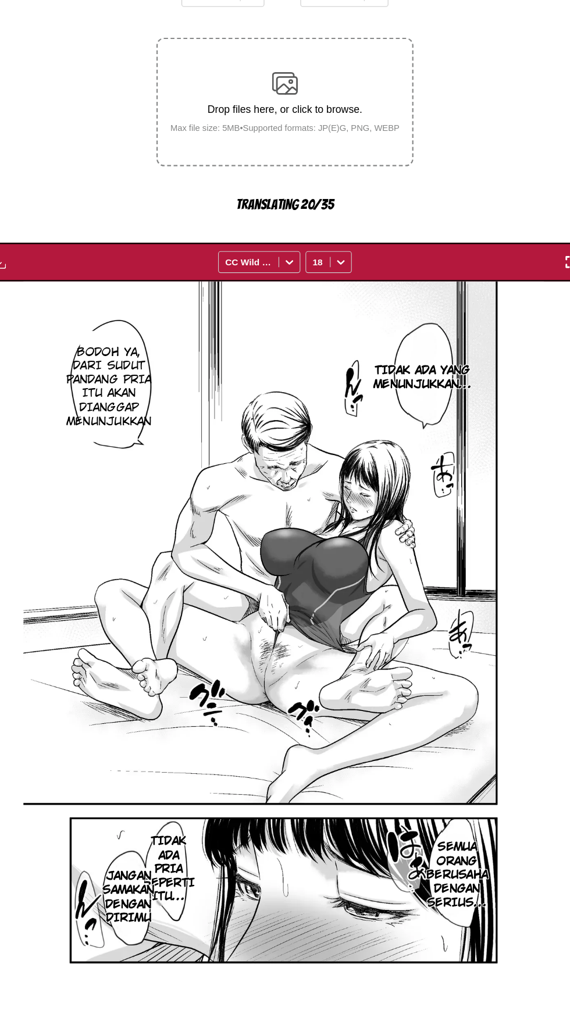
click at [133, 946] on section "Jangan samakan dengan dirimu" at bounding box center [143, 923] width 28 height 88
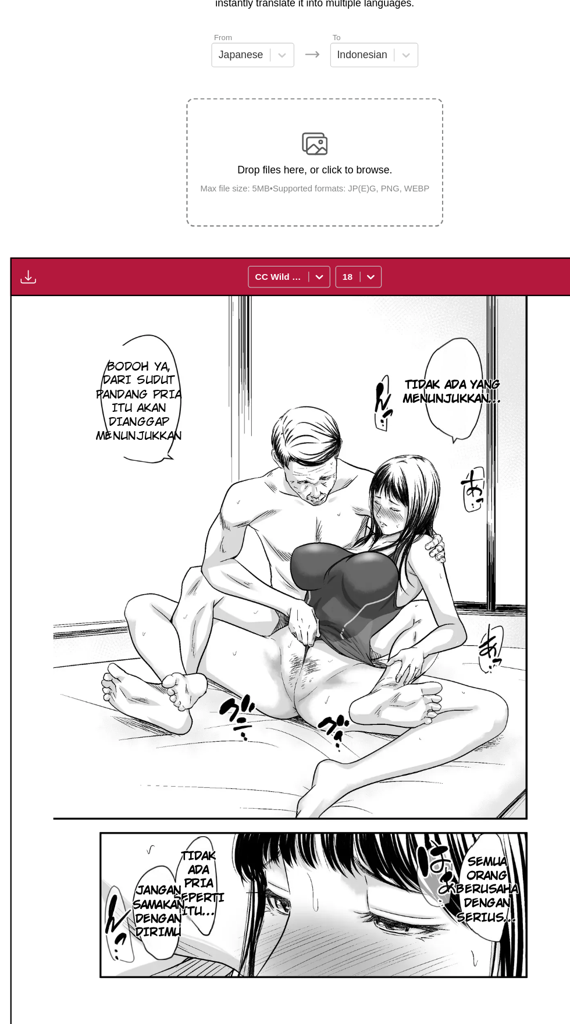
scroll to position [82, 0]
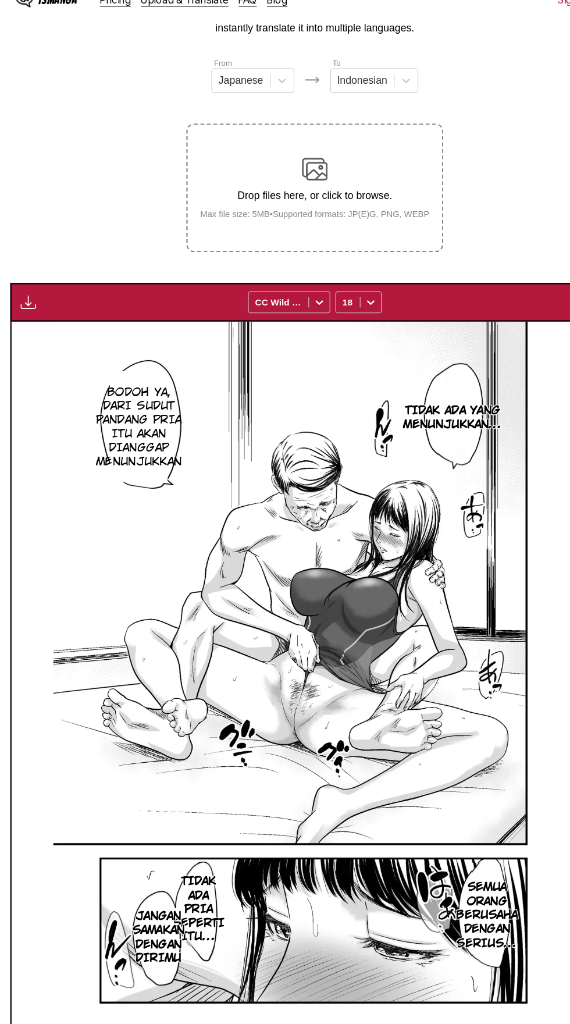
click at [31, 286] on img "button" at bounding box center [26, 293] width 14 height 14
click at [74, 318] on button "Download All" at bounding box center [57, 332] width 74 height 28
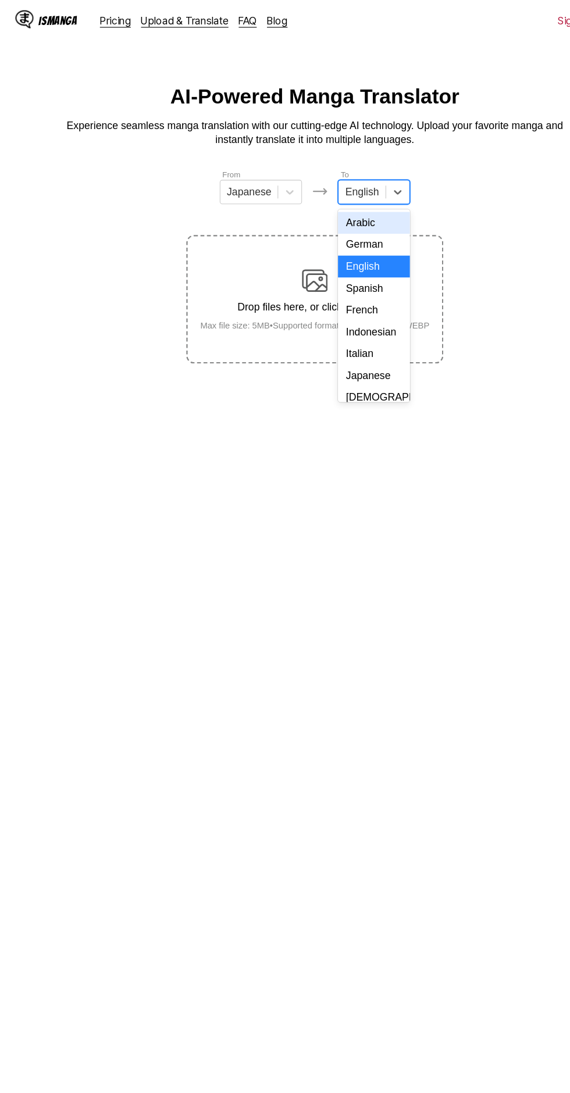
click at [333, 302] on div "Indonesian" at bounding box center [338, 301] width 65 height 20
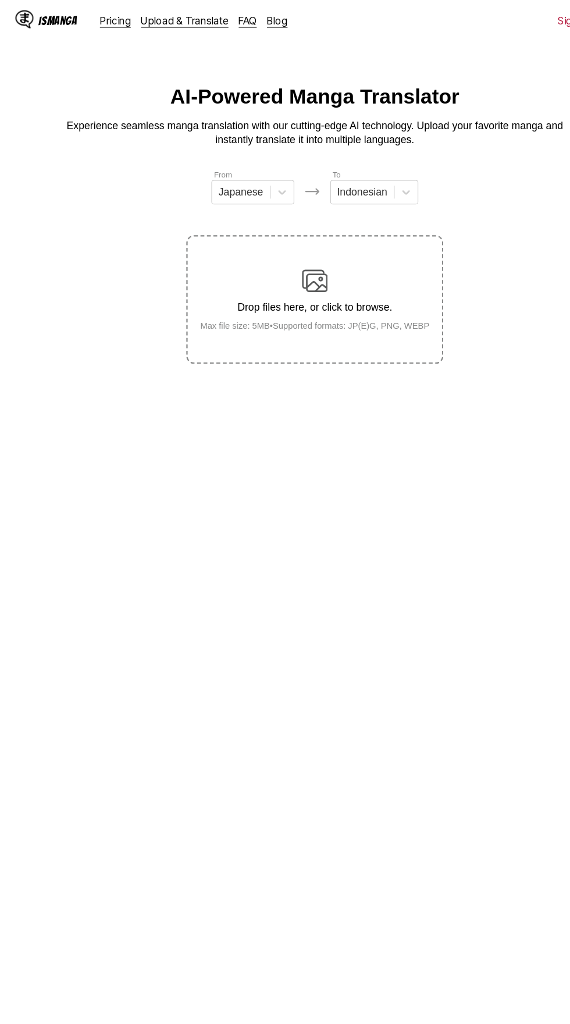
click at [294, 249] on img at bounding box center [284, 254] width 23 height 23
click at [0, 0] on input "Drop files here, or click to browse. Max file size: 5MB • Supported formats: JP…" at bounding box center [0, 0] width 0 height 0
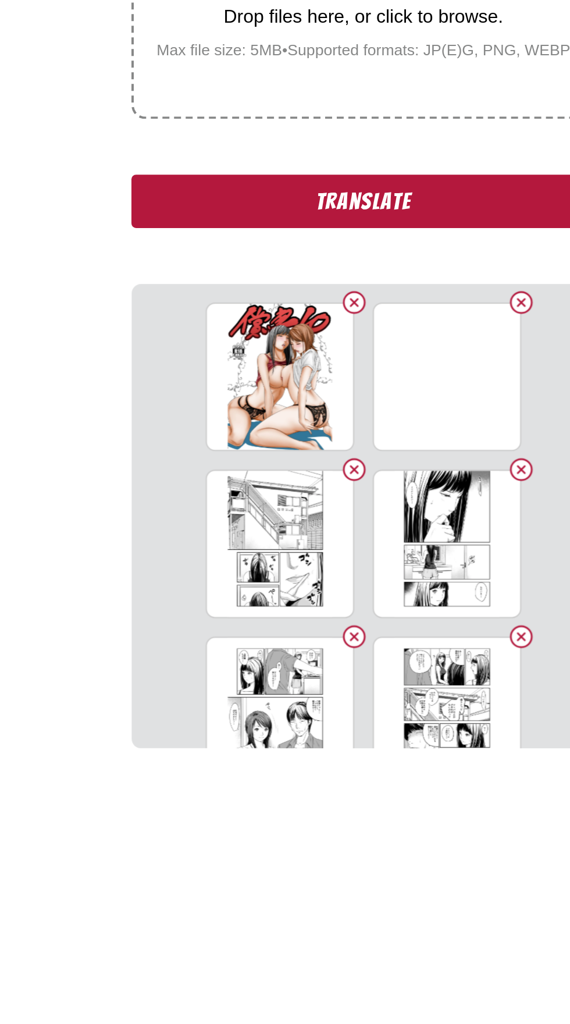
scroll to position [14, 0]
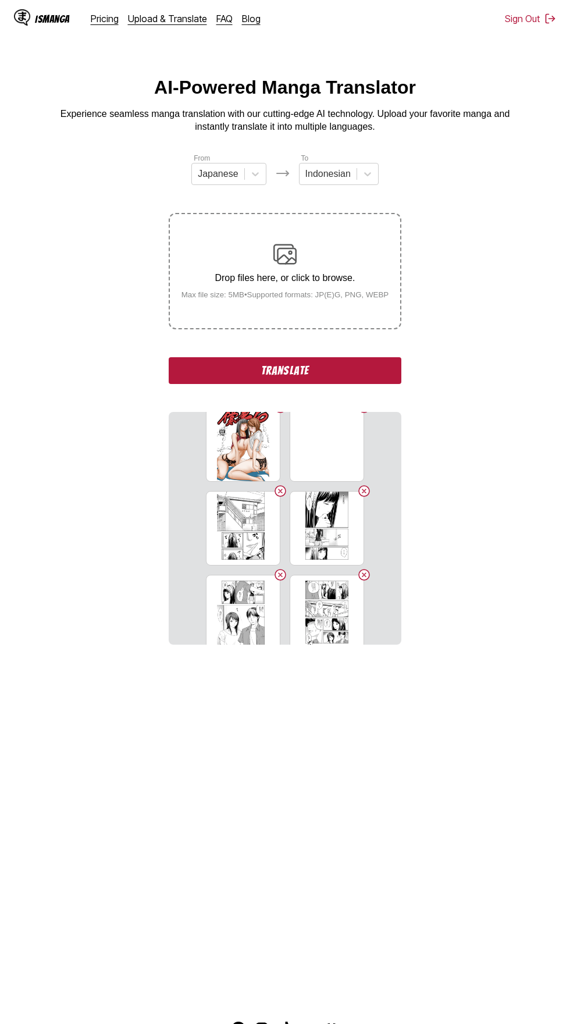
click at [204, 359] on button "Translate" at bounding box center [285, 370] width 233 height 27
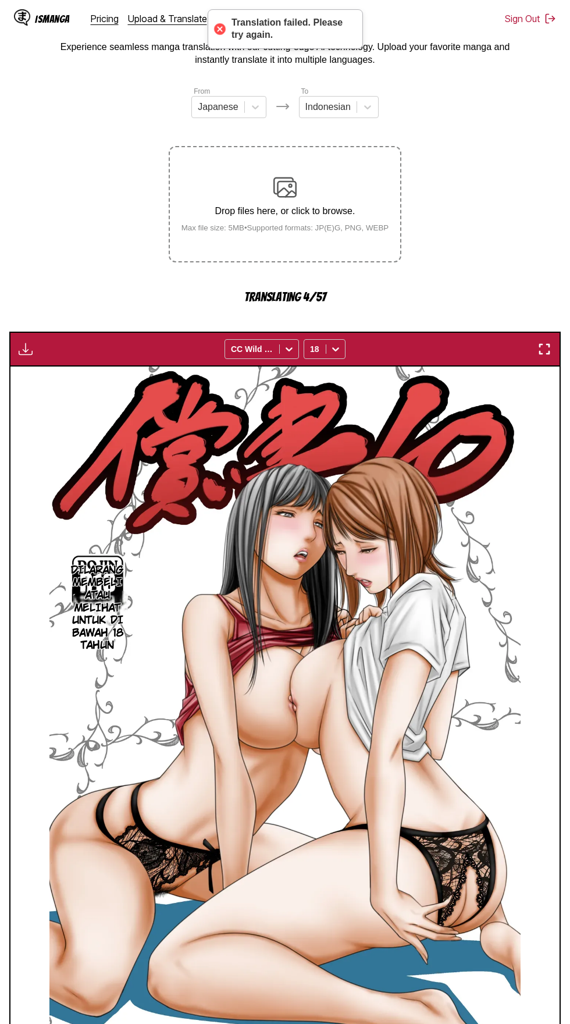
scroll to position [66, 0]
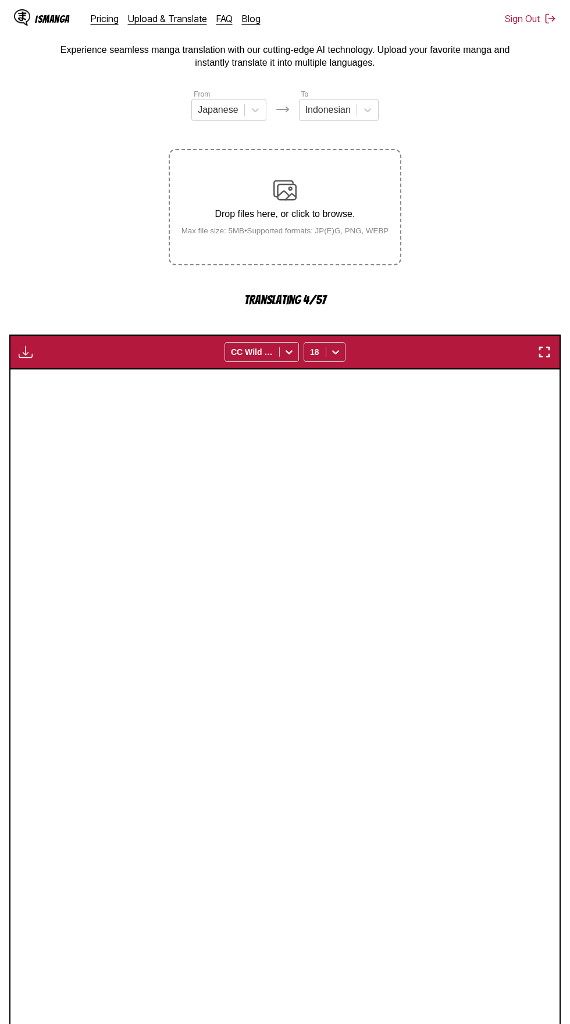
scroll to position [81, 0]
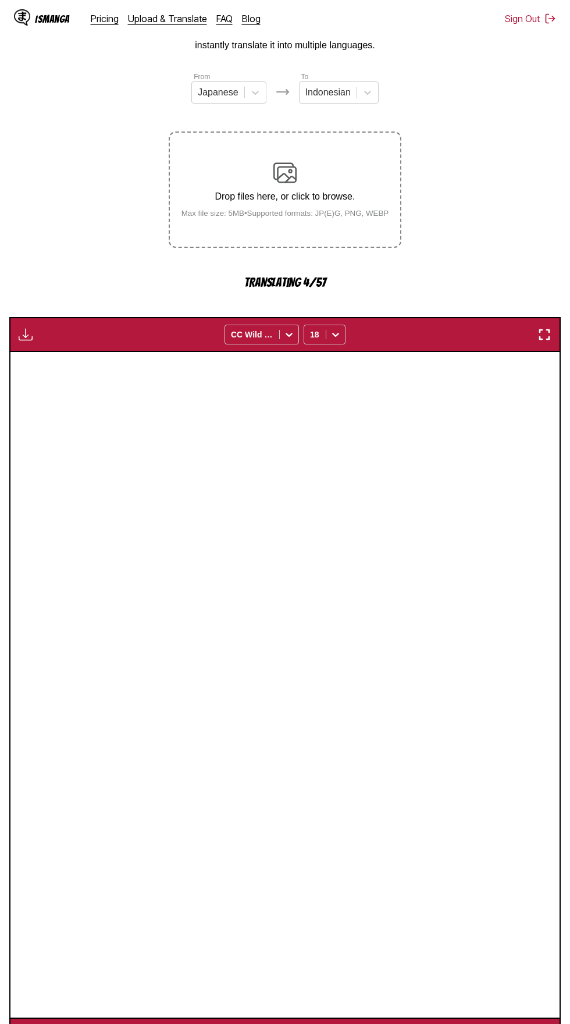
click at [338, 1023] on img "button" at bounding box center [338, 1034] width 14 height 14
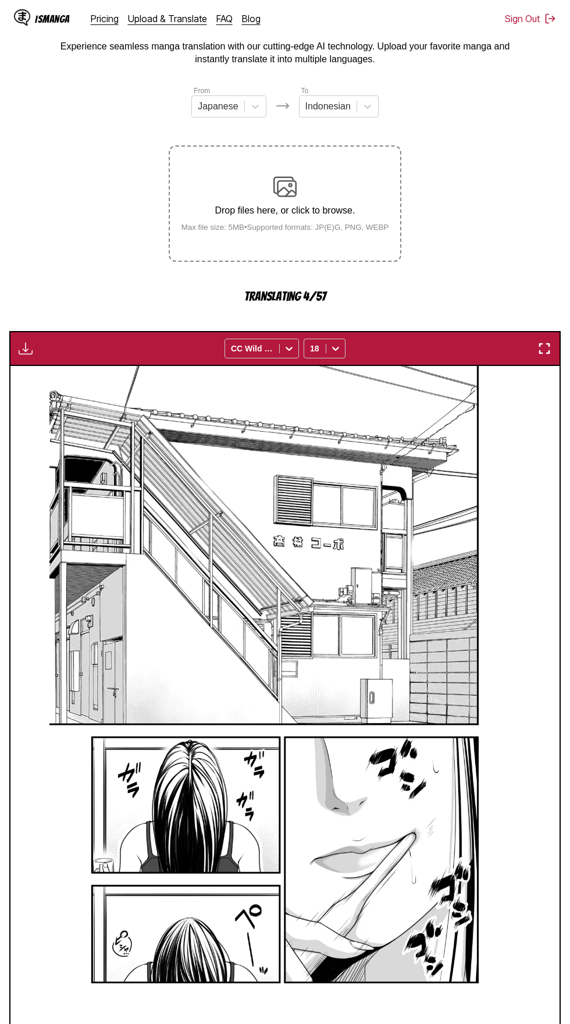
scroll to position [67, 0]
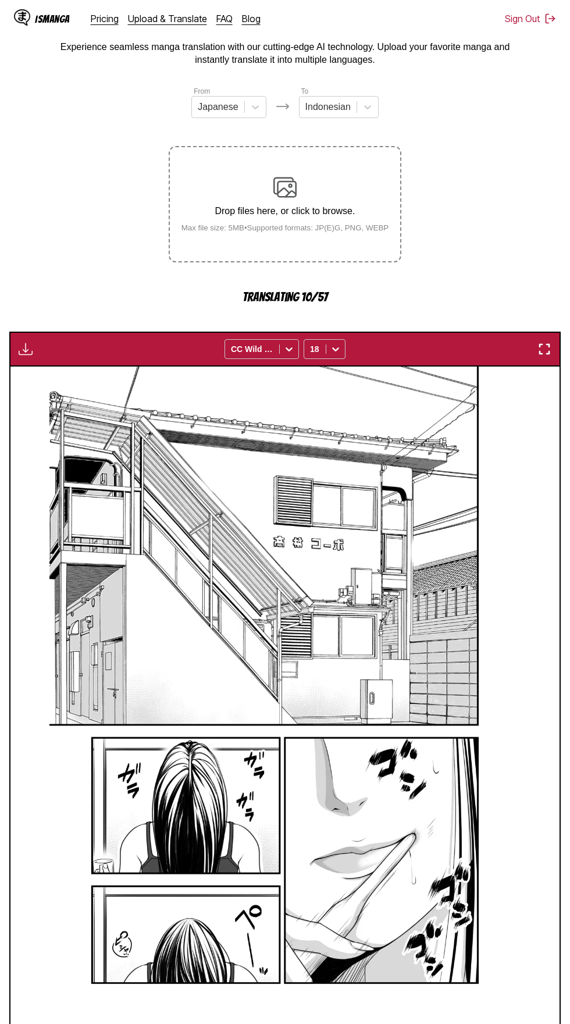
scroll to position [67, 0]
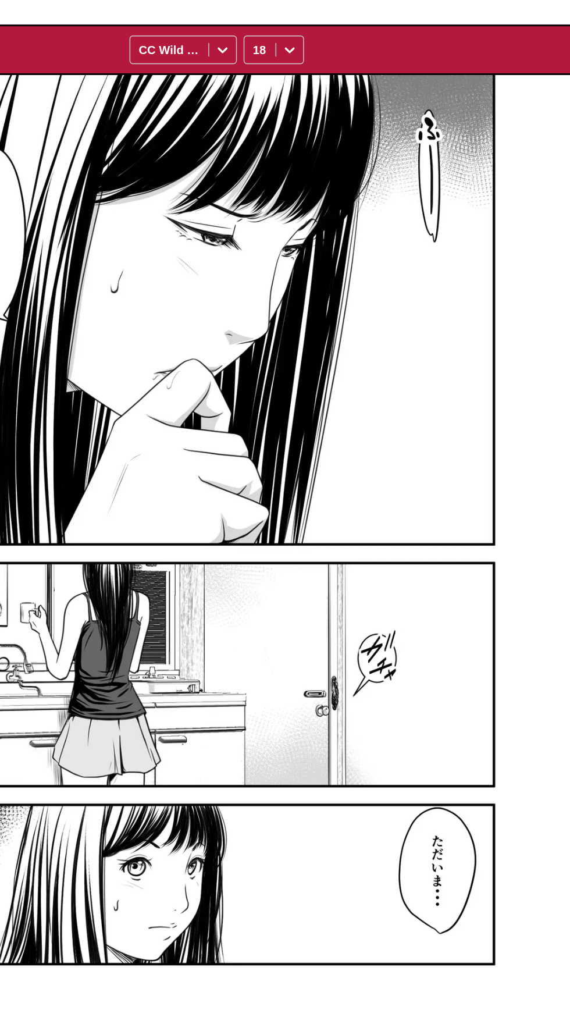
scroll to position [67, 0]
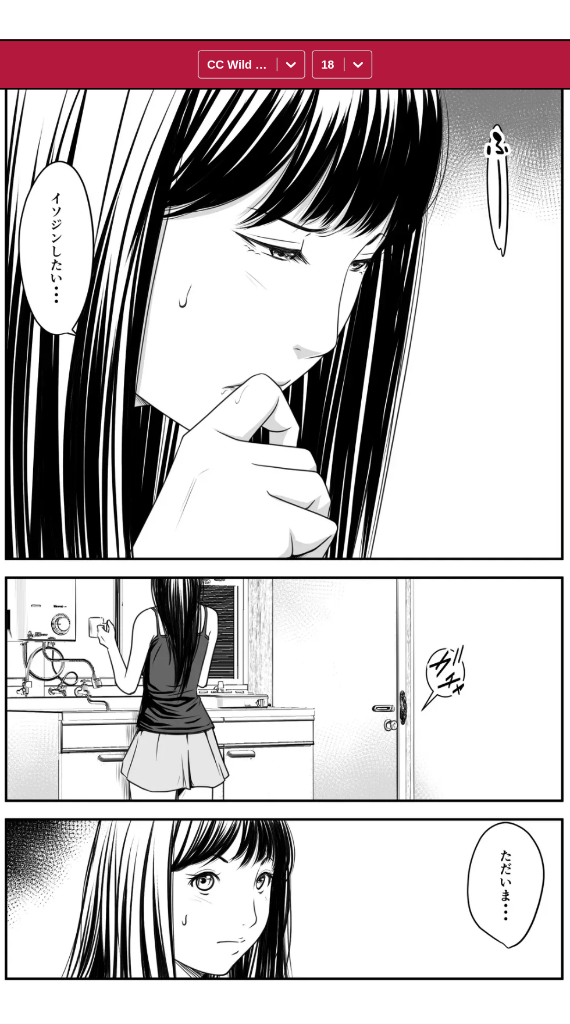
scroll to position [0, 2197]
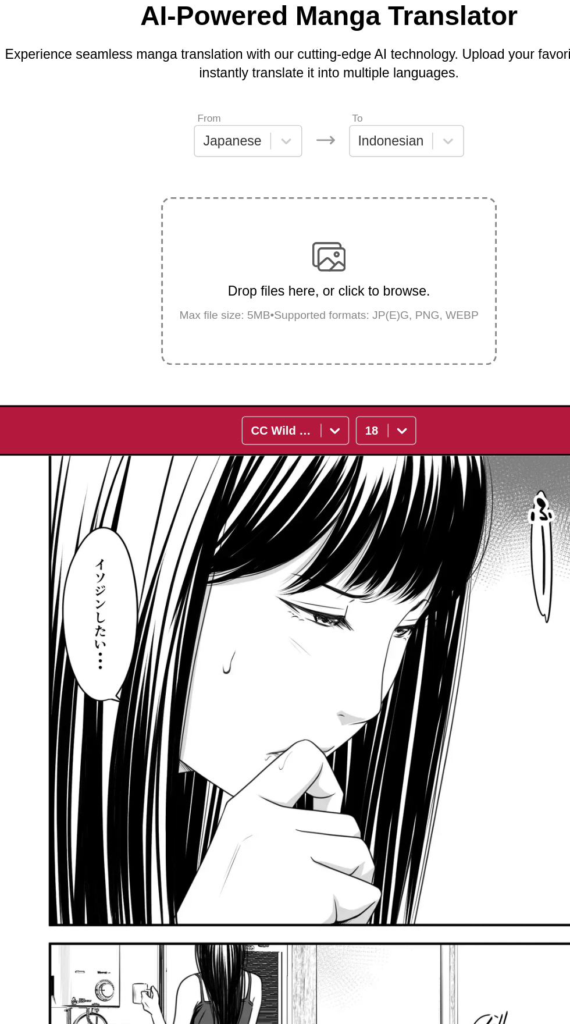
scroll to position [39, 0]
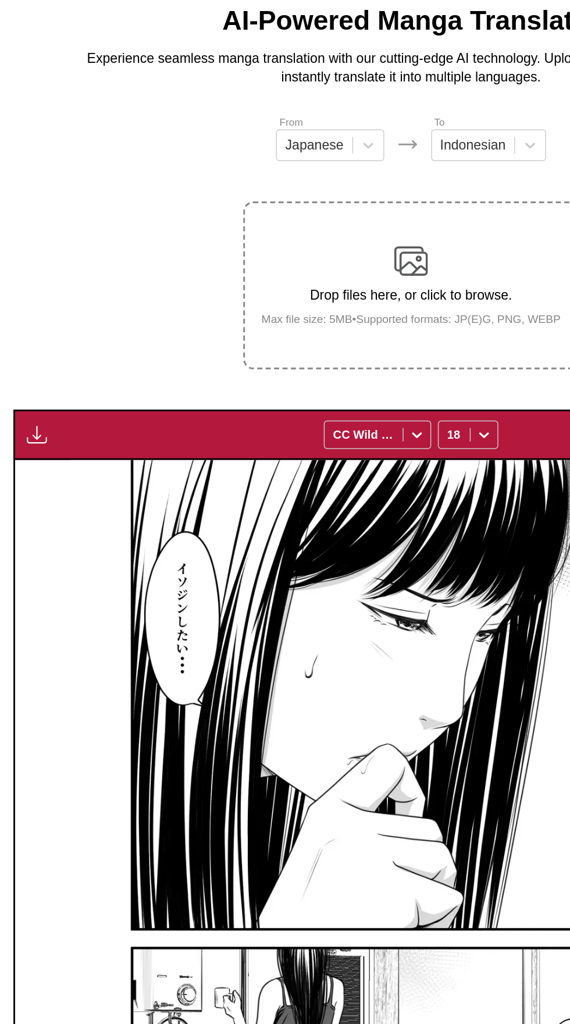
click at [24, 329] on img "button" at bounding box center [26, 336] width 14 height 14
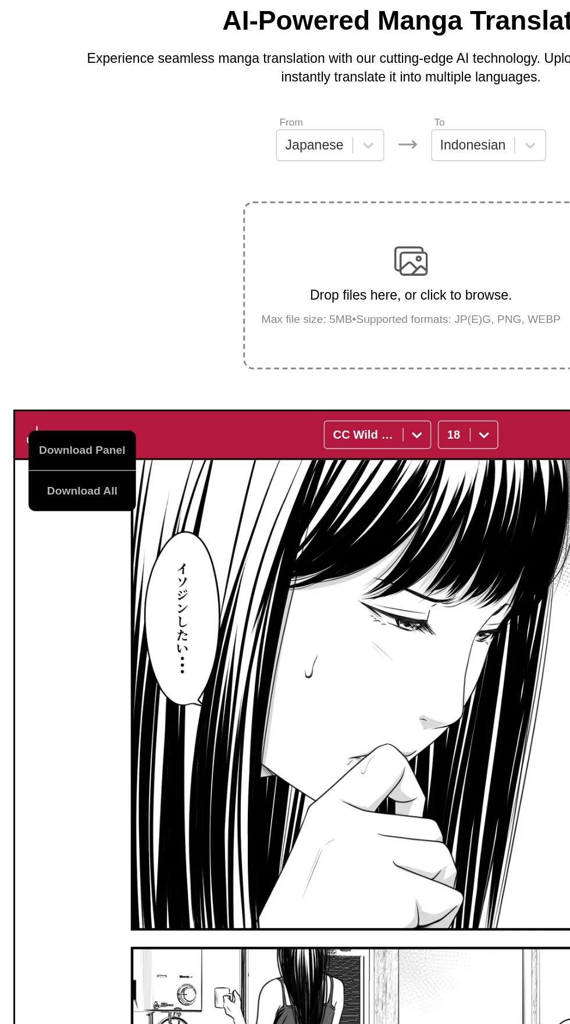
click at [38, 361] on button "Download All" at bounding box center [57, 375] width 74 height 28
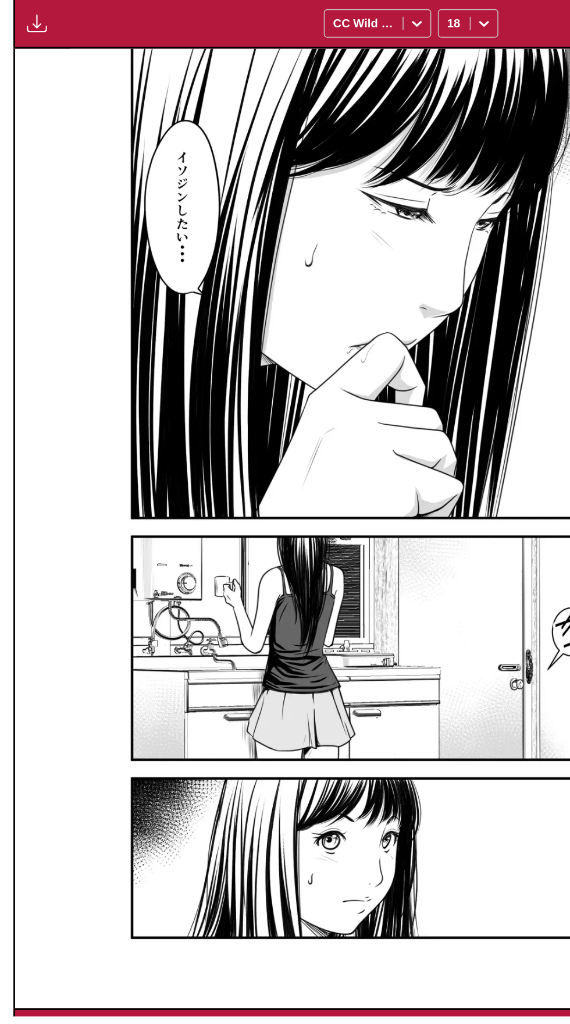
scroll to position [0, 0]
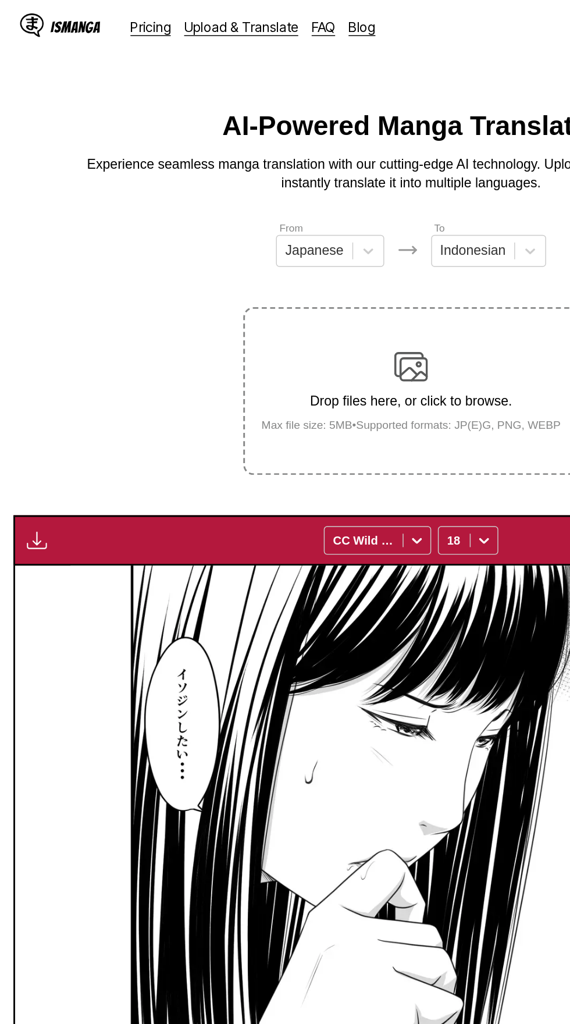
click at [15, 367] on button "button" at bounding box center [25, 374] width 21 height 15
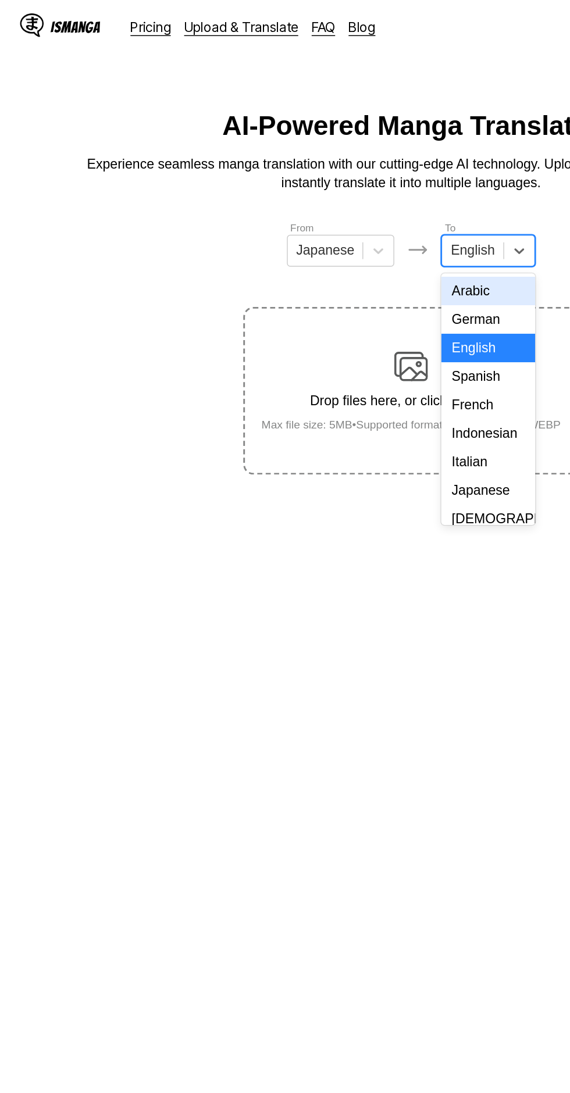
click at [340, 300] on div "Indonesian" at bounding box center [338, 301] width 65 height 20
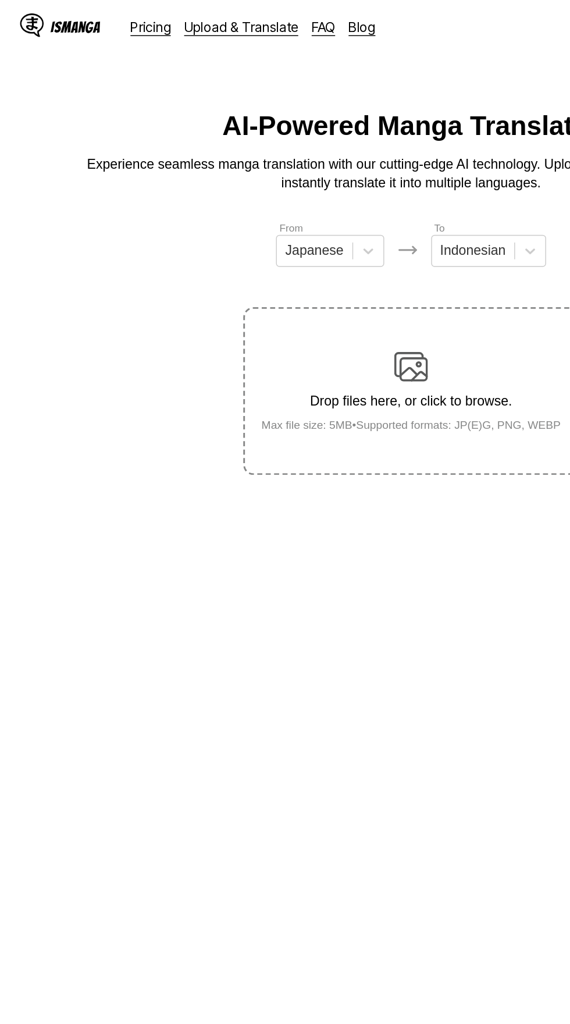
click at [294, 243] on img at bounding box center [284, 254] width 23 height 23
click at [0, 0] on input "Drop files here, or click to browse. Max file size: 5MB • Supported formats: JP…" at bounding box center [0, 0] width 0 height 0
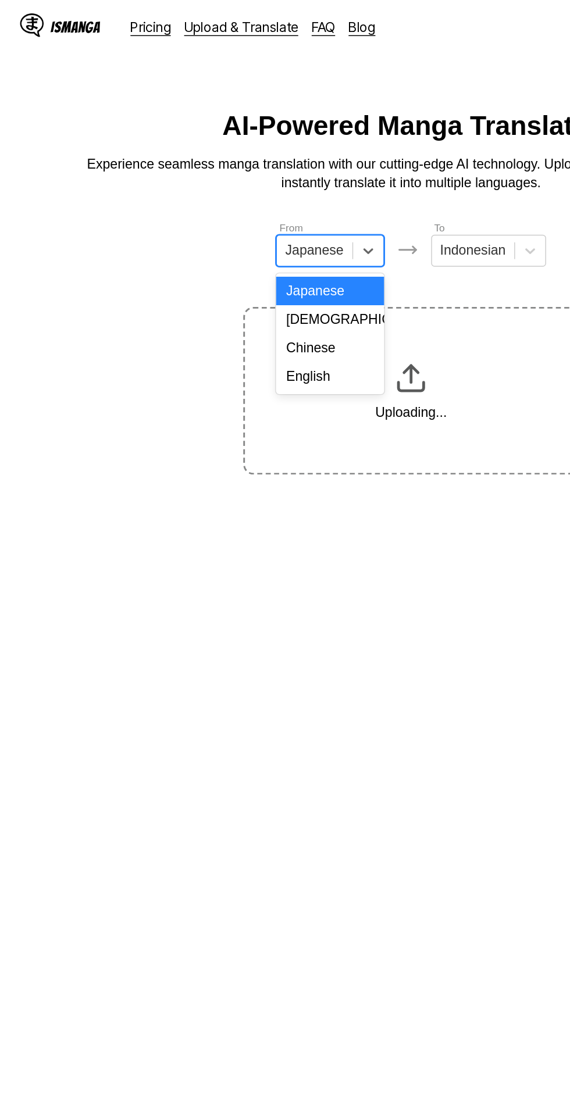
click at [237, 244] on div "Chinese" at bounding box center [228, 241] width 74 height 20
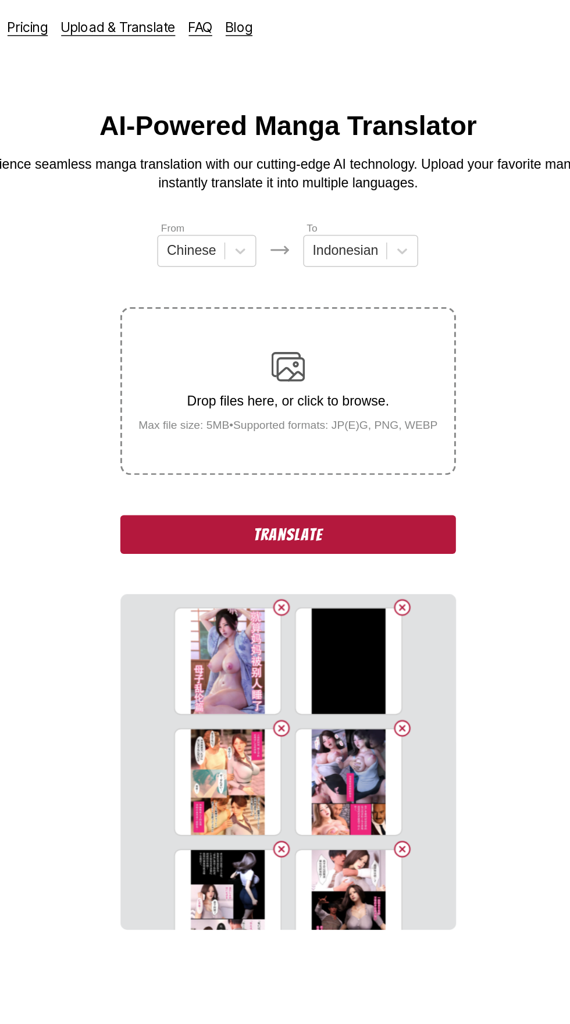
click at [205, 357] on button "Translate" at bounding box center [285, 370] width 233 height 27
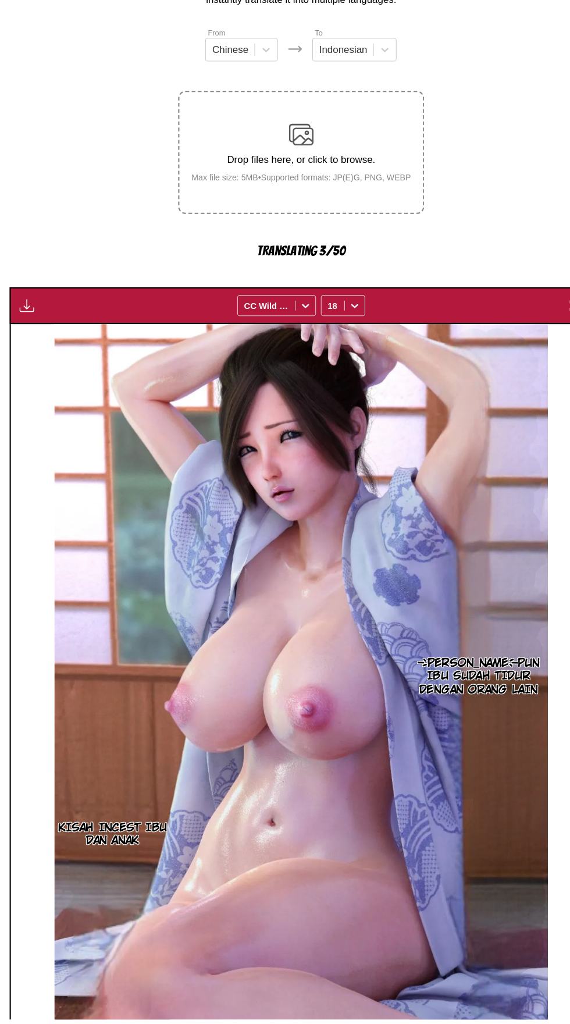
scroll to position [67, 0]
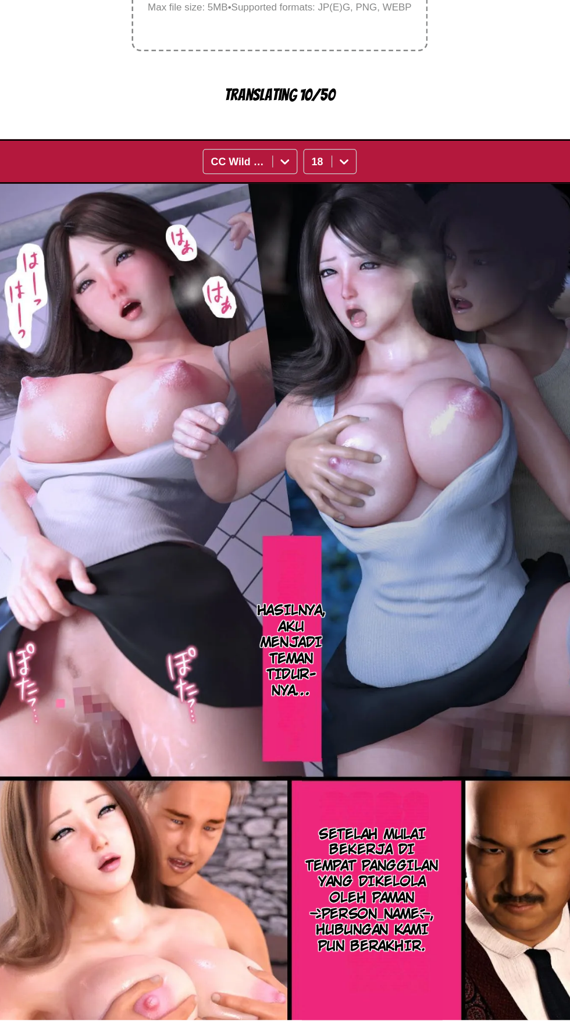
scroll to position [67, 0]
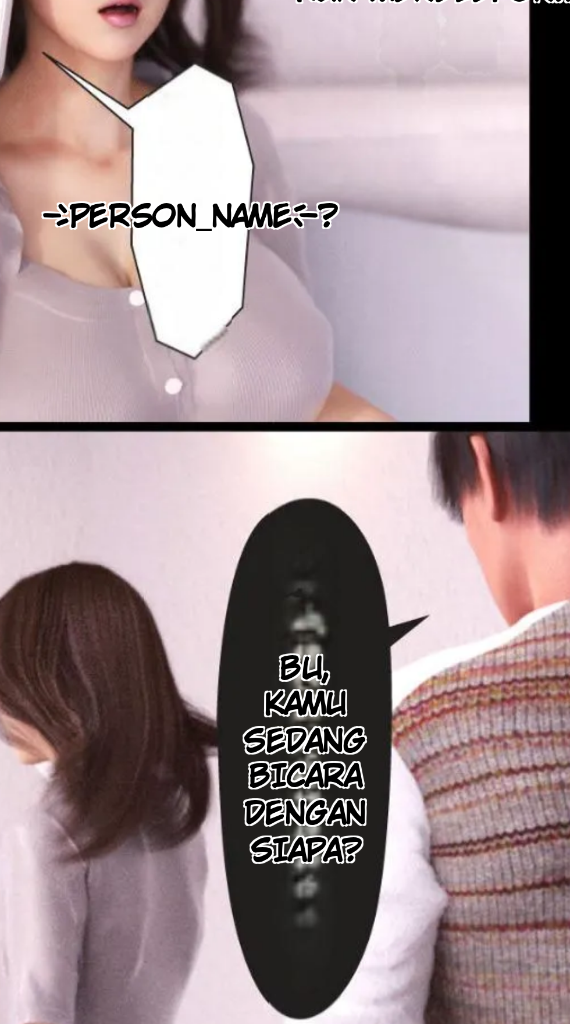
scroll to position [67, 0]
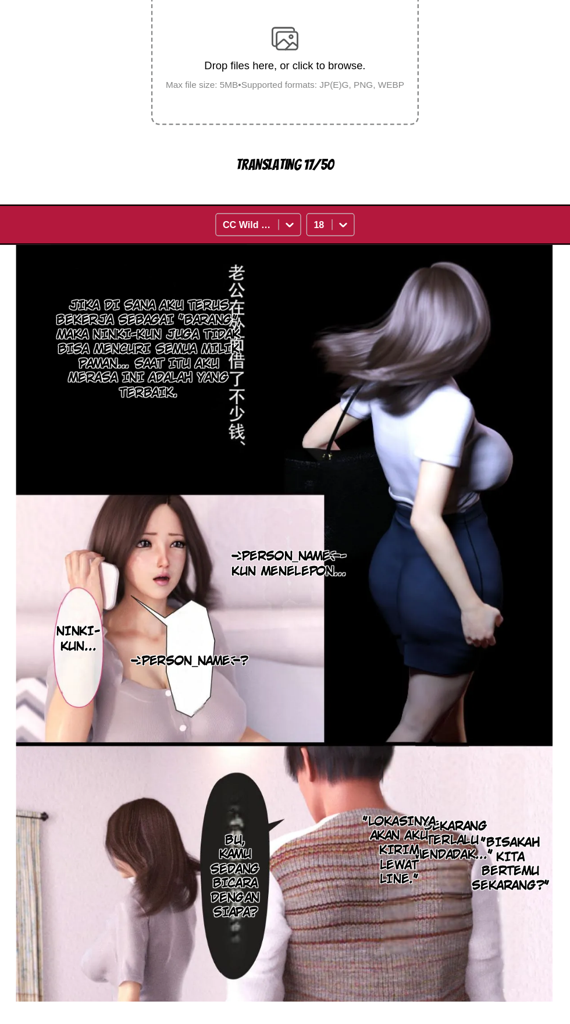
scroll to position [0, 2746]
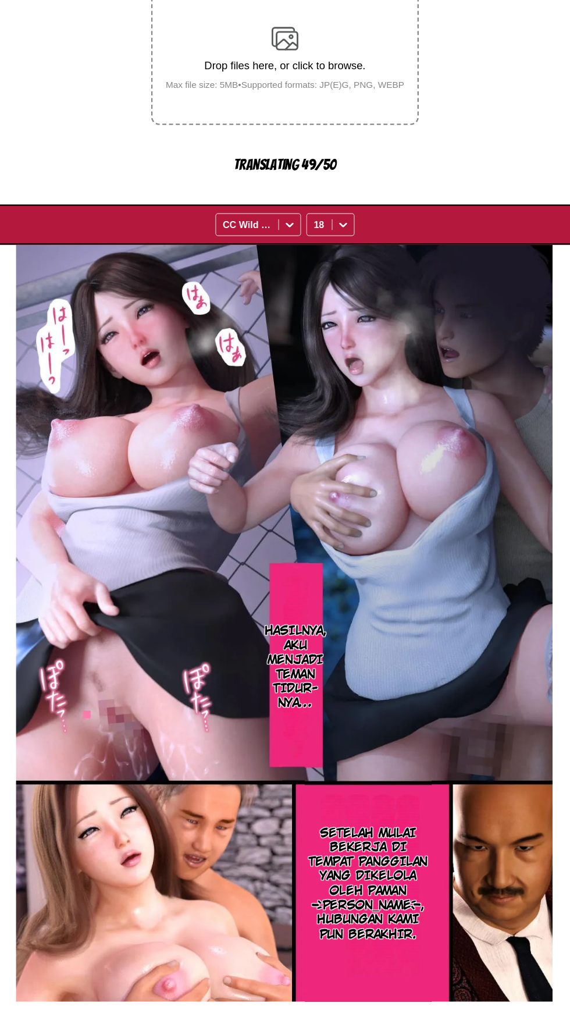
scroll to position [0, 0]
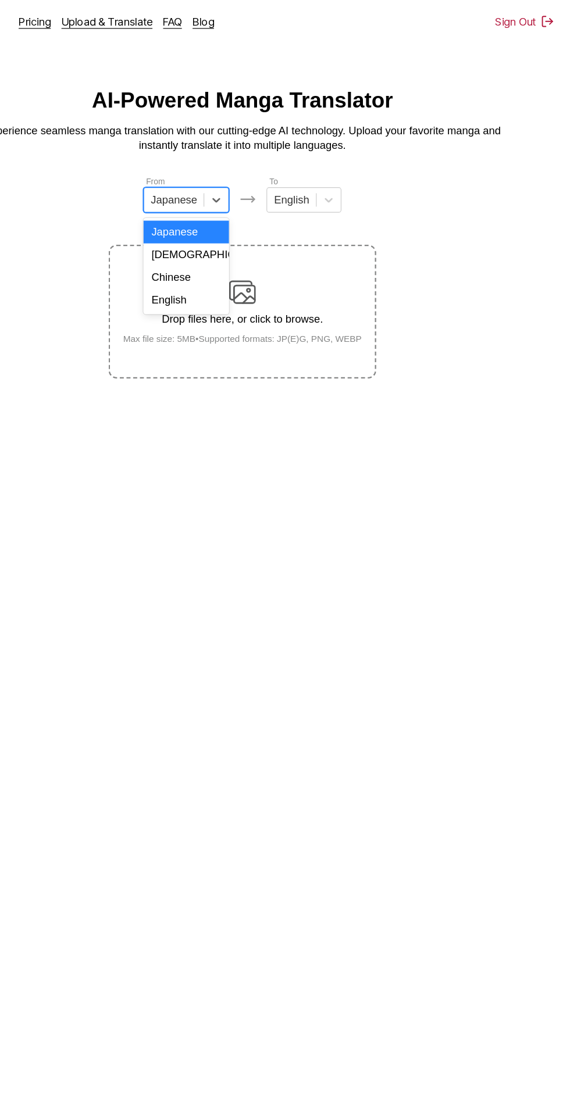
click at [240, 238] on div "Chinese" at bounding box center [236, 241] width 74 height 20
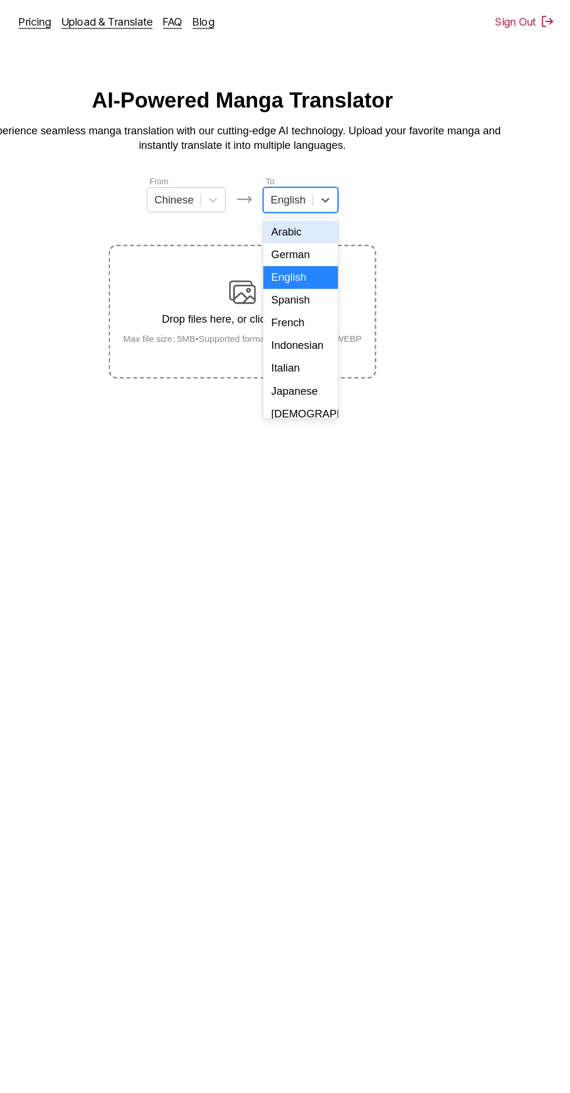
click at [341, 298] on div "Indonesian" at bounding box center [335, 301] width 65 height 20
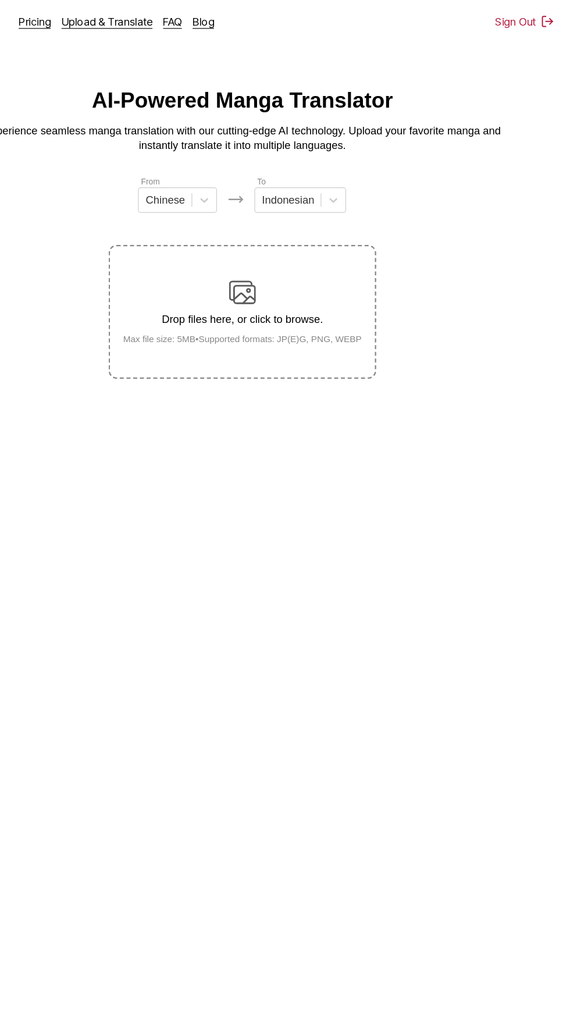
click at [287, 269] on div "Drop files here, or click to browse. Max file size: 5MB • Supported formats: JP…" at bounding box center [285, 271] width 226 height 56
click at [0, 0] on input "Drop files here, or click to browse. Max file size: 5MB • Supported formats: JP…" at bounding box center [0, 0] width 0 height 0
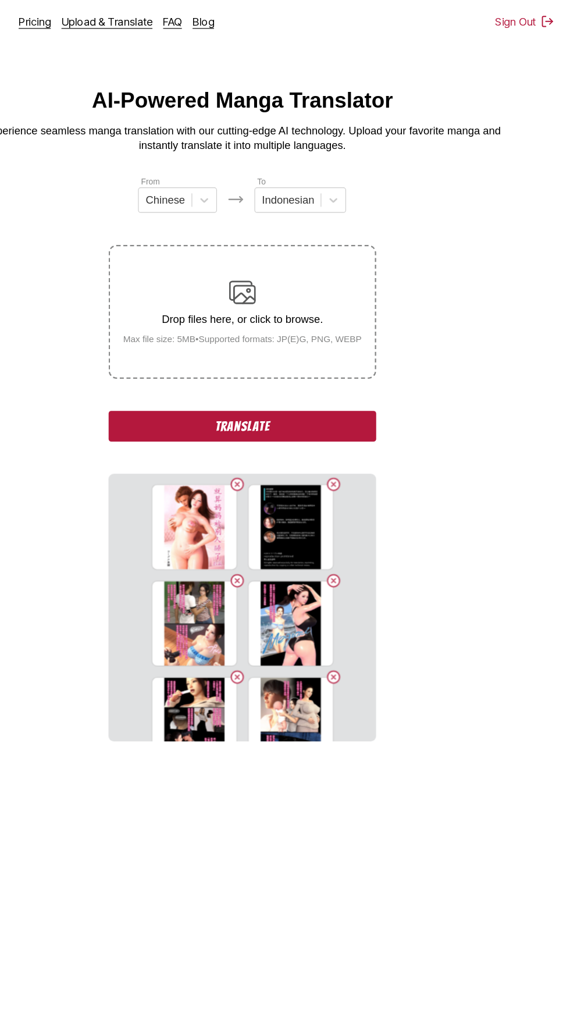
click at [204, 357] on button "Translate" at bounding box center [285, 370] width 233 height 27
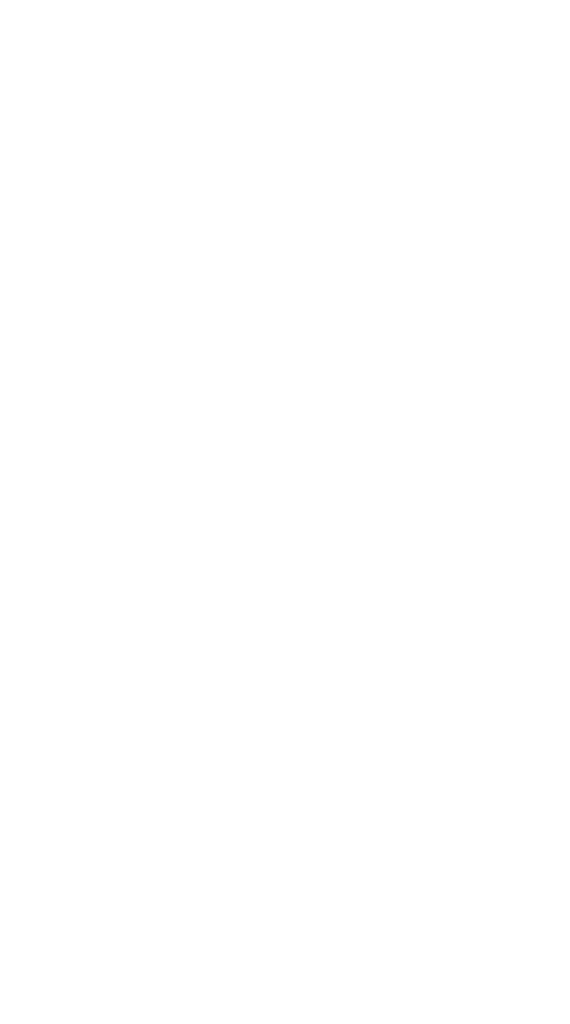
click at [283, 5] on html at bounding box center [285, 2] width 570 height 5
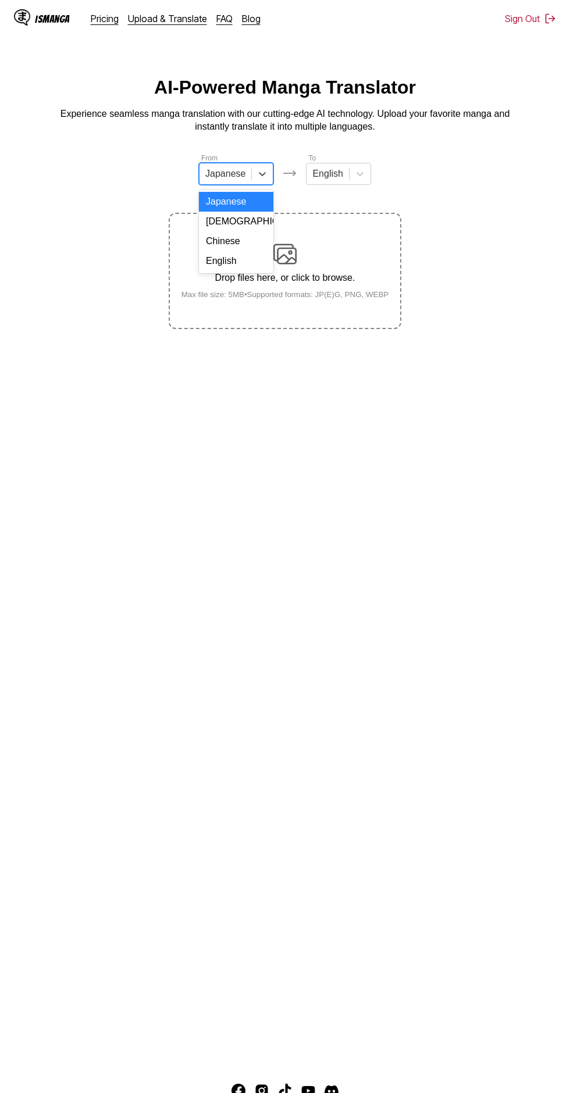
click at [243, 241] on div "Chinese" at bounding box center [236, 241] width 74 height 20
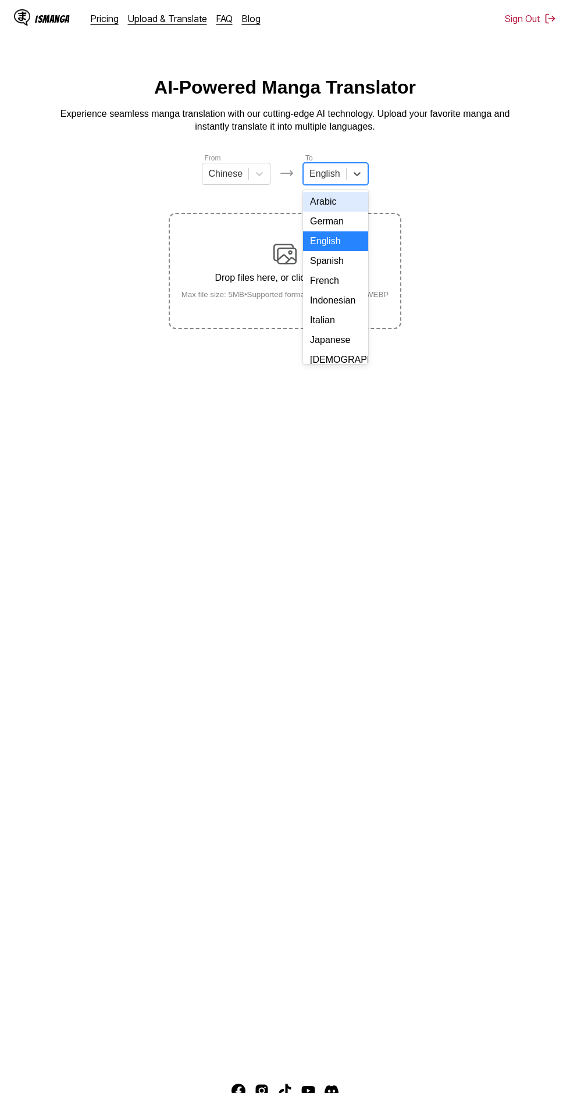
click at [343, 304] on div "Indonesian" at bounding box center [335, 301] width 65 height 20
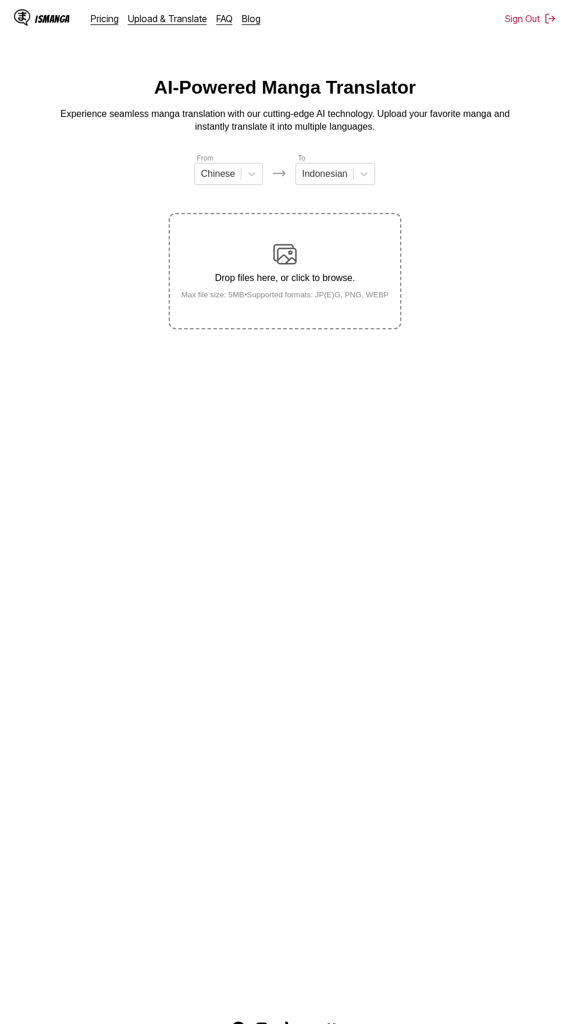
click at [302, 273] on p "Drop files here, or click to browse." at bounding box center [285, 278] width 226 height 10
click at [0, 0] on input "Drop files here, or click to browse. Max file size: 5MB • Supported formats: JP…" at bounding box center [0, 0] width 0 height 0
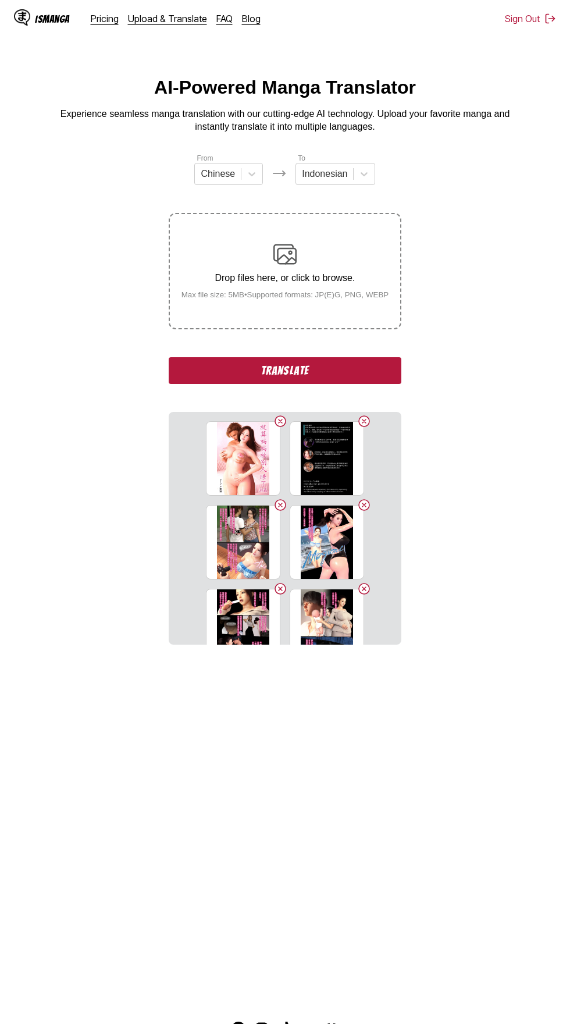
click at [203, 358] on button "Translate" at bounding box center [285, 370] width 233 height 27
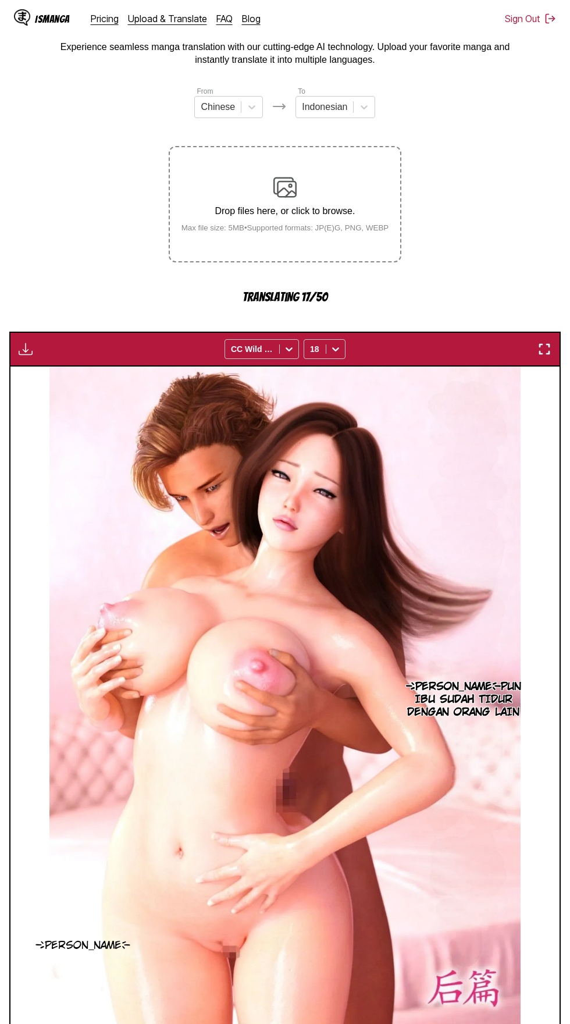
scroll to position [67, 0]
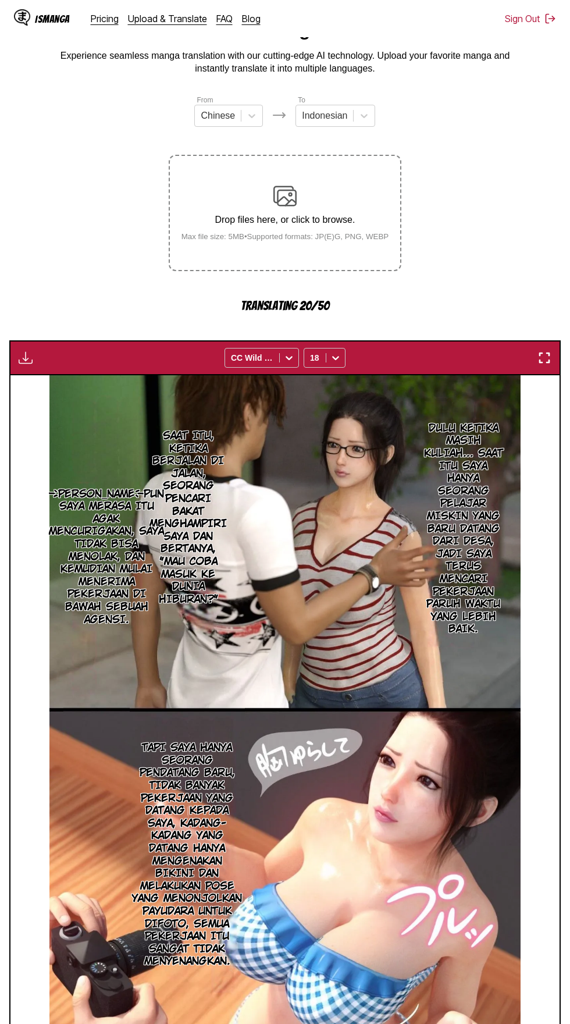
scroll to position [50, 0]
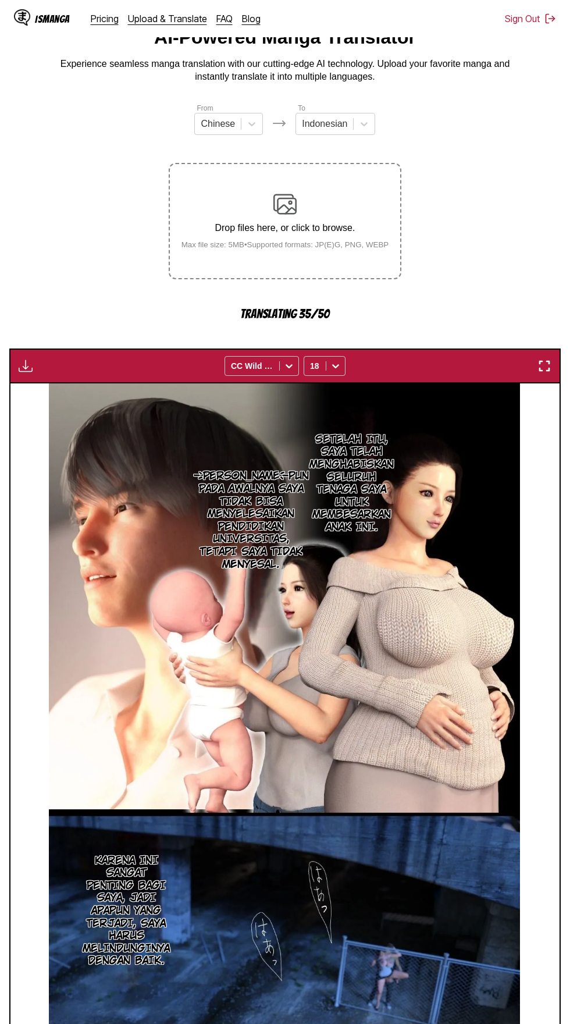
scroll to position [49, 0]
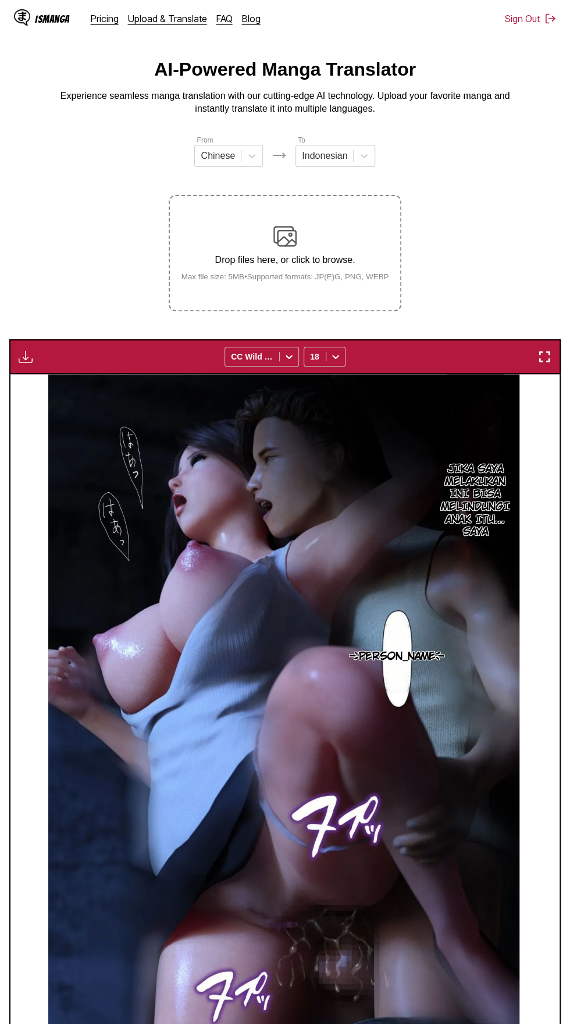
scroll to position [0, 0]
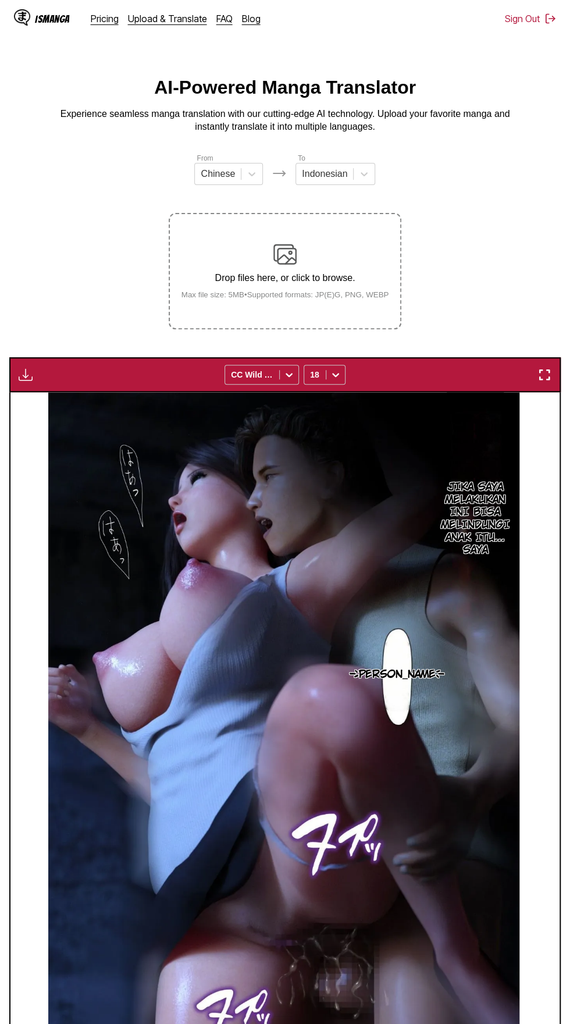
click at [30, 368] on img "button" at bounding box center [26, 375] width 14 height 14
click at [44, 400] on button "Download All" at bounding box center [57, 414] width 74 height 28
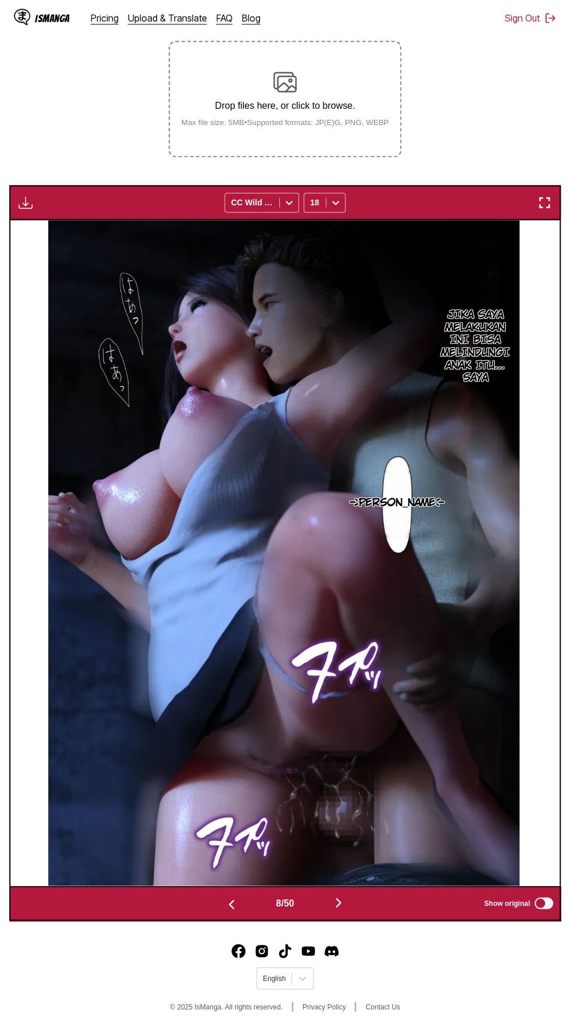
click at [20, 196] on img "button" at bounding box center [26, 203] width 14 height 14
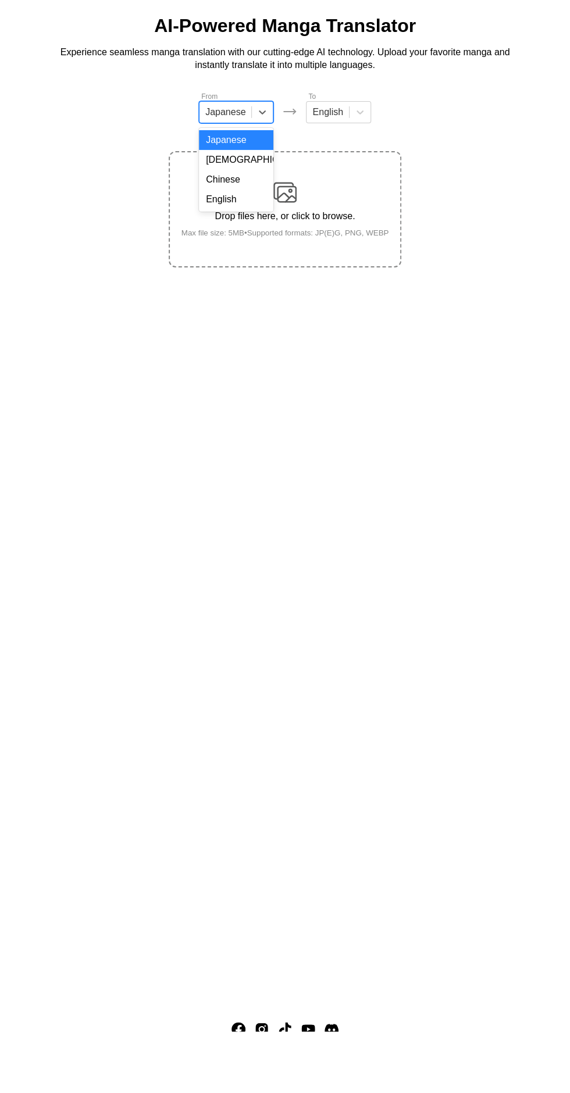
click at [247, 240] on div "Chinese" at bounding box center [236, 241] width 74 height 20
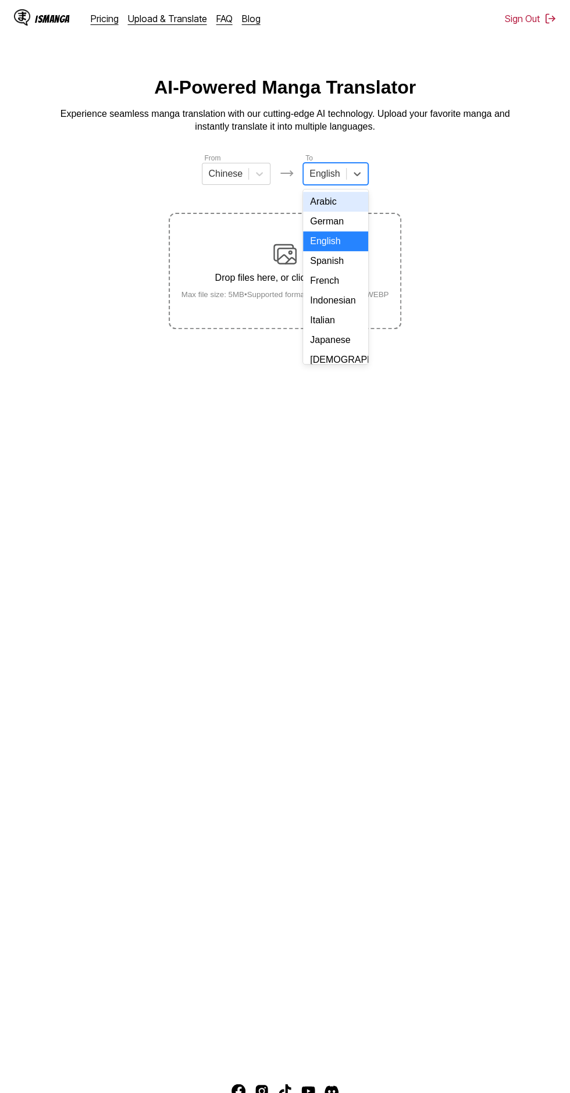
click at [339, 295] on div "Indonesian" at bounding box center [335, 301] width 65 height 20
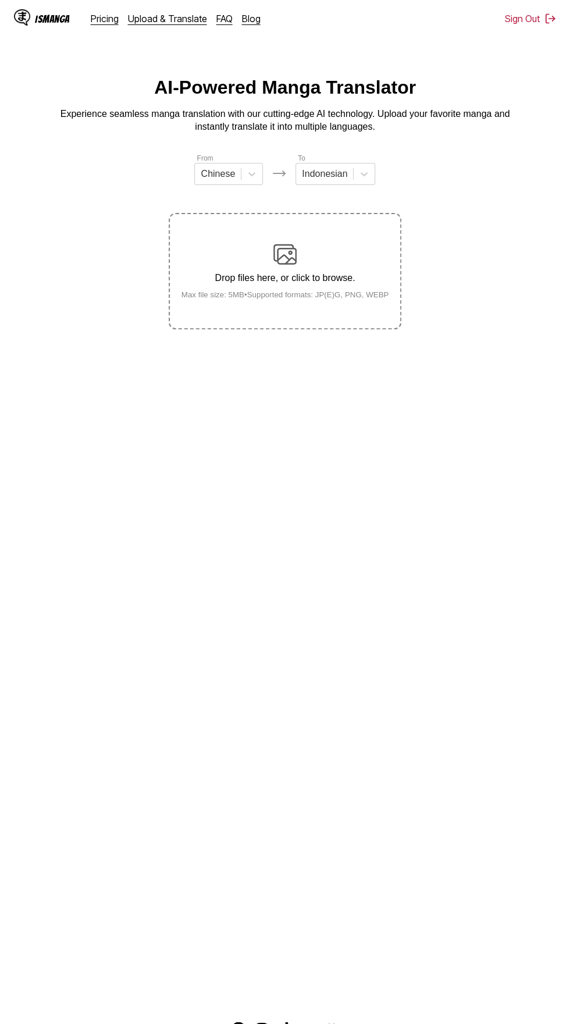
click at [311, 243] on div "Drop files here, or click to browse. Max file size: 5MB • Supported formats: JP…" at bounding box center [285, 271] width 226 height 56
click at [0, 0] on input "Drop files here, or click to browse. Max file size: 5MB • Supported formats: JP…" at bounding box center [0, 0] width 0 height 0
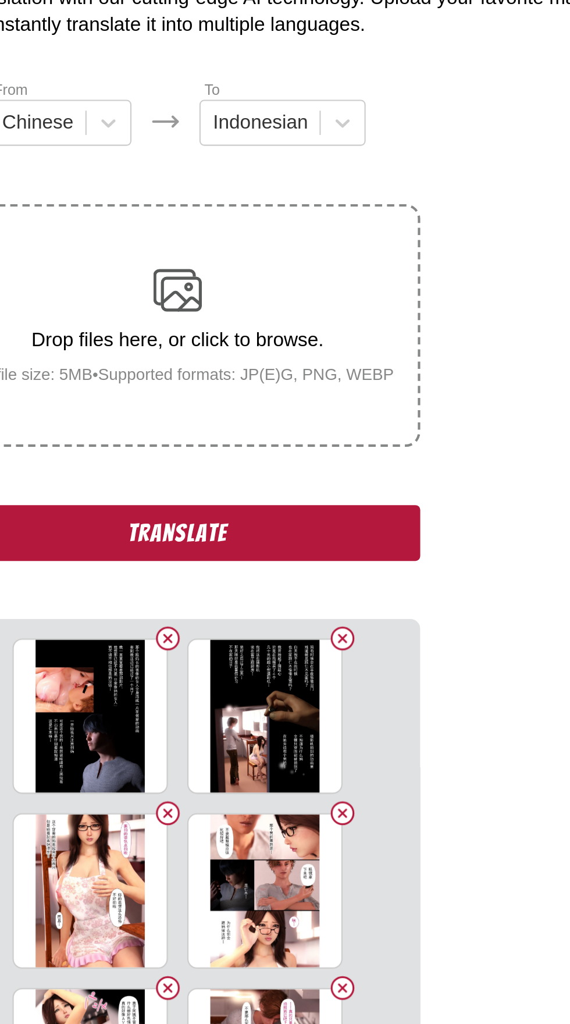
click at [247, 357] on button "Translate" at bounding box center [285, 370] width 233 height 27
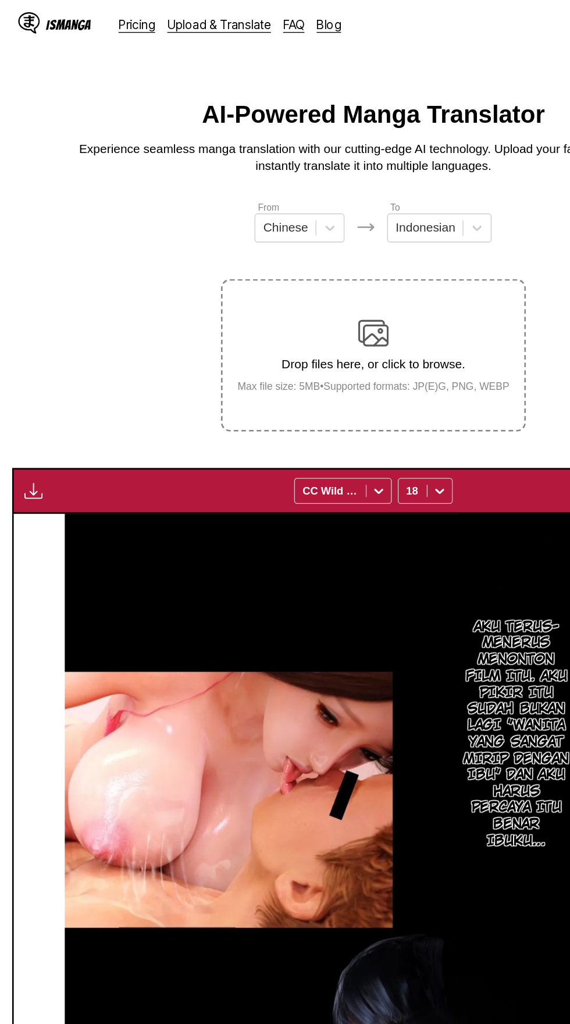
click at [28, 368] on img "button" at bounding box center [26, 375] width 14 height 14
click at [70, 400] on button "Download All" at bounding box center [57, 414] width 74 height 28
